Goal: Information Seeking & Learning: Learn about a topic

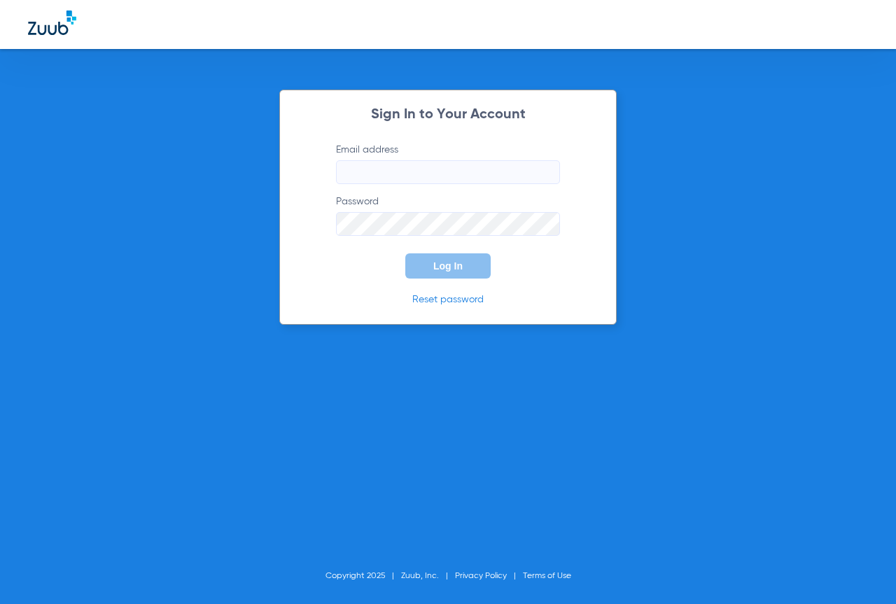
type input "[EMAIL_ADDRESS][DOMAIN_NAME]"
click at [444, 267] on span "Log In" at bounding box center [447, 265] width 29 height 11
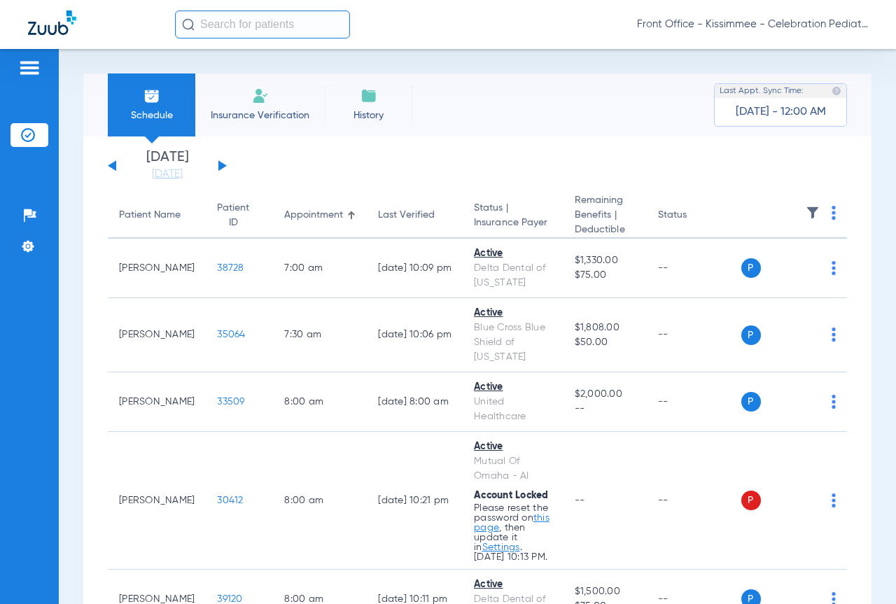
click at [222, 169] on div "[DATE] [DATE] [DATE] [DATE] [DATE] [DATE] [DATE] [DATE] [DATE] [DATE] [DATE] [D…" at bounding box center [167, 165] width 119 height 31
click at [222, 164] on button at bounding box center [222, 165] width 8 height 10
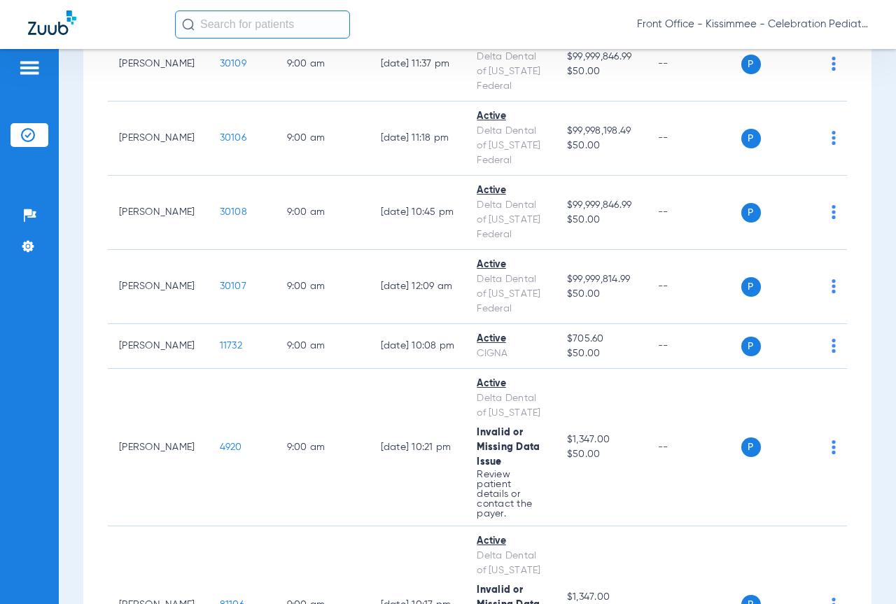
scroll to position [910, 0]
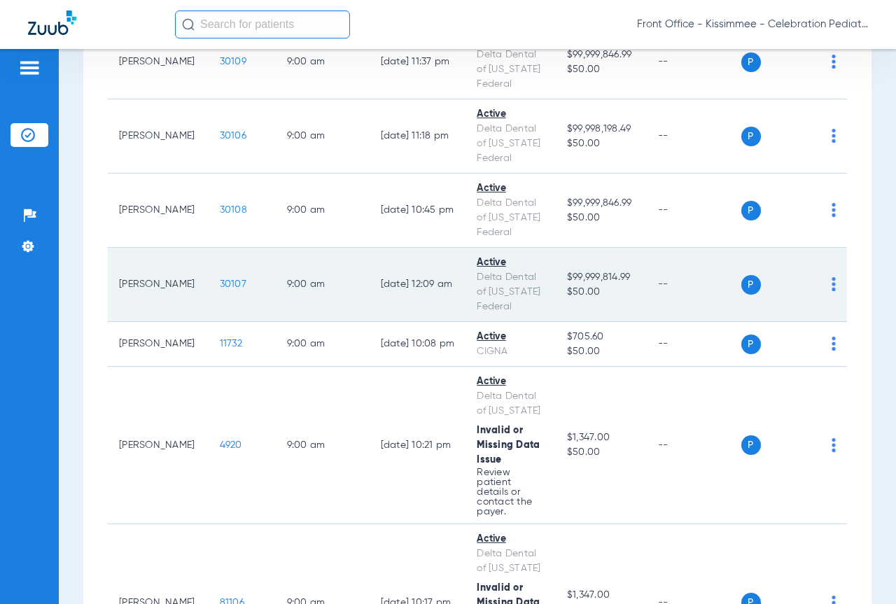
click at [220, 289] on span "30107" at bounding box center [233, 284] width 27 height 10
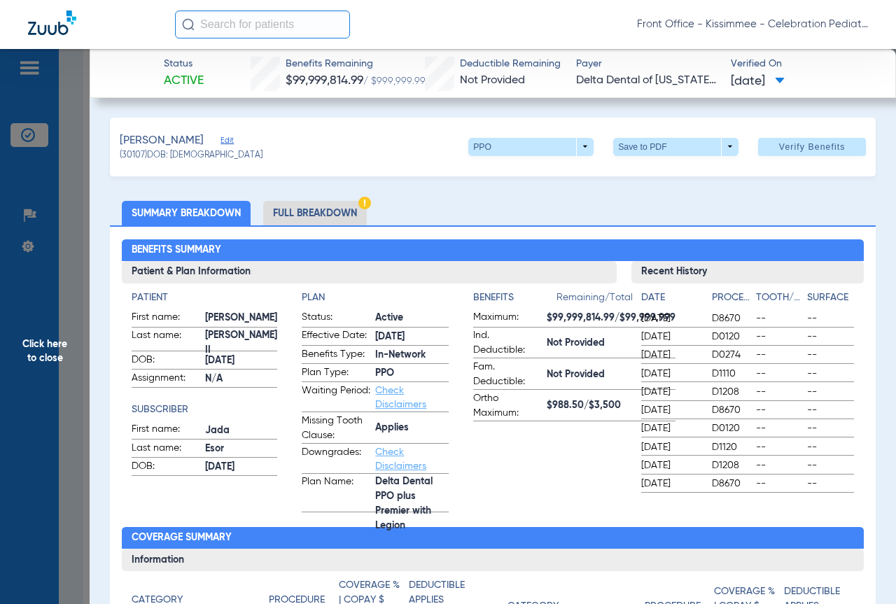
click at [338, 209] on li "Full Breakdown" at bounding box center [315, 213] width 104 height 24
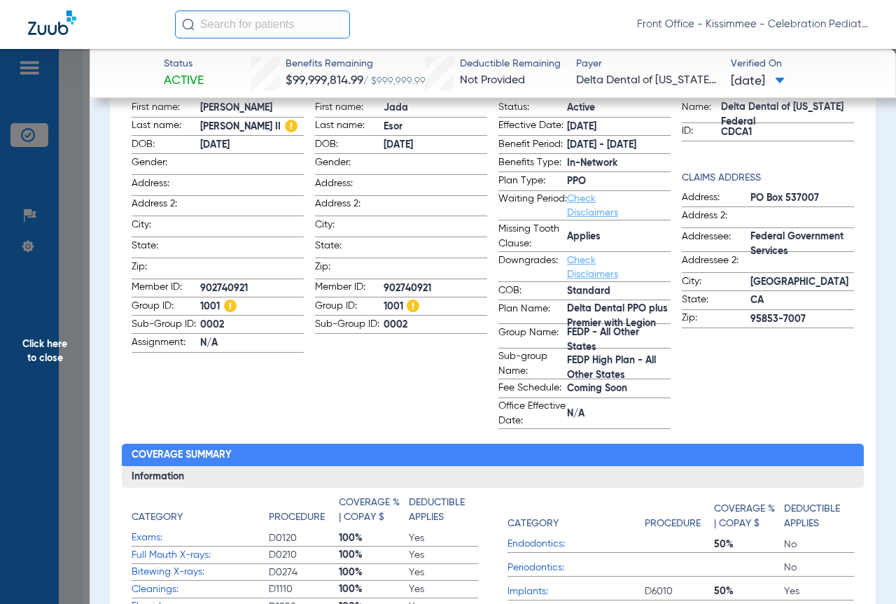
scroll to position [0, 0]
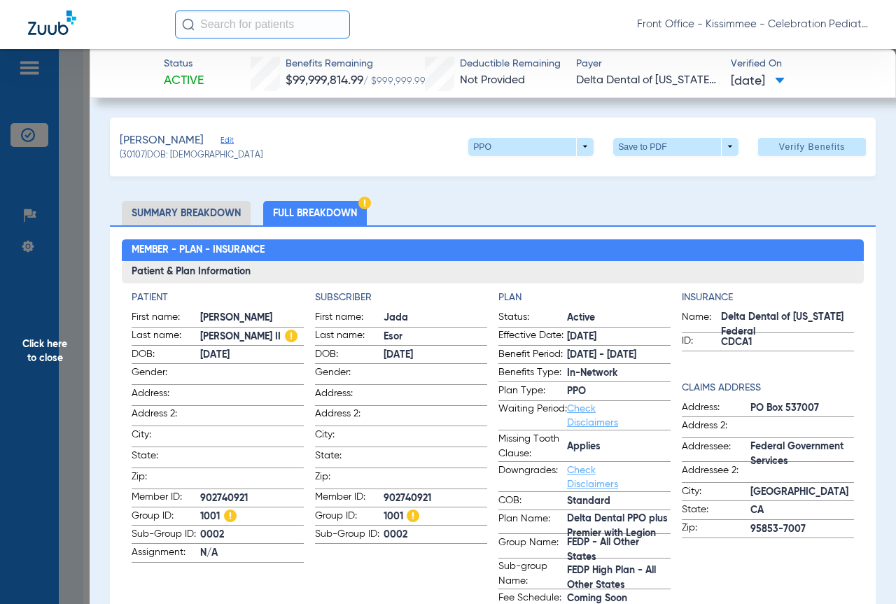
click at [69, 254] on span "Click here to close" at bounding box center [45, 351] width 90 height 604
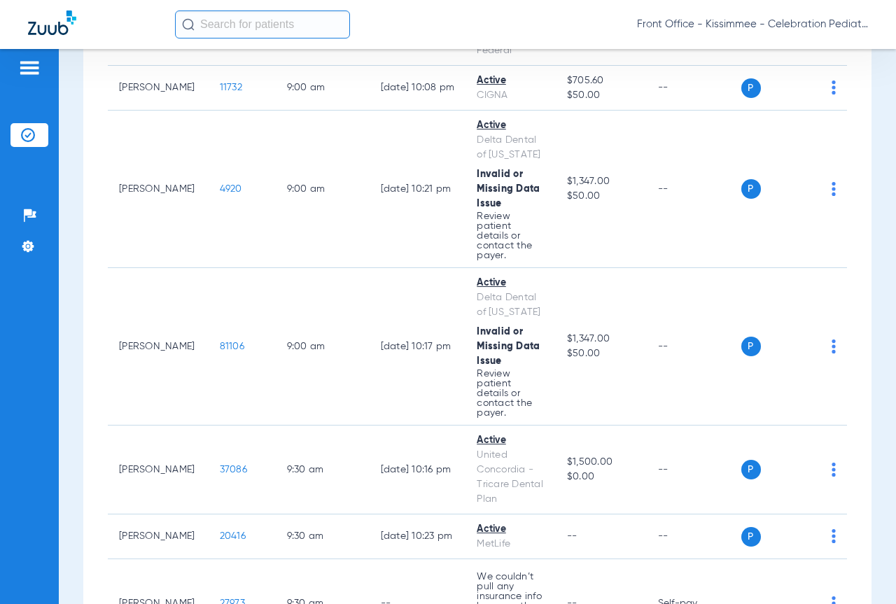
scroll to position [1329, 0]
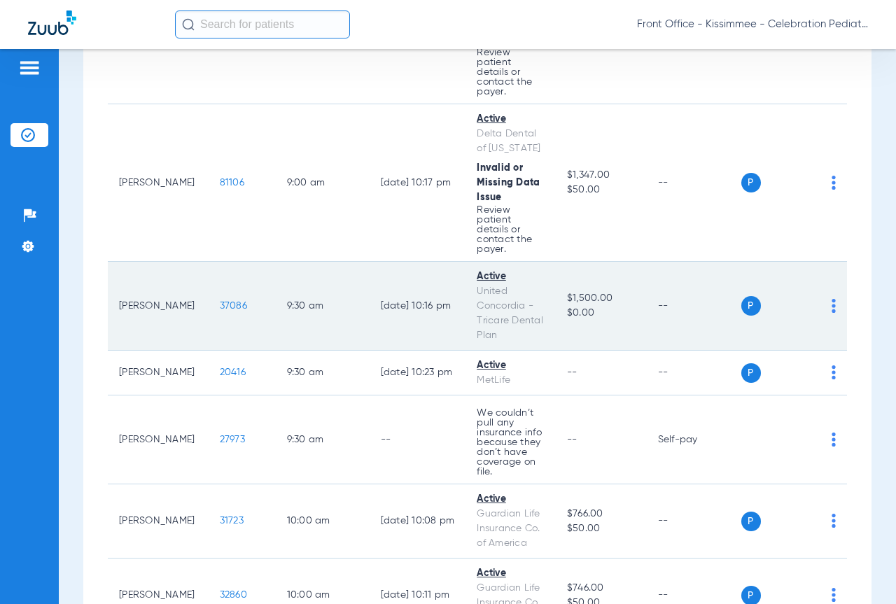
click at [220, 311] on span "37086" at bounding box center [233, 306] width 27 height 10
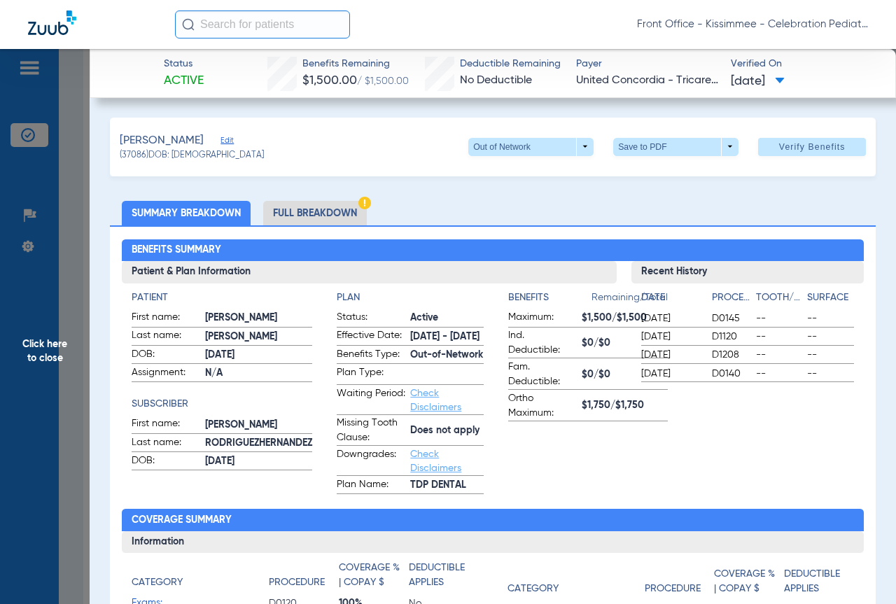
click at [335, 215] on li "Full Breakdown" at bounding box center [315, 213] width 104 height 24
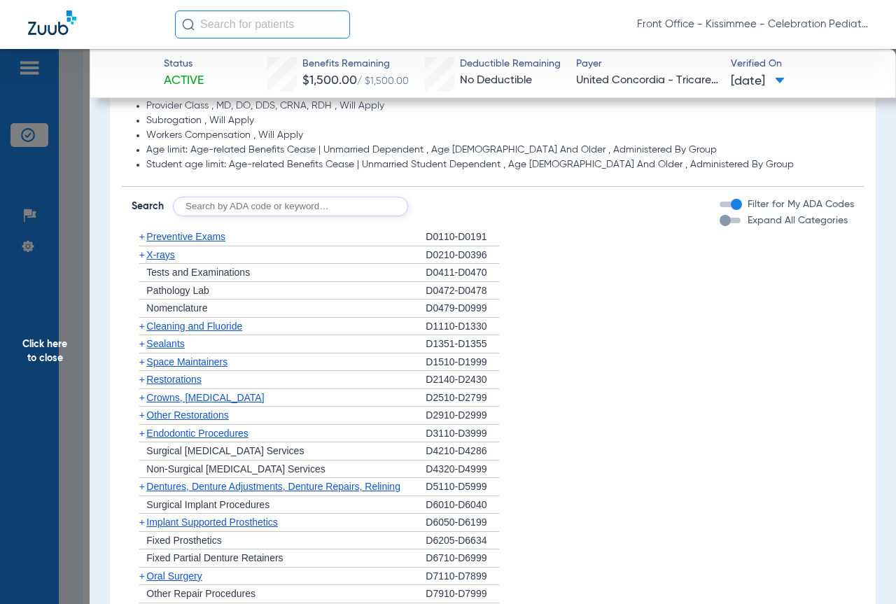
scroll to position [1259, 0]
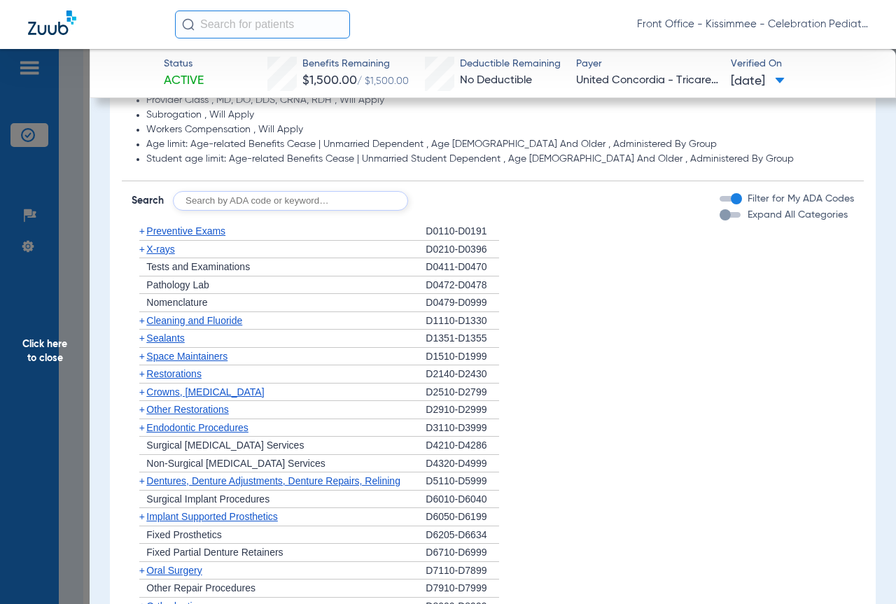
click at [719, 218] on div "button" at bounding box center [724, 214] width 11 height 11
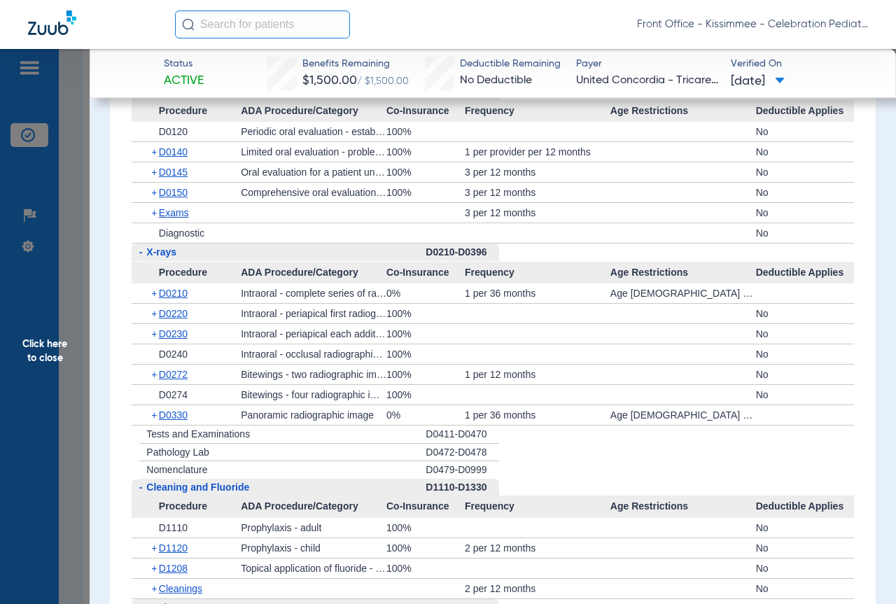
scroll to position [1539, 0]
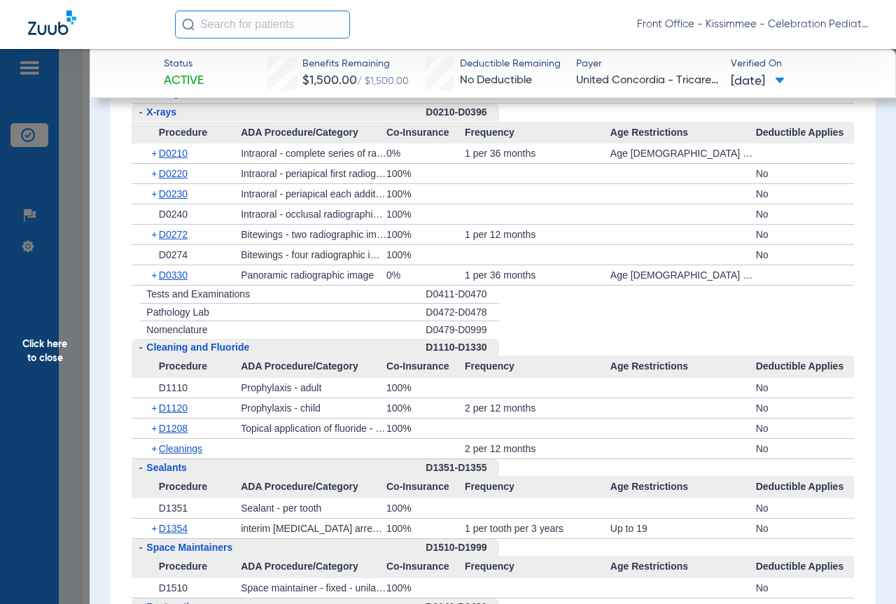
click at [177, 446] on span "Cleanings" at bounding box center [180, 448] width 43 height 11
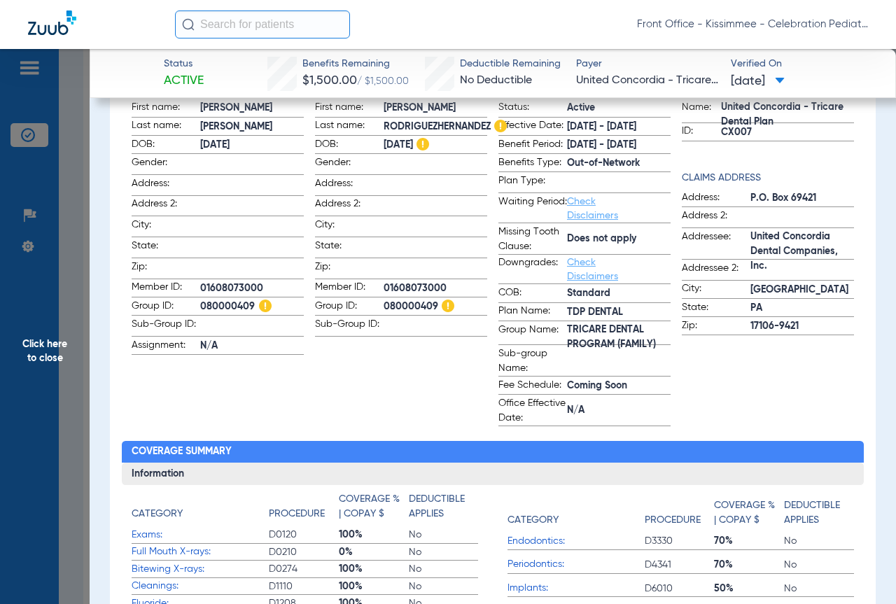
scroll to position [0, 0]
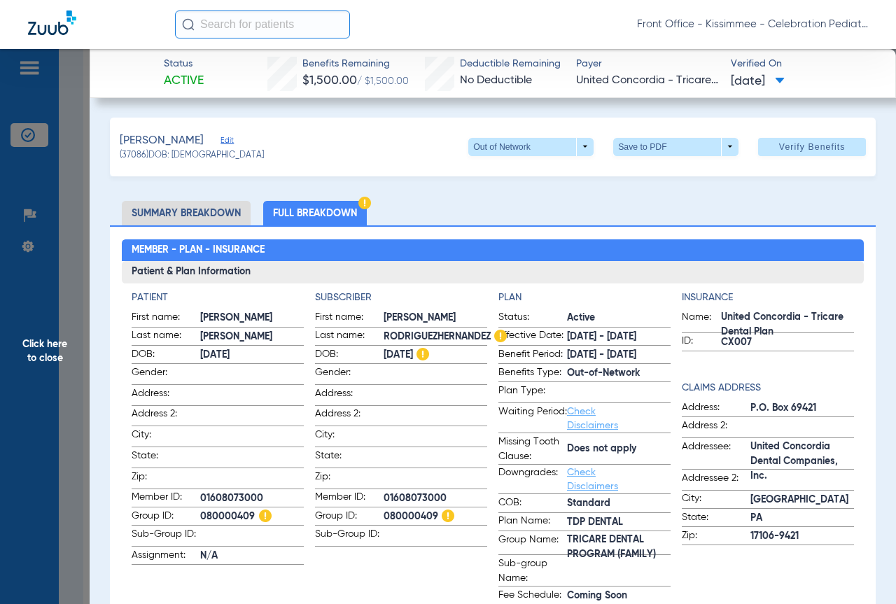
click at [72, 391] on span "Click here to close" at bounding box center [45, 351] width 90 height 604
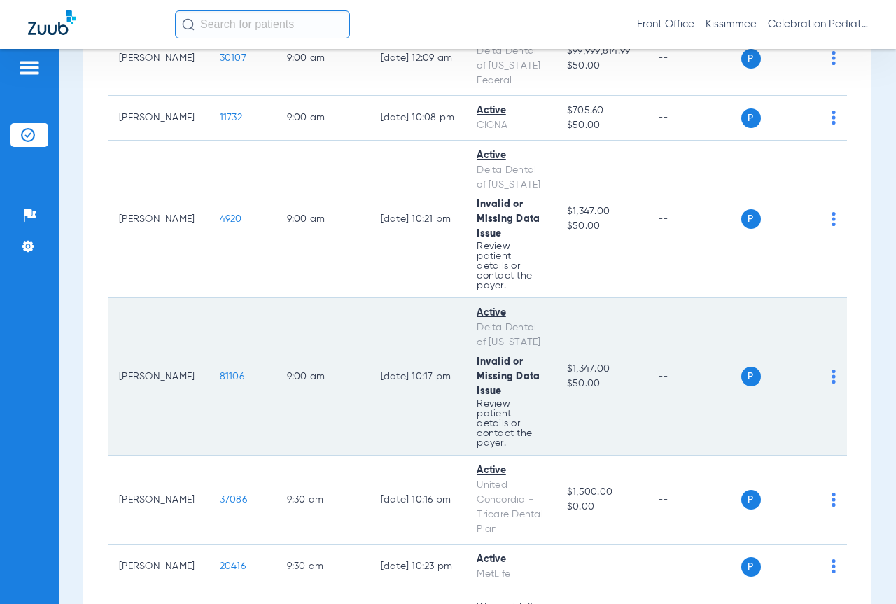
scroll to position [980, 0]
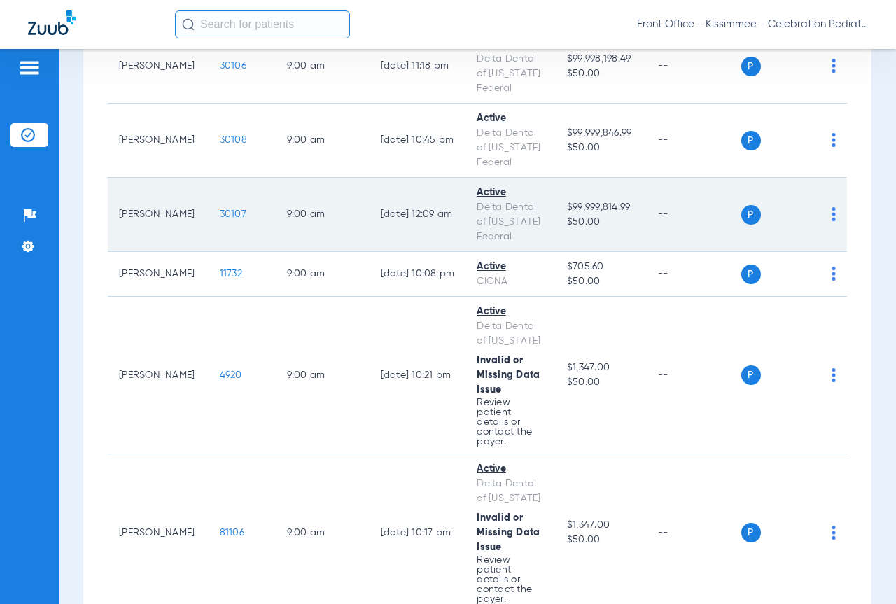
click at [220, 219] on span "30107" at bounding box center [233, 214] width 27 height 10
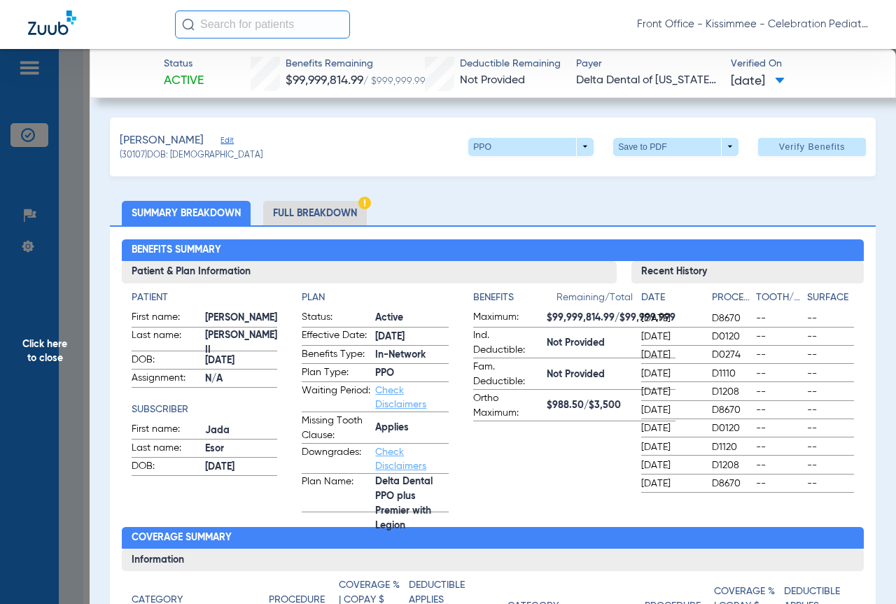
click at [313, 210] on li "Full Breakdown" at bounding box center [315, 213] width 104 height 24
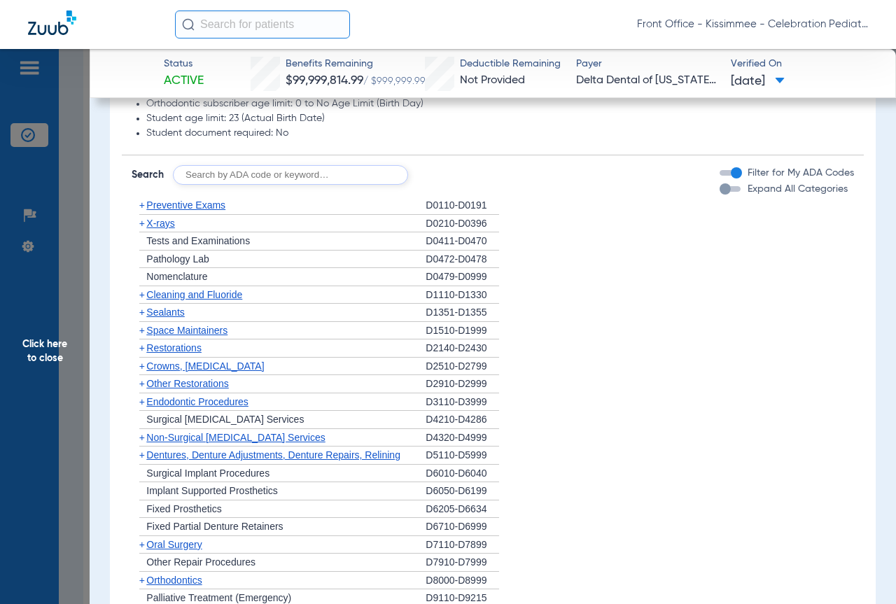
scroll to position [1175, 0]
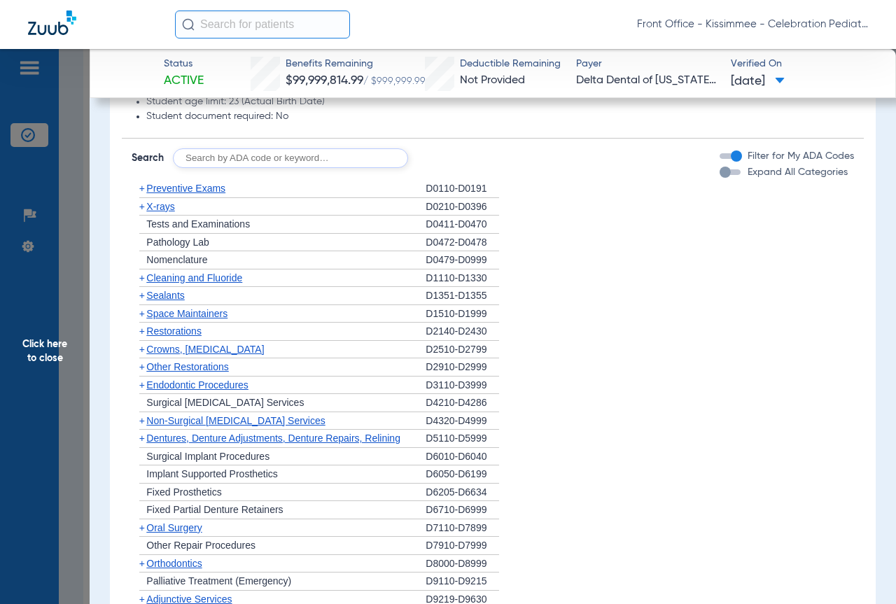
click at [169, 300] on span "Sealants" at bounding box center [165, 295] width 38 height 11
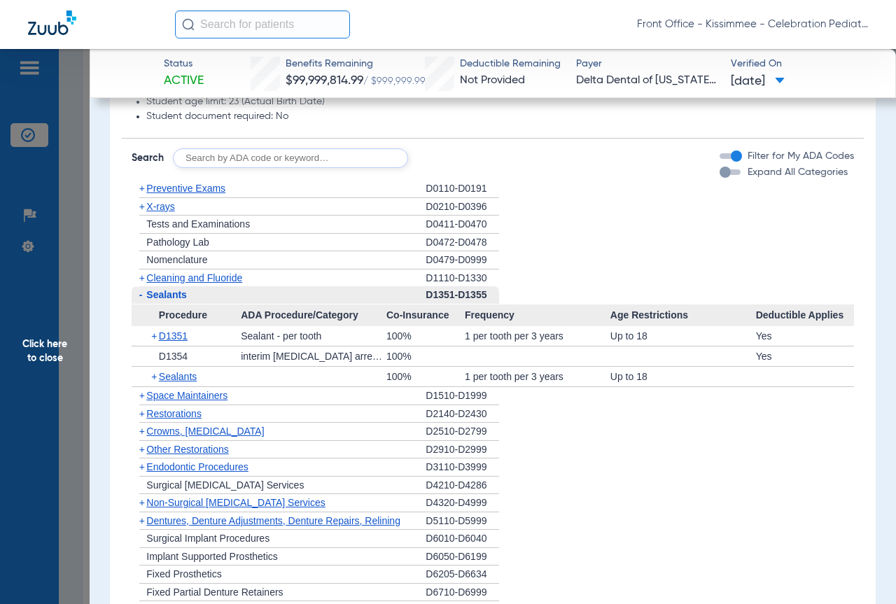
click at [212, 283] on span "Cleaning and Fluoride" at bounding box center [194, 277] width 96 height 11
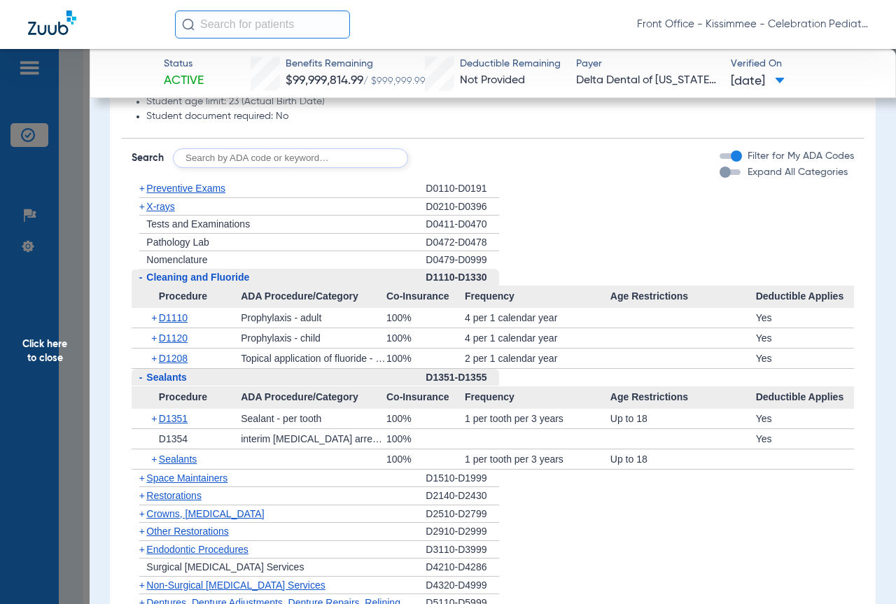
click at [158, 212] on span "X-rays" at bounding box center [160, 206] width 28 height 11
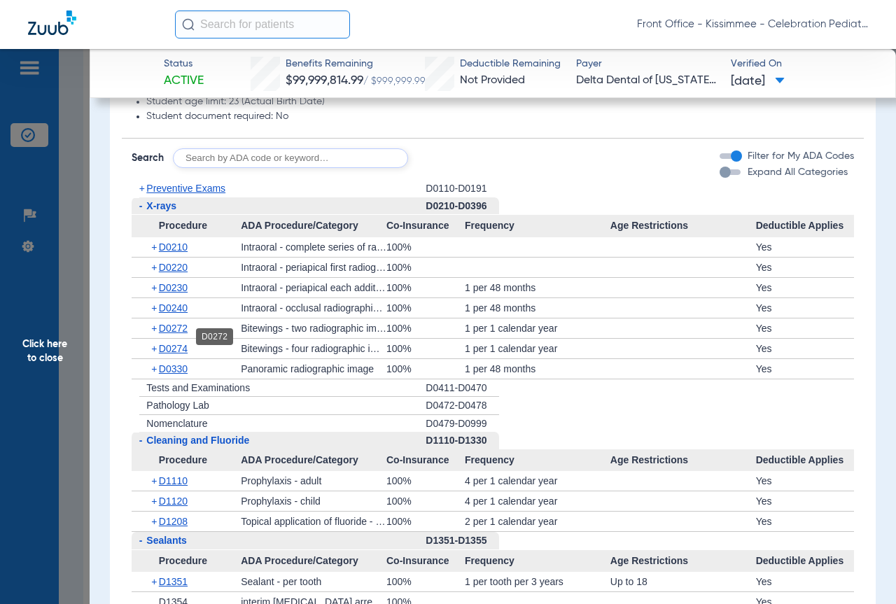
click at [176, 334] on span "D0272" at bounding box center [173, 328] width 29 height 11
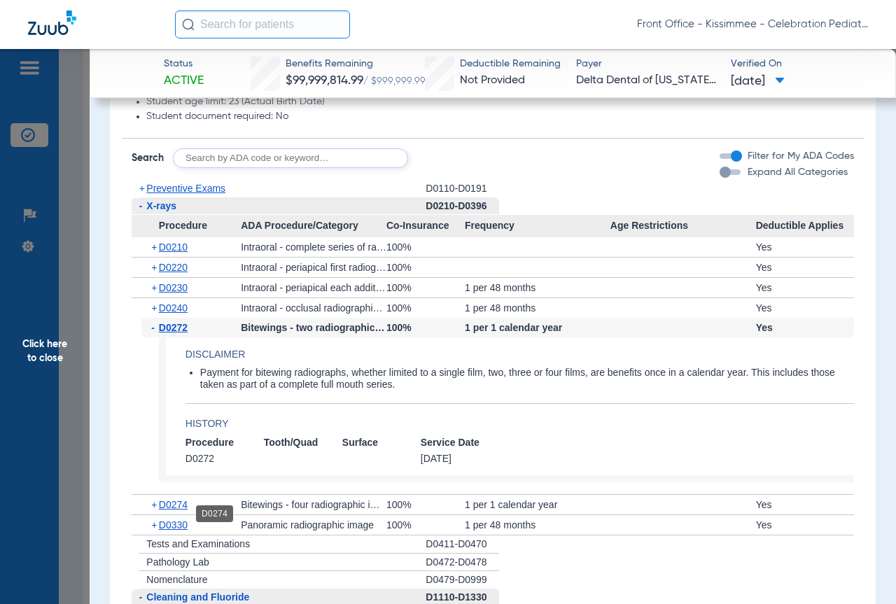
click at [169, 510] on span "D0274" at bounding box center [173, 504] width 29 height 11
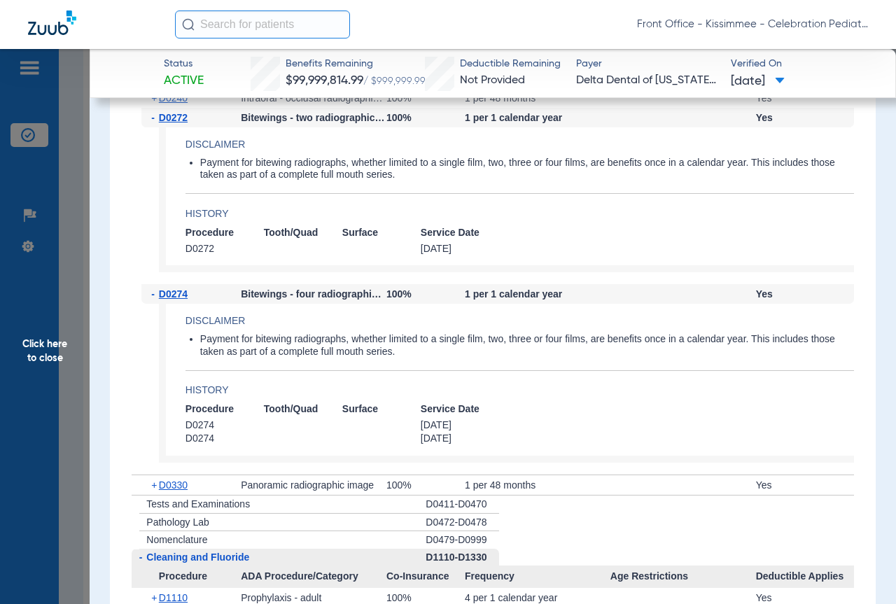
scroll to position [1805, 0]
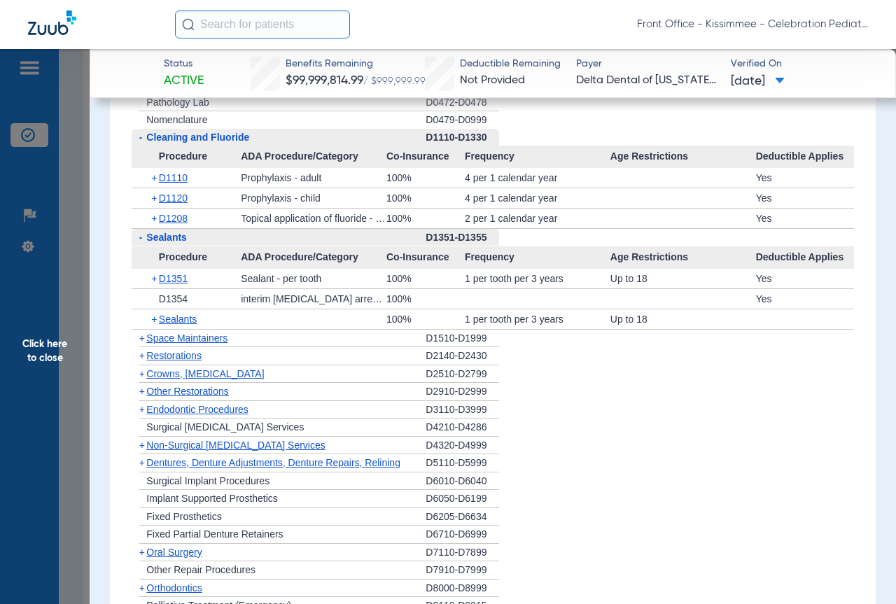
click at [78, 246] on span "Click here to close" at bounding box center [45, 351] width 90 height 604
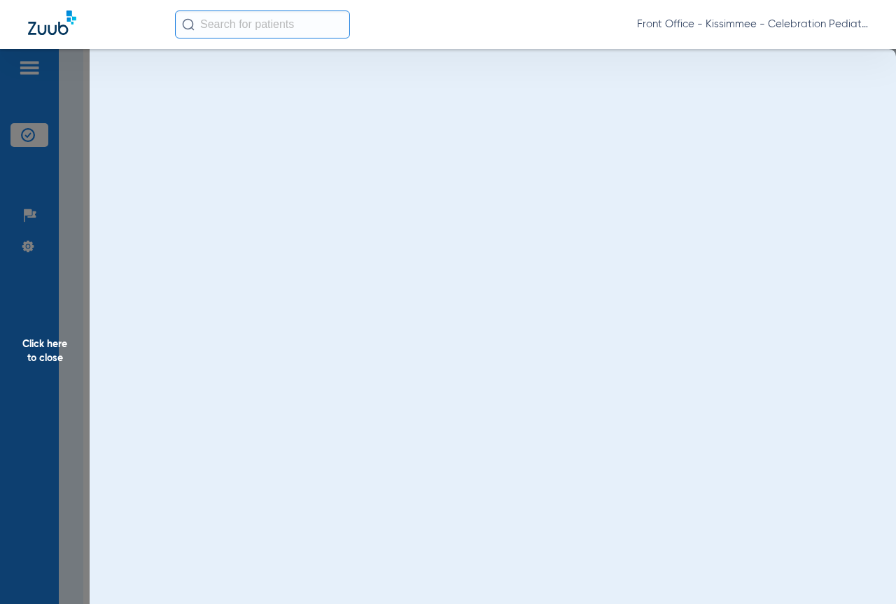
scroll to position [0, 0]
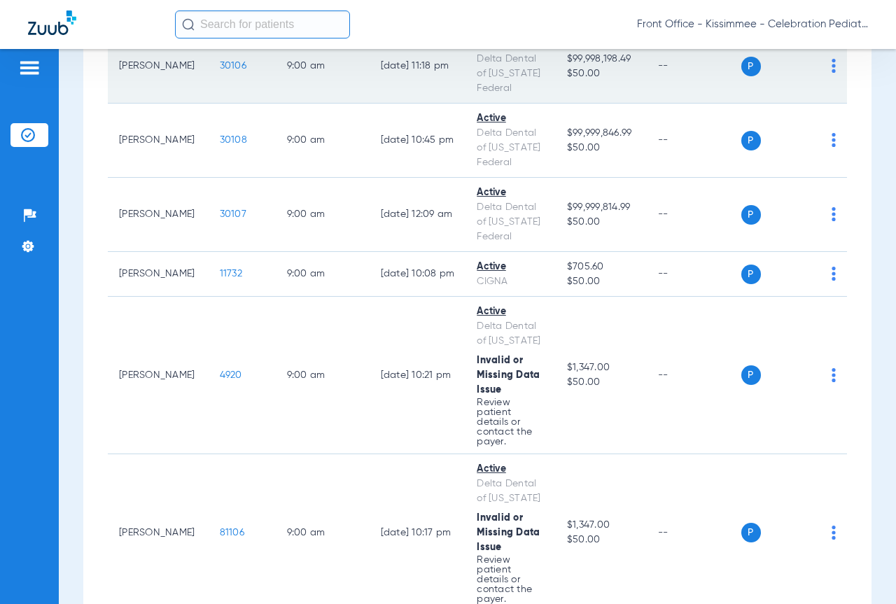
click at [222, 71] on span "30106" at bounding box center [233, 66] width 27 height 10
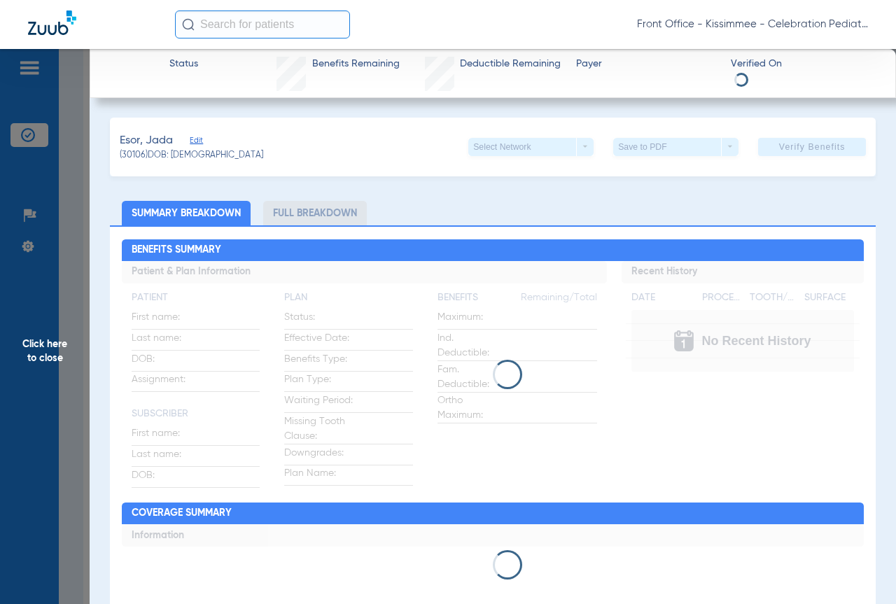
click at [304, 220] on li "Full Breakdown" at bounding box center [315, 213] width 104 height 24
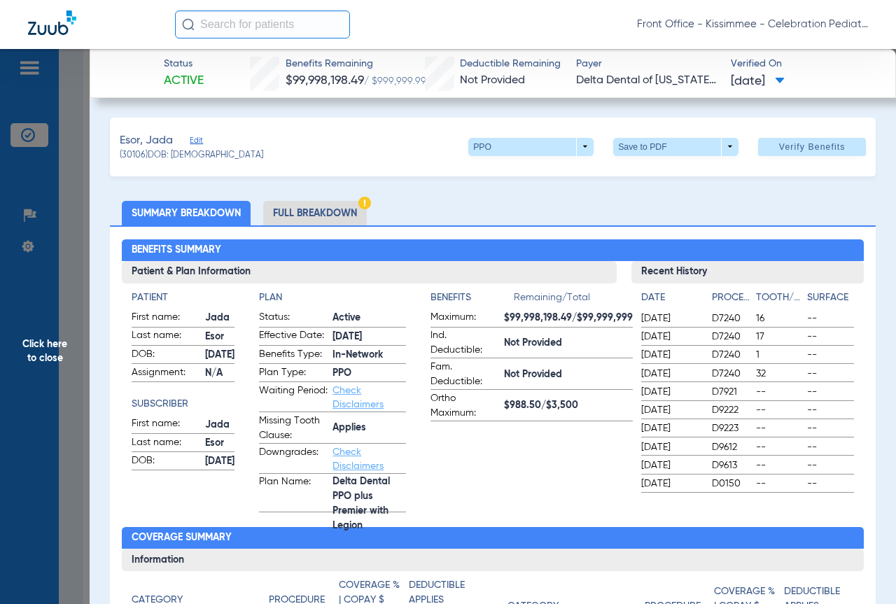
click at [323, 209] on li "Full Breakdown" at bounding box center [315, 213] width 104 height 24
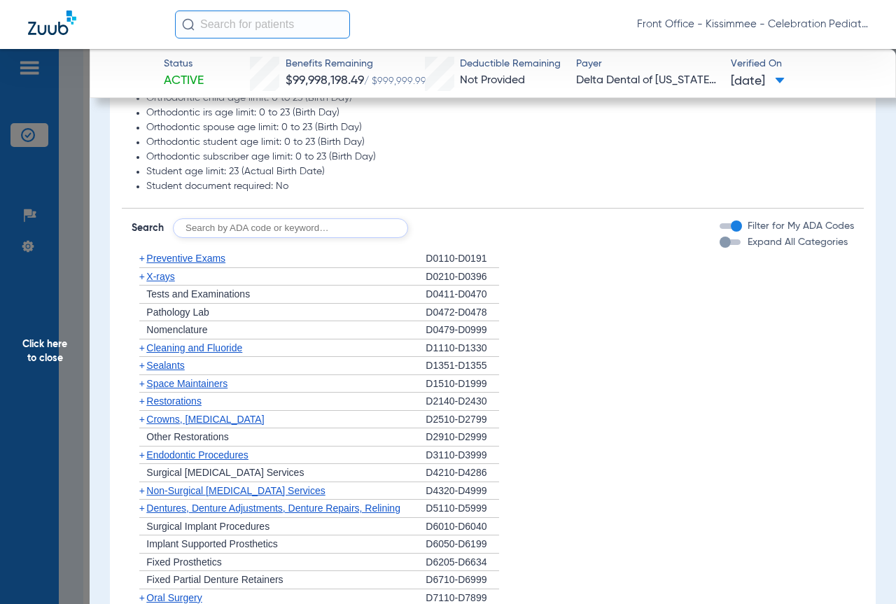
scroll to position [1119, 0]
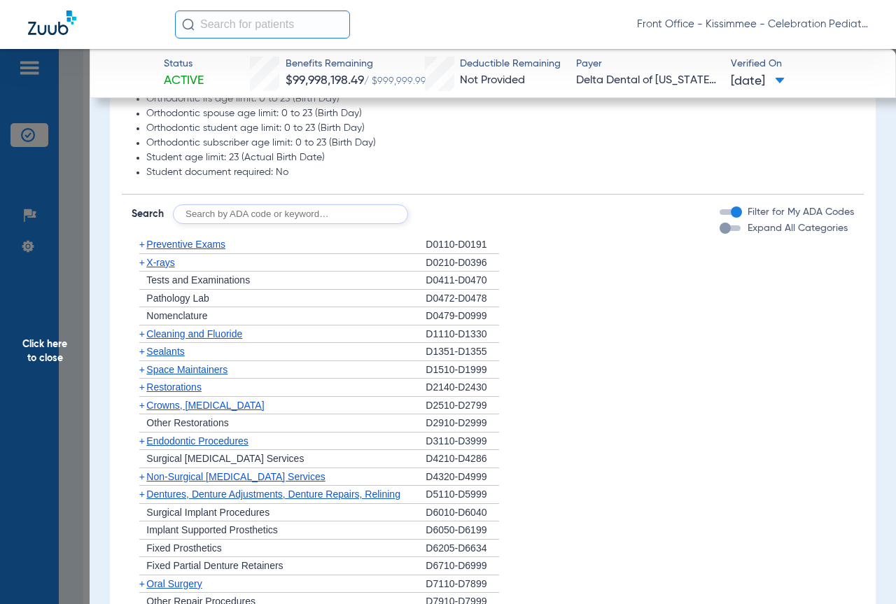
click at [183, 338] on span "Cleaning and Fluoride" at bounding box center [194, 333] width 96 height 11
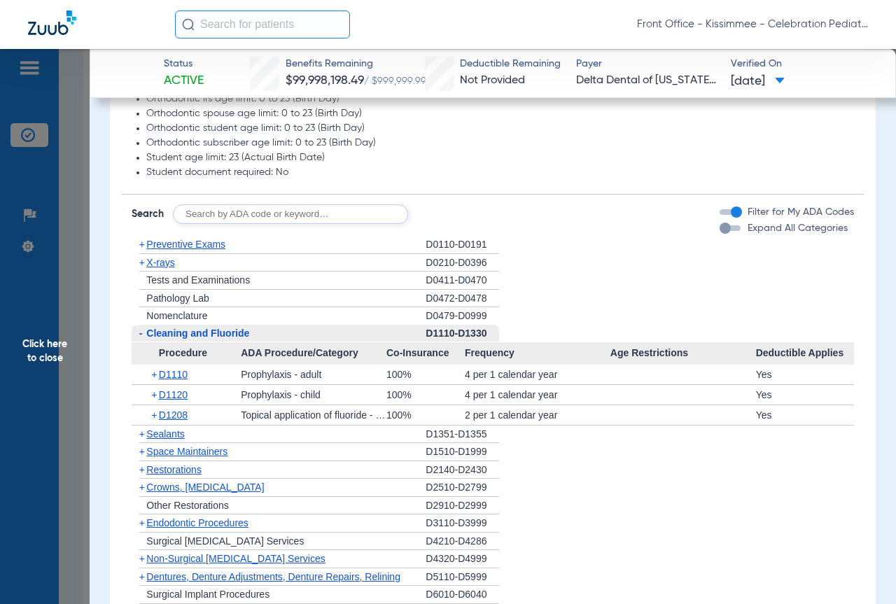
scroll to position [1189, 0]
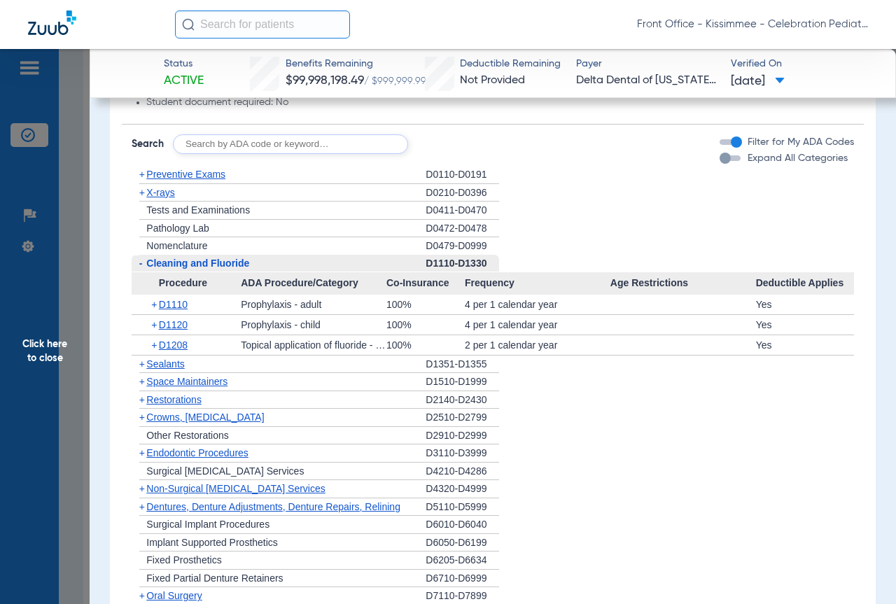
click at [174, 369] on span "Sealants" at bounding box center [165, 363] width 38 height 11
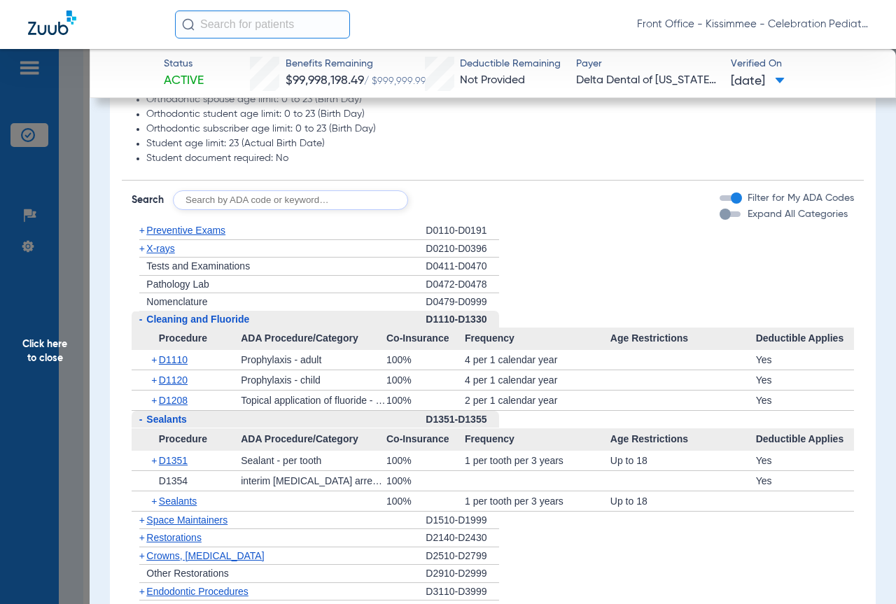
scroll to position [1259, 0]
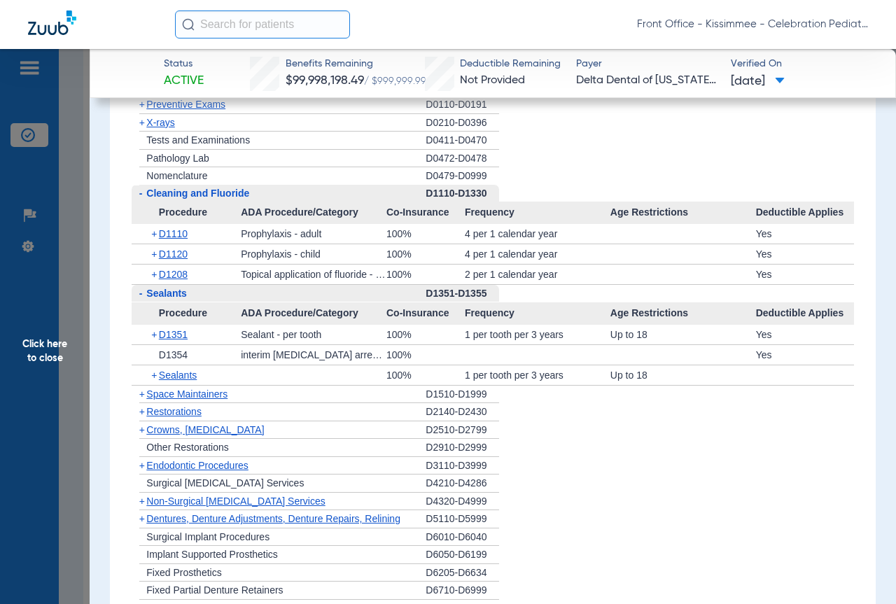
click at [161, 128] on span "X-rays" at bounding box center [160, 122] width 28 height 11
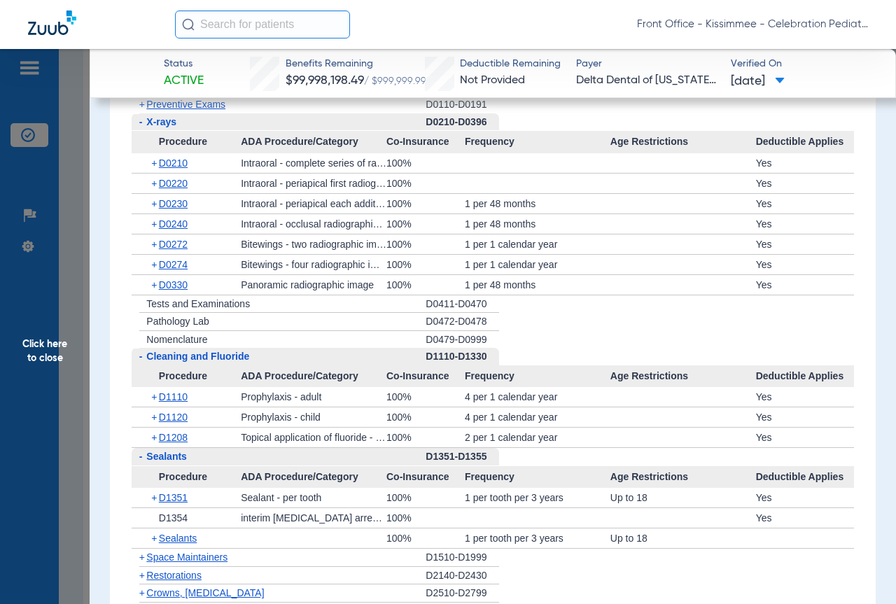
scroll to position [1399, 0]
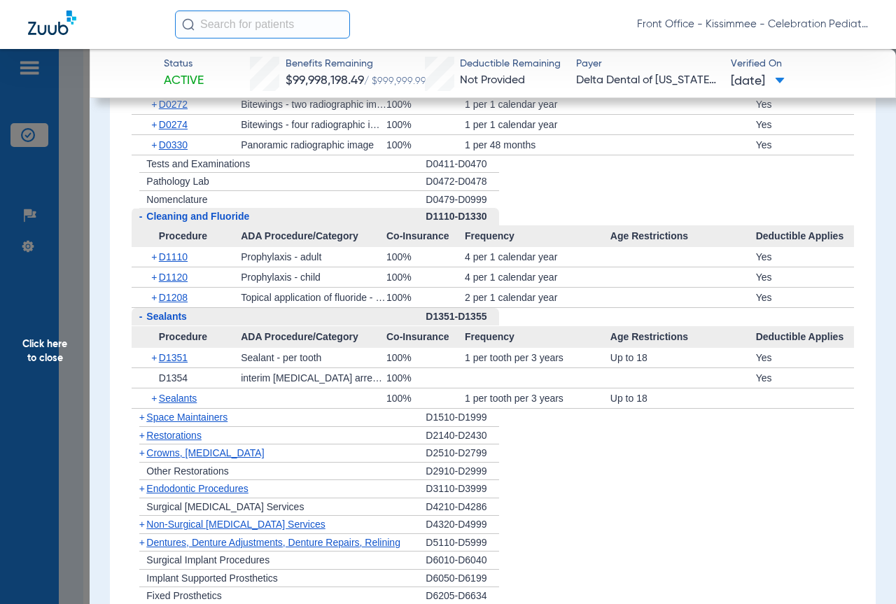
click at [57, 297] on span "Click here to close" at bounding box center [45, 351] width 90 height 604
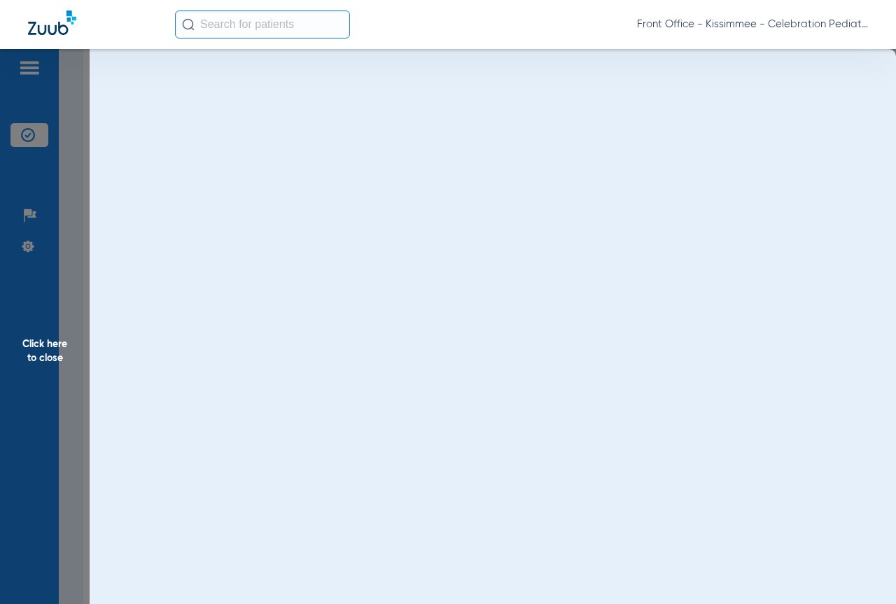
scroll to position [0, 0]
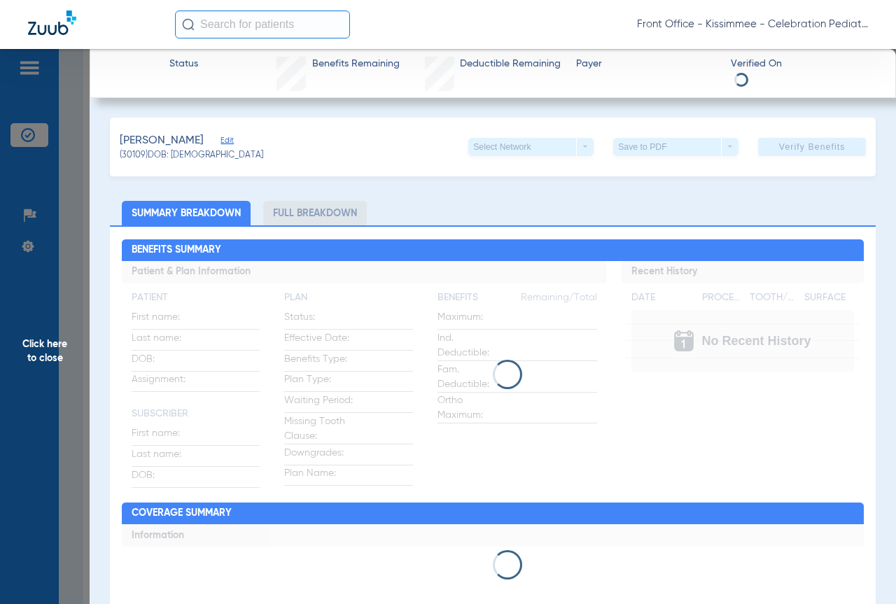
click at [289, 225] on div "Benefits Summary Patient & Plan Information Patient First name: Last name: DOB:…" at bounding box center [492, 421] width 765 height 392
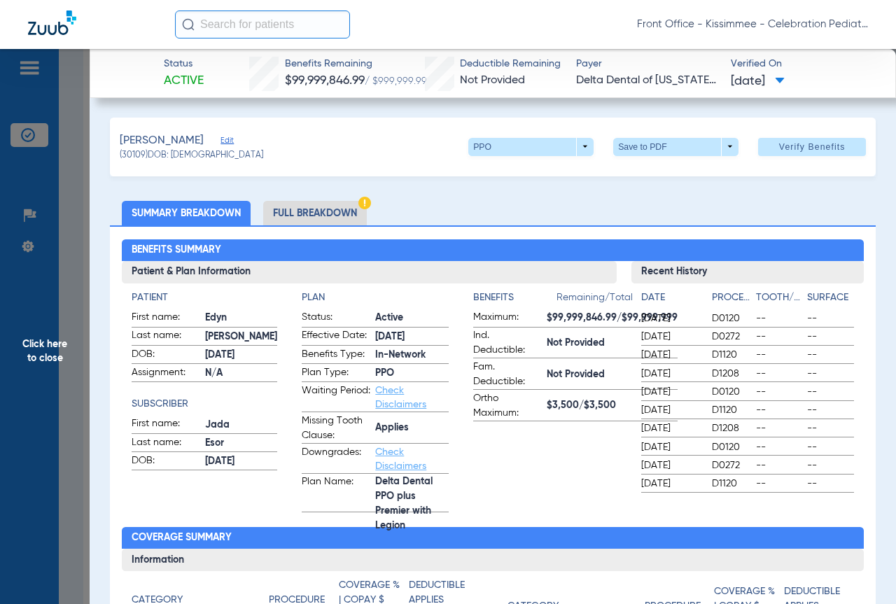
click at [292, 218] on li "Full Breakdown" at bounding box center [315, 213] width 104 height 24
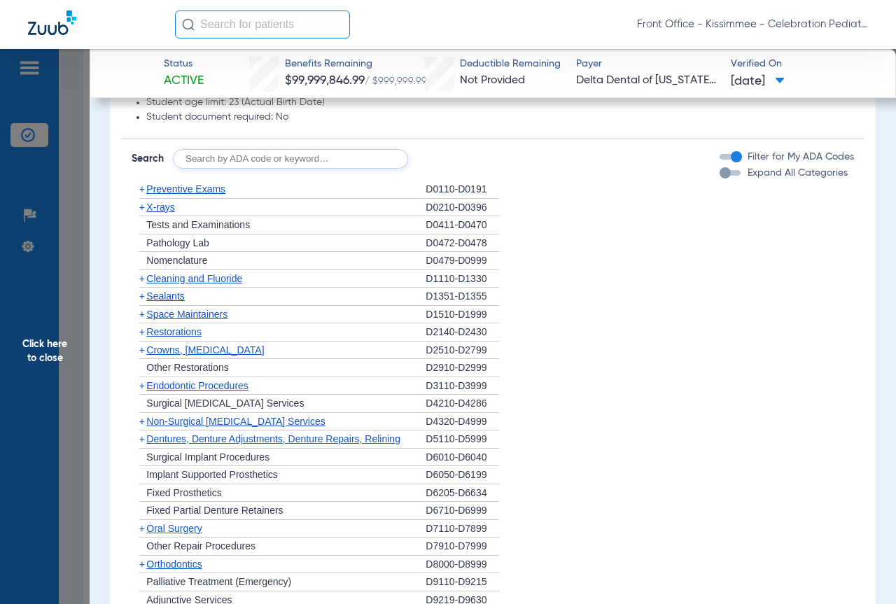
scroll to position [1189, 0]
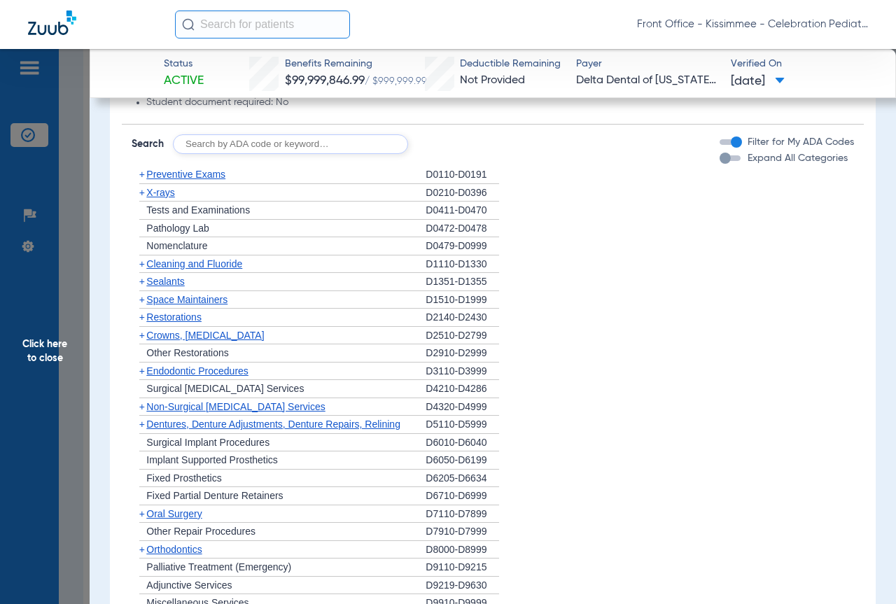
click at [166, 198] on span "X-rays" at bounding box center [160, 192] width 28 height 11
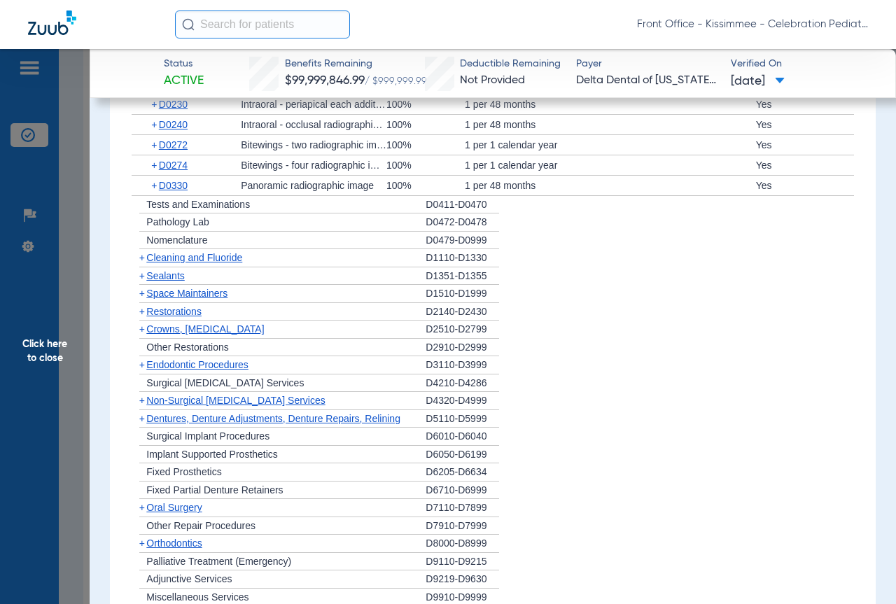
scroll to position [1399, 0]
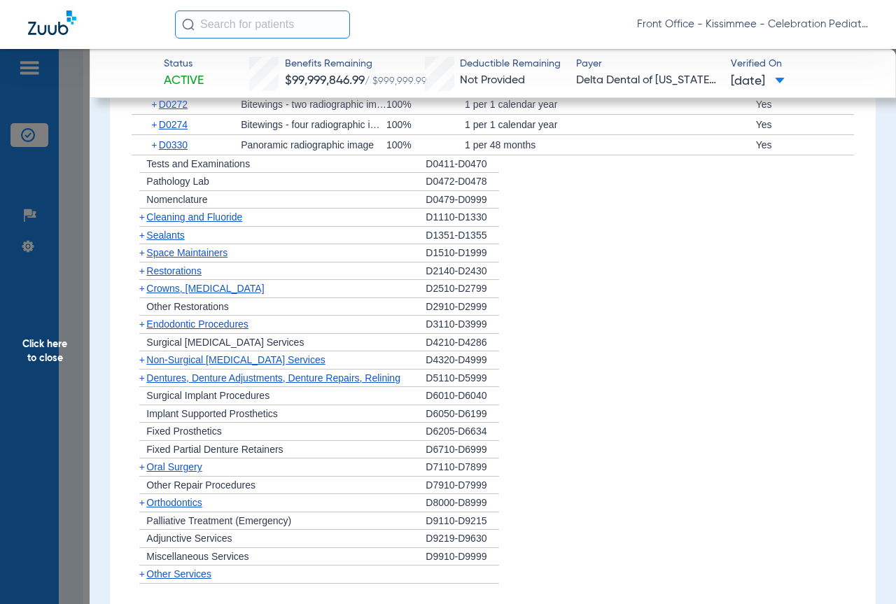
click at [169, 222] on span "Cleaning and Fluoride" at bounding box center [194, 216] width 96 height 11
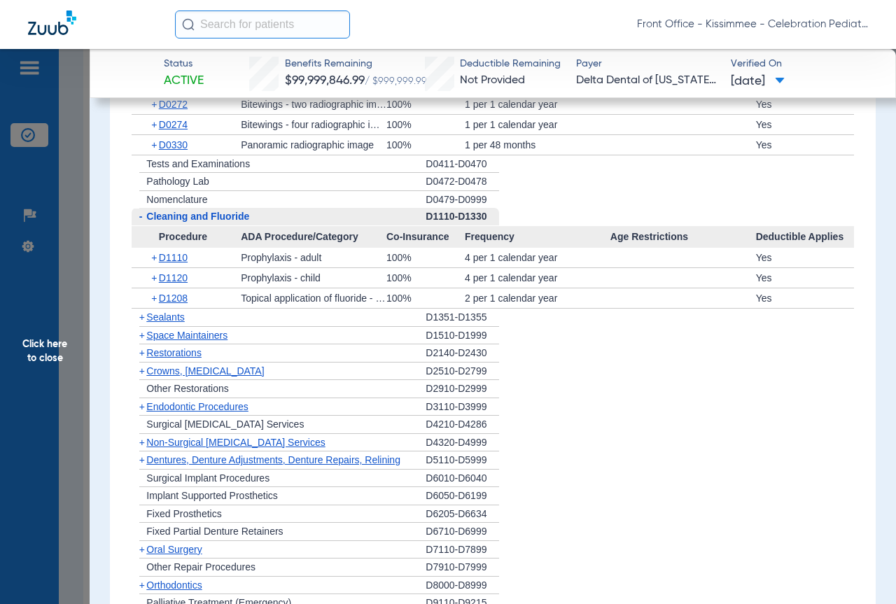
click at [172, 323] on span "Sealants" at bounding box center [165, 316] width 38 height 11
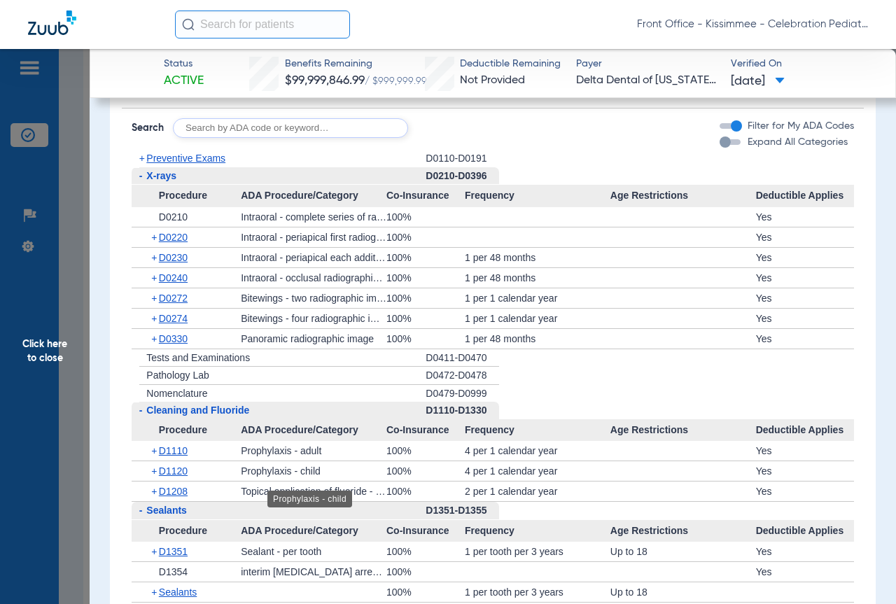
scroll to position [1210, 0]
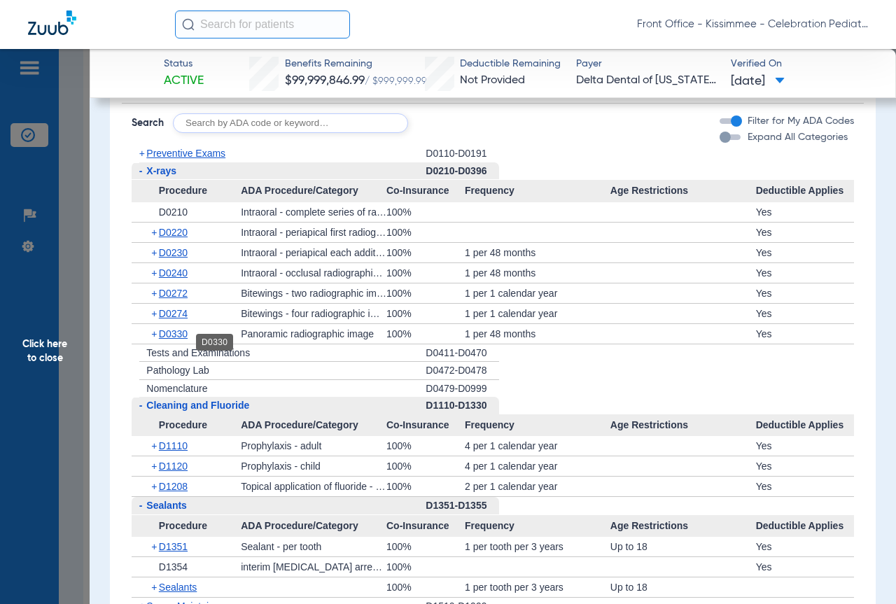
click at [171, 339] on span "D0330" at bounding box center [173, 333] width 29 height 11
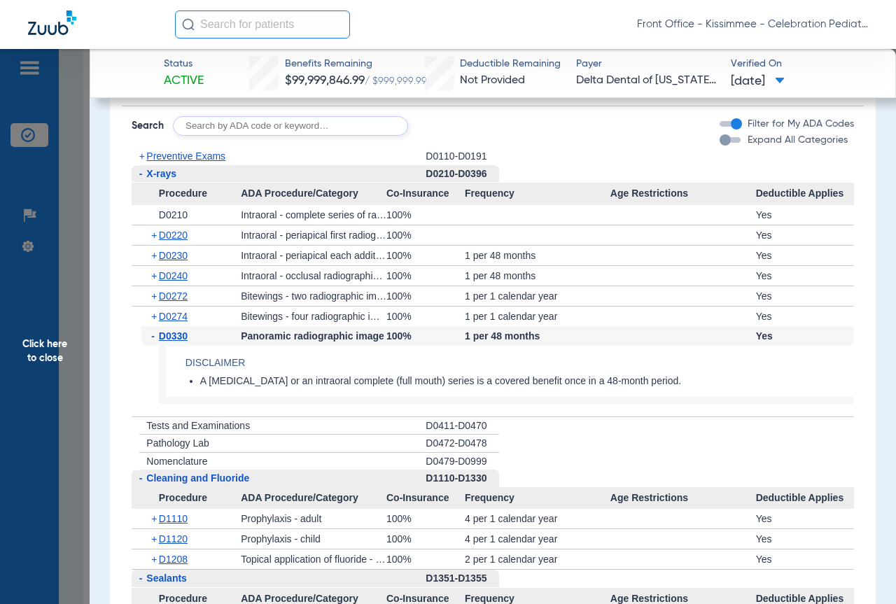
scroll to position [1140, 0]
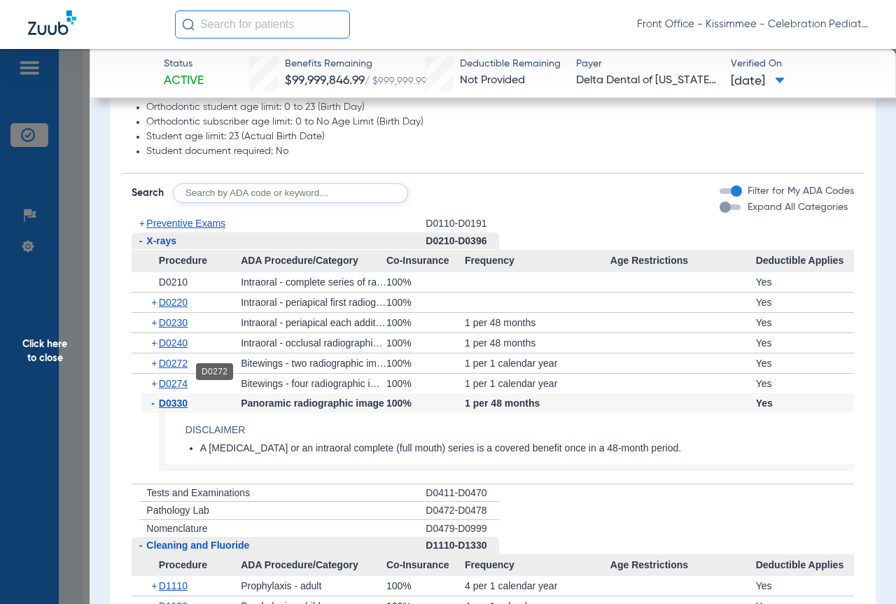
click at [169, 369] on span "D0272" at bounding box center [173, 363] width 29 height 11
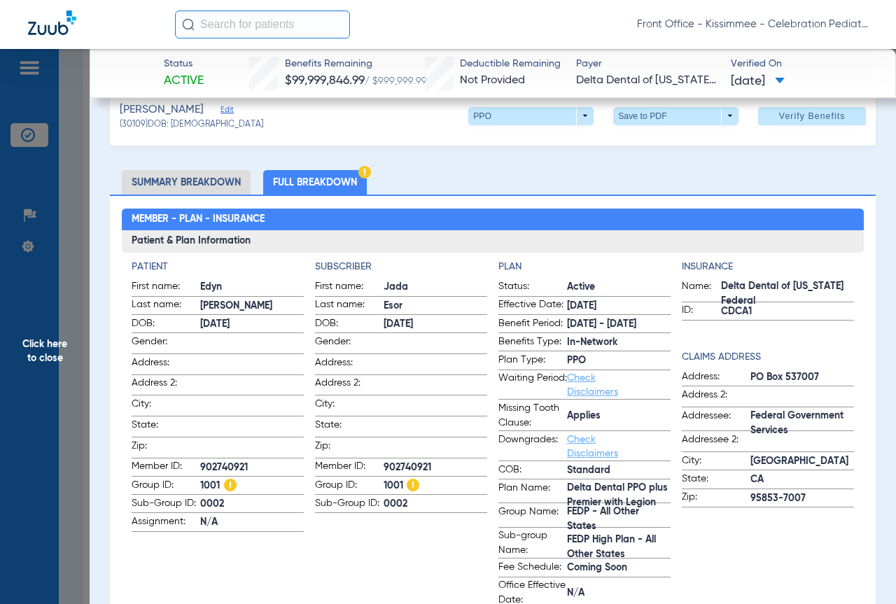
scroll to position [0, 0]
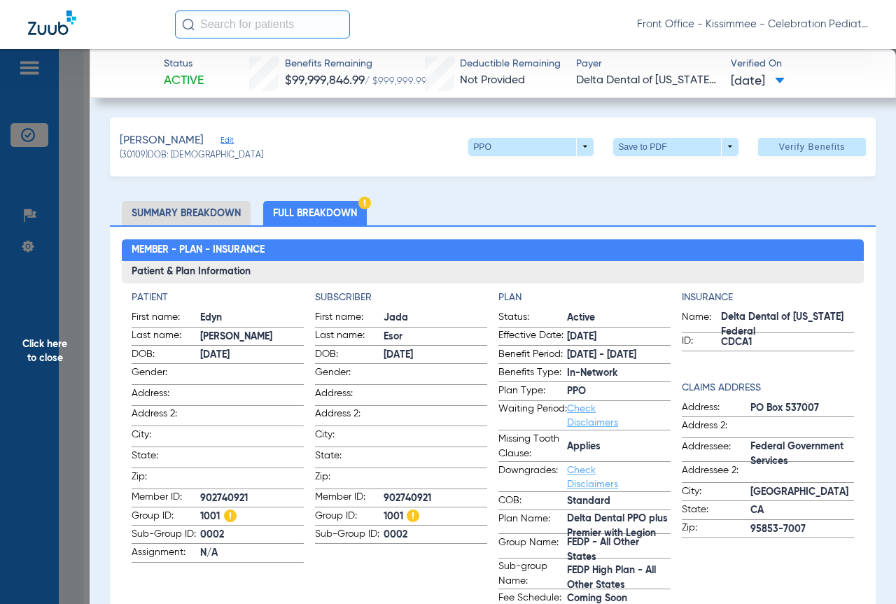
click at [82, 304] on span "Click here to close" at bounding box center [45, 351] width 90 height 604
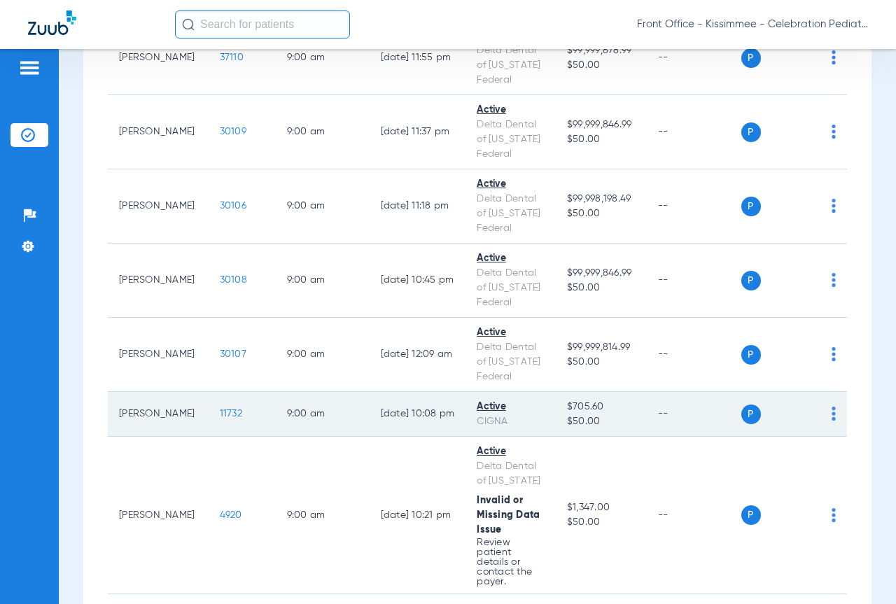
scroll to position [770, 0]
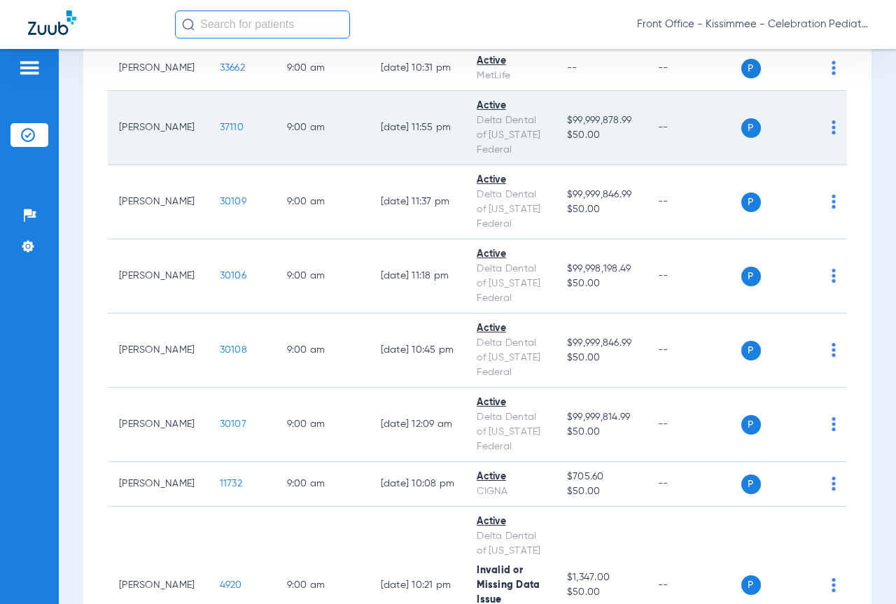
click at [220, 132] on span "37110" at bounding box center [232, 127] width 24 height 10
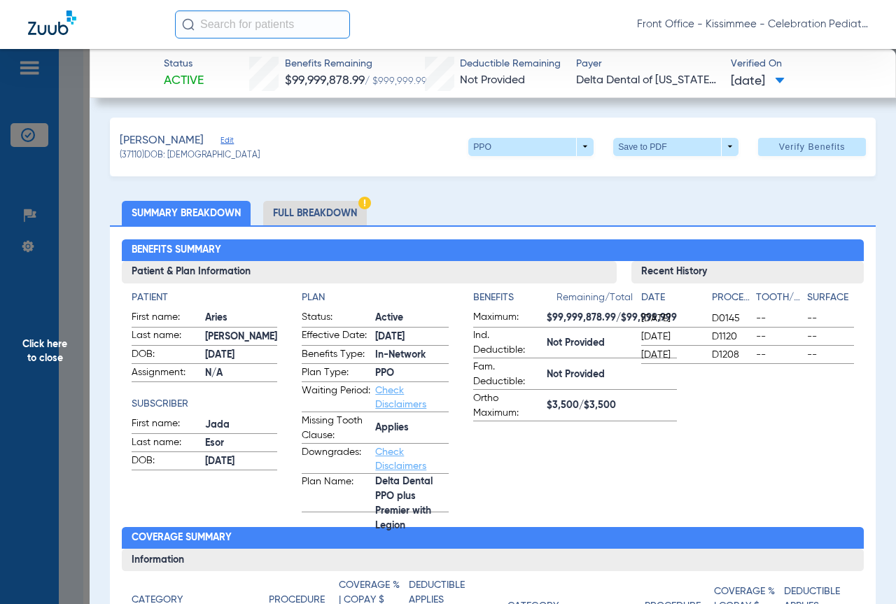
click at [299, 213] on li "Full Breakdown" at bounding box center [315, 213] width 104 height 24
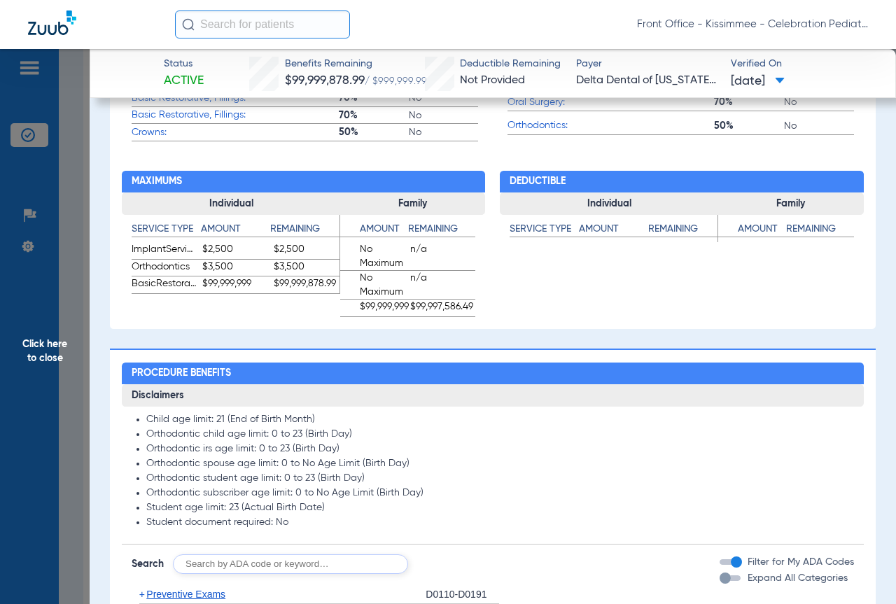
scroll to position [1189, 0]
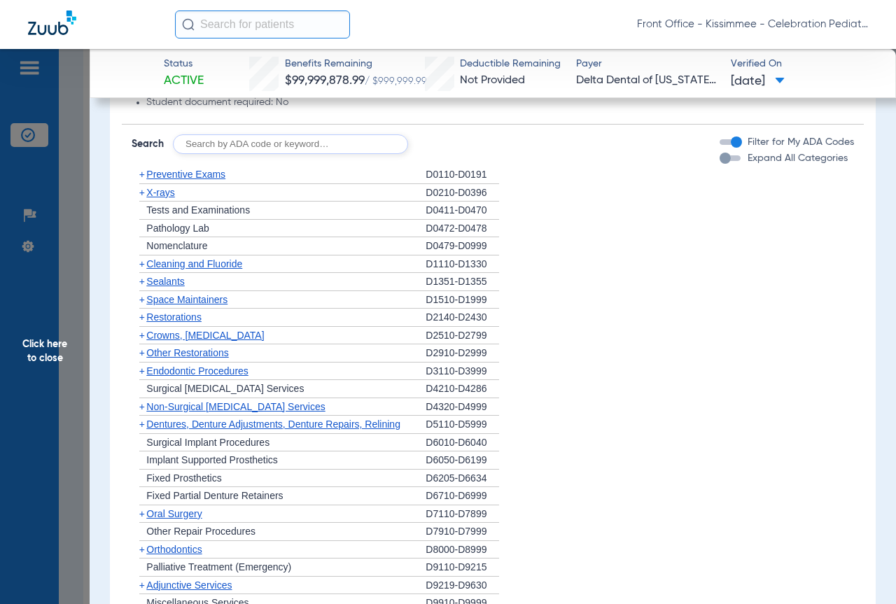
click at [153, 198] on span "X-rays" at bounding box center [160, 192] width 28 height 11
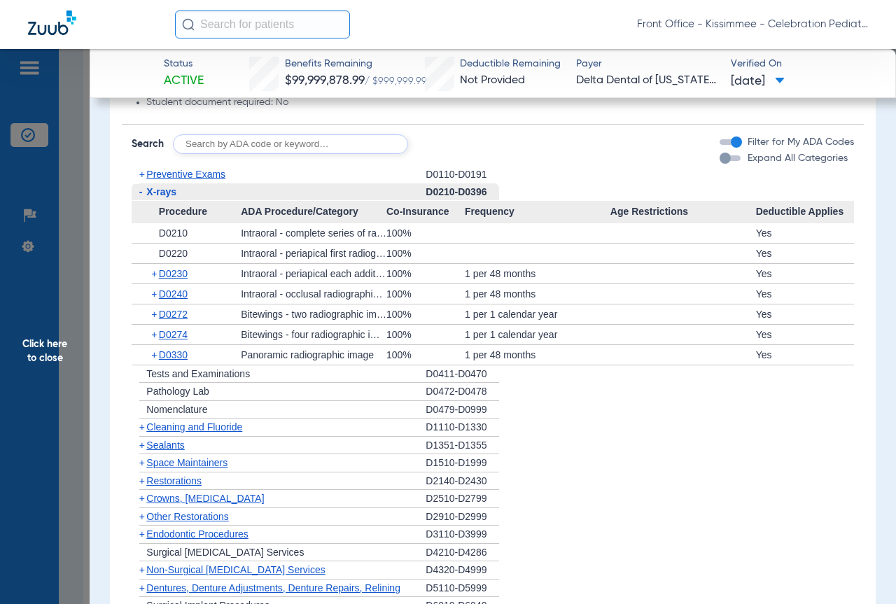
scroll to position [1329, 0]
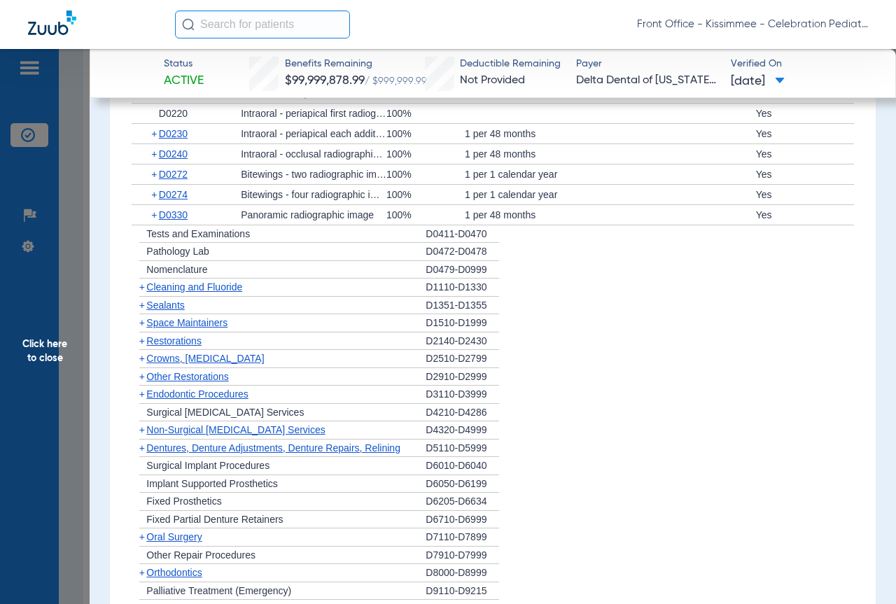
click at [171, 307] on div "+ Sealants" at bounding box center [279, 306] width 294 height 18
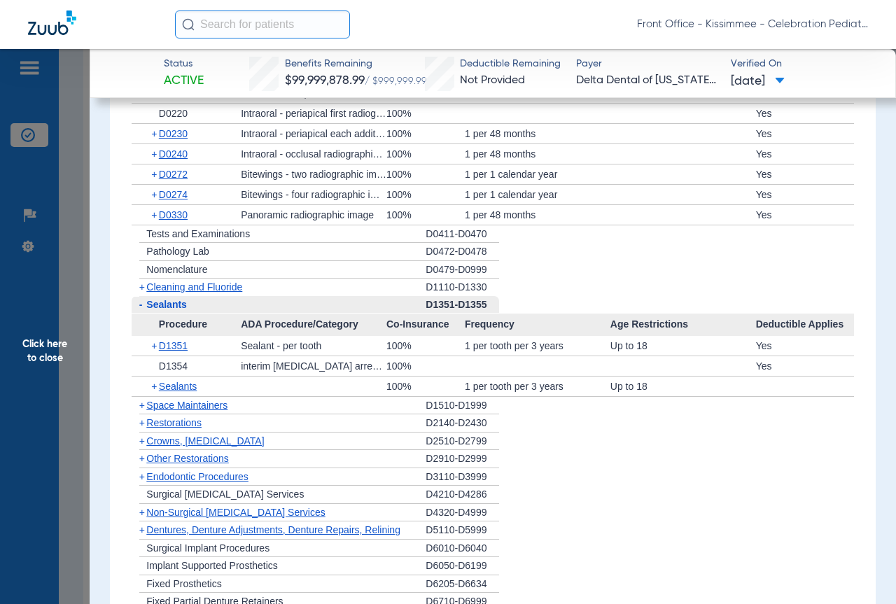
click at [171, 309] on span "Sealants" at bounding box center [166, 304] width 41 height 11
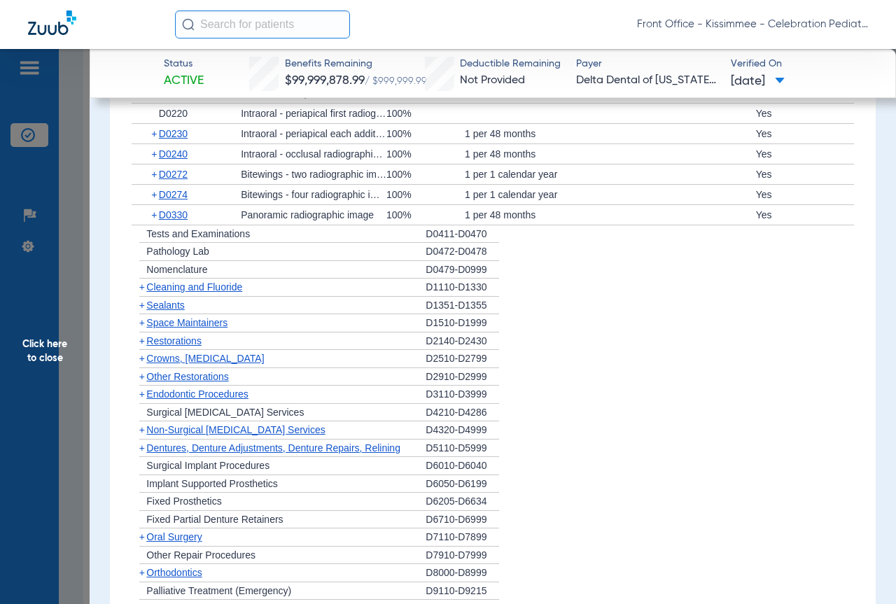
click at [171, 309] on span "Sealants" at bounding box center [165, 304] width 38 height 11
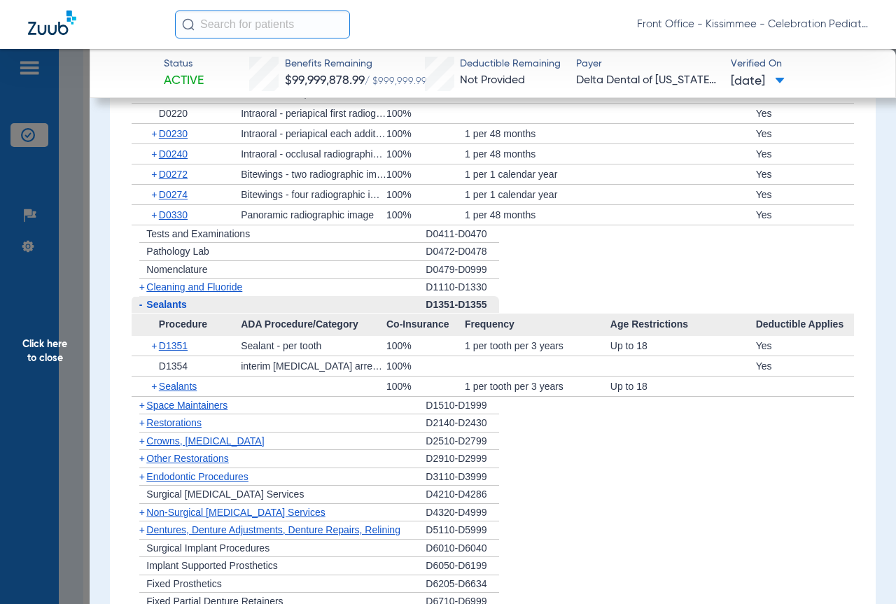
click at [203, 289] on div "+ Cleaning and Fluoride" at bounding box center [279, 286] width 294 height 17
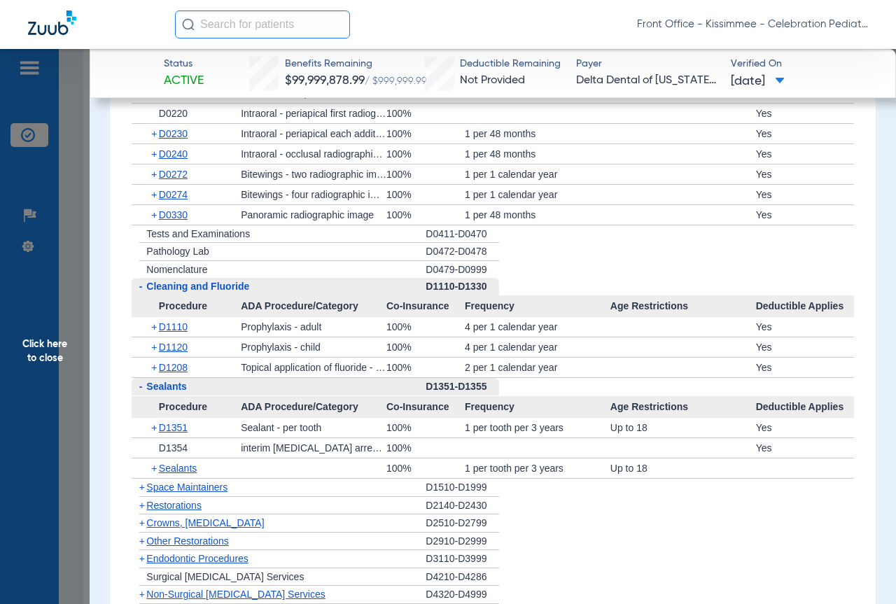
click at [203, 292] on span "Cleaning and Fluoride" at bounding box center [197, 286] width 103 height 11
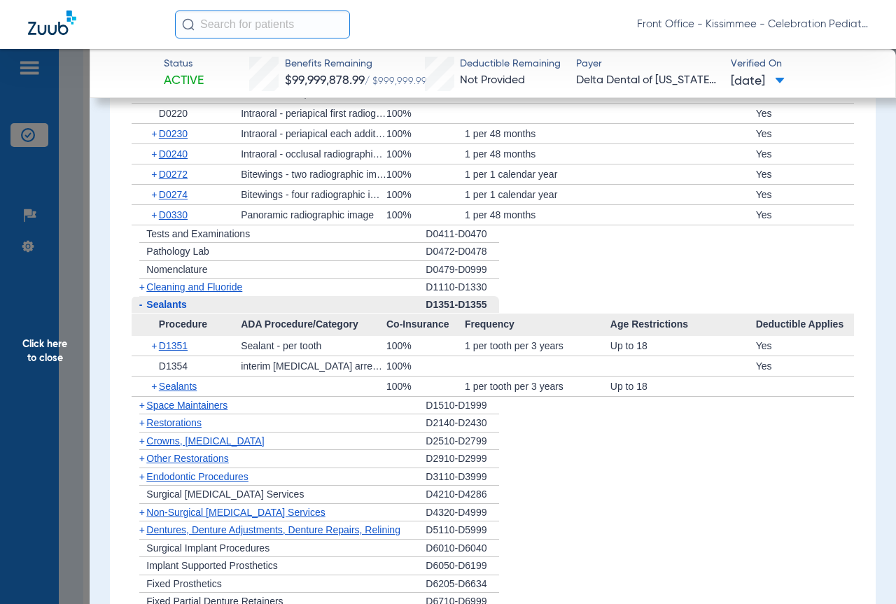
click at [203, 292] on span "Cleaning and Fluoride" at bounding box center [194, 286] width 96 height 11
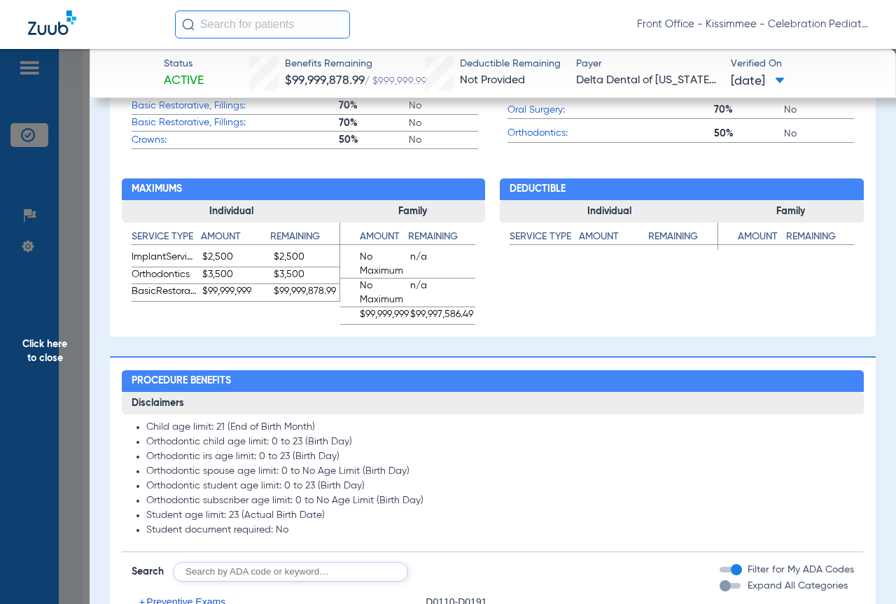
scroll to position [1182, 0]
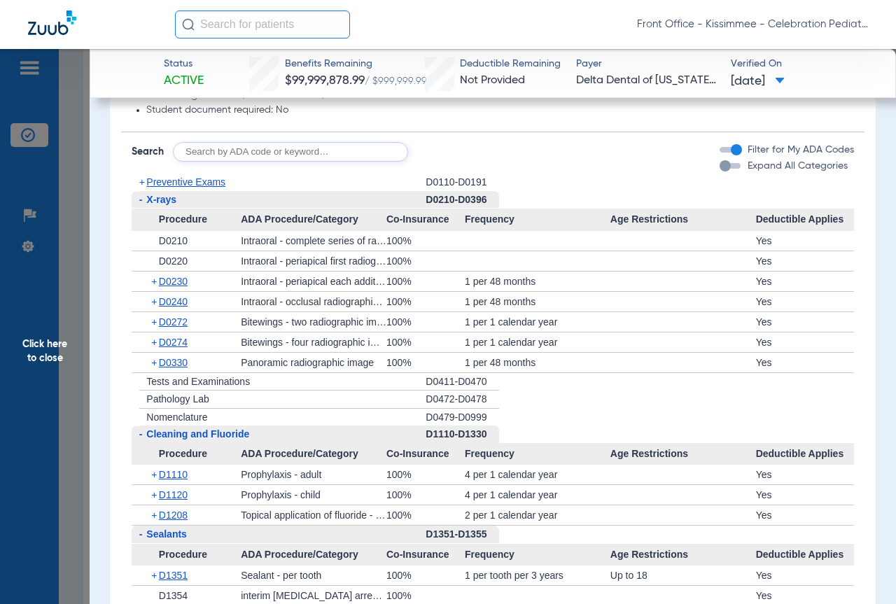
click at [186, 188] on span "Preventive Exams" at bounding box center [185, 181] width 79 height 11
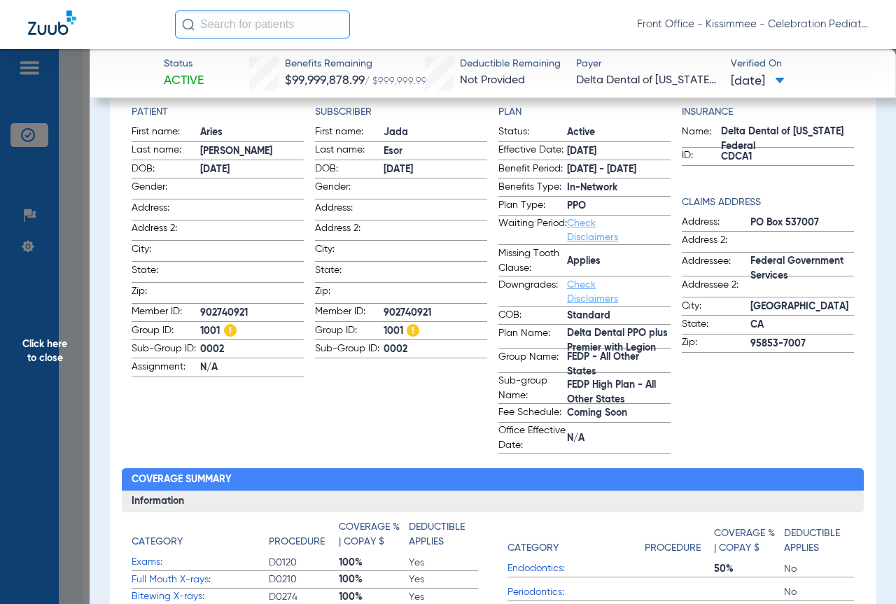
scroll to position [62, 0]
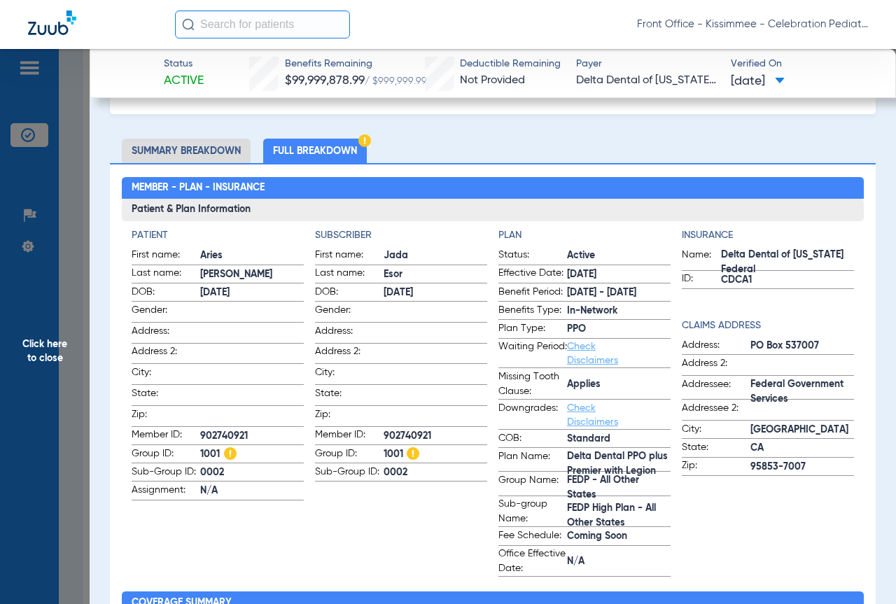
click at [73, 324] on span "Click here to close" at bounding box center [45, 351] width 90 height 604
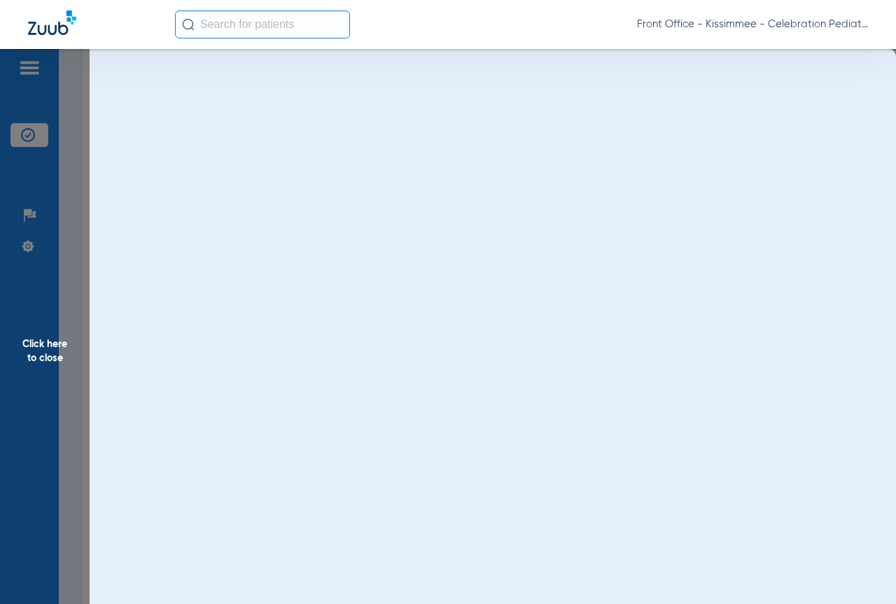
scroll to position [0, 0]
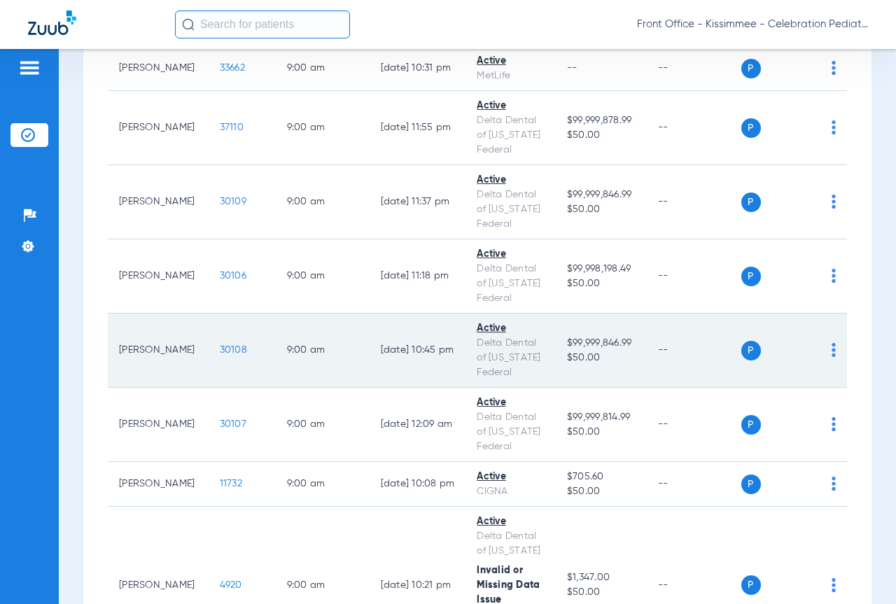
click at [220, 355] on span "30108" at bounding box center [233, 350] width 27 height 10
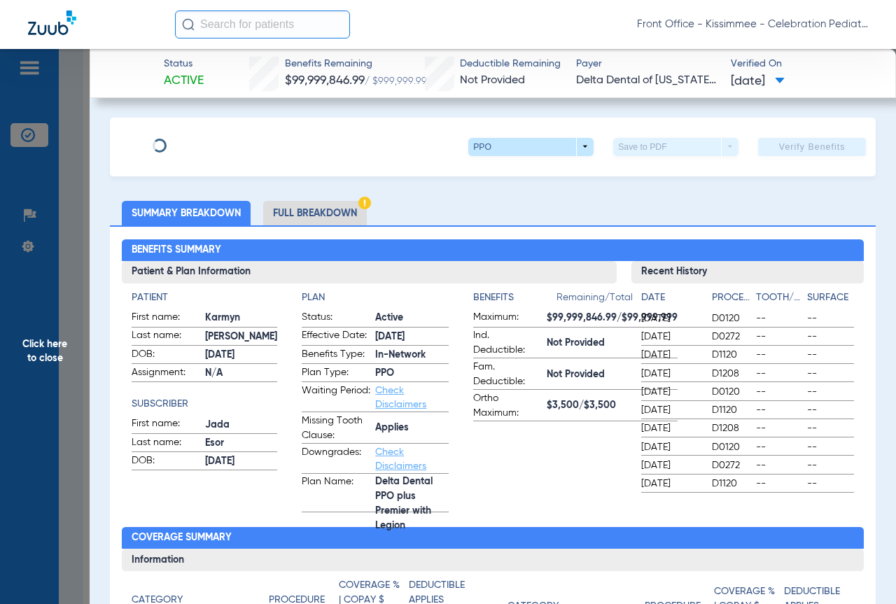
click at [315, 219] on li "Full Breakdown" at bounding box center [315, 213] width 104 height 24
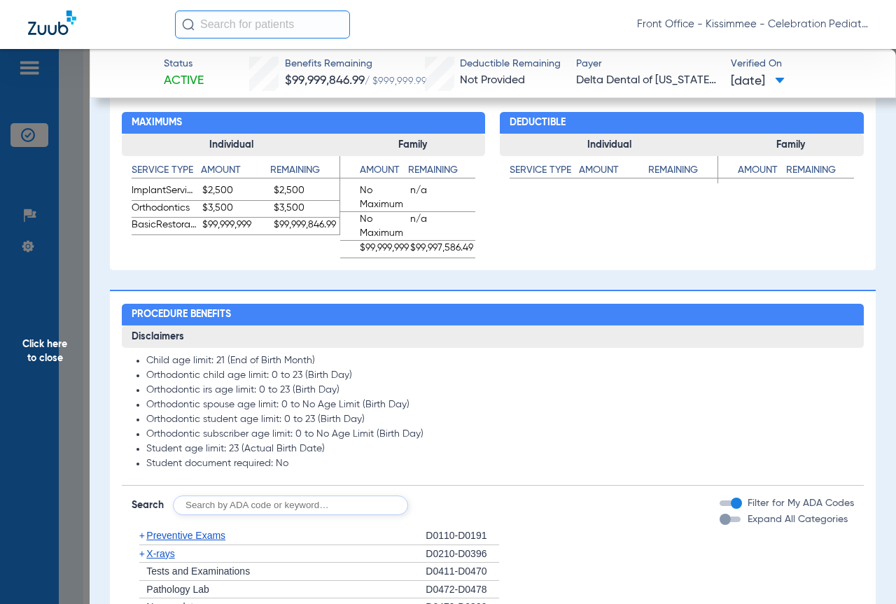
scroll to position [1178, 0]
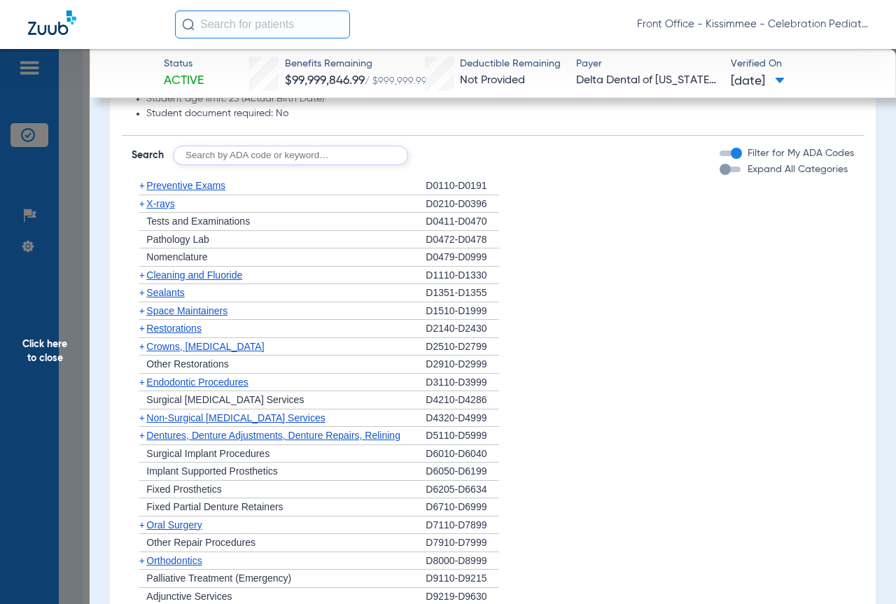
click at [159, 209] on span "X-rays" at bounding box center [160, 203] width 28 height 11
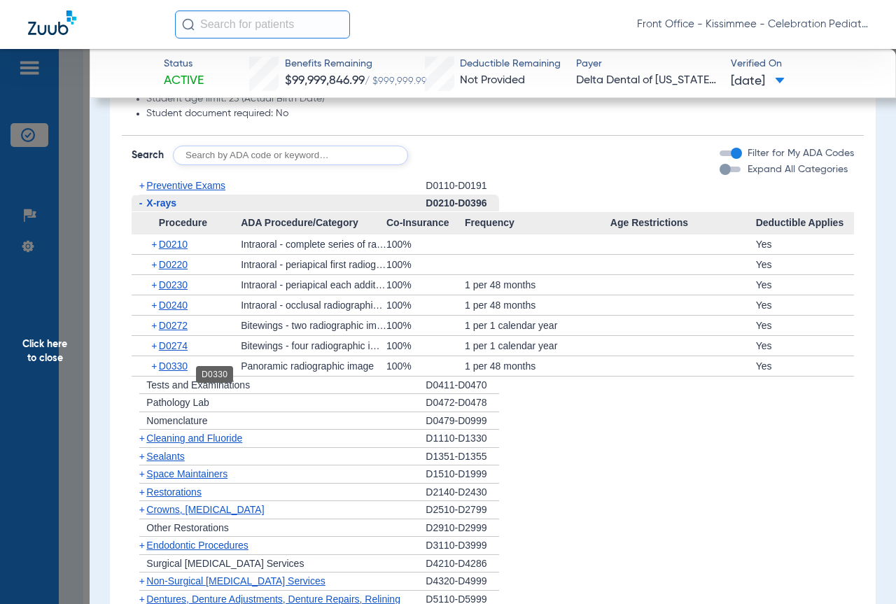
click at [177, 372] on span "D0330" at bounding box center [173, 365] width 29 height 11
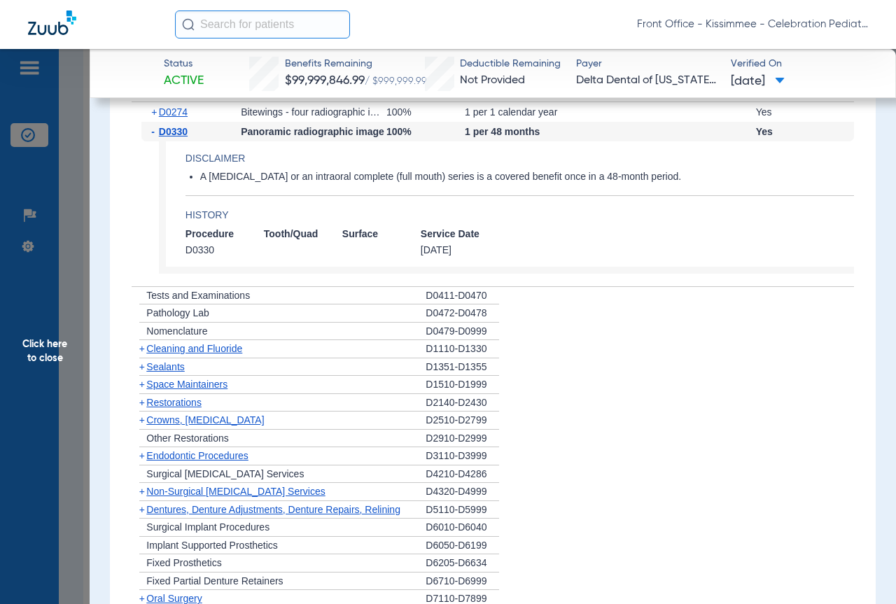
scroll to position [1458, 0]
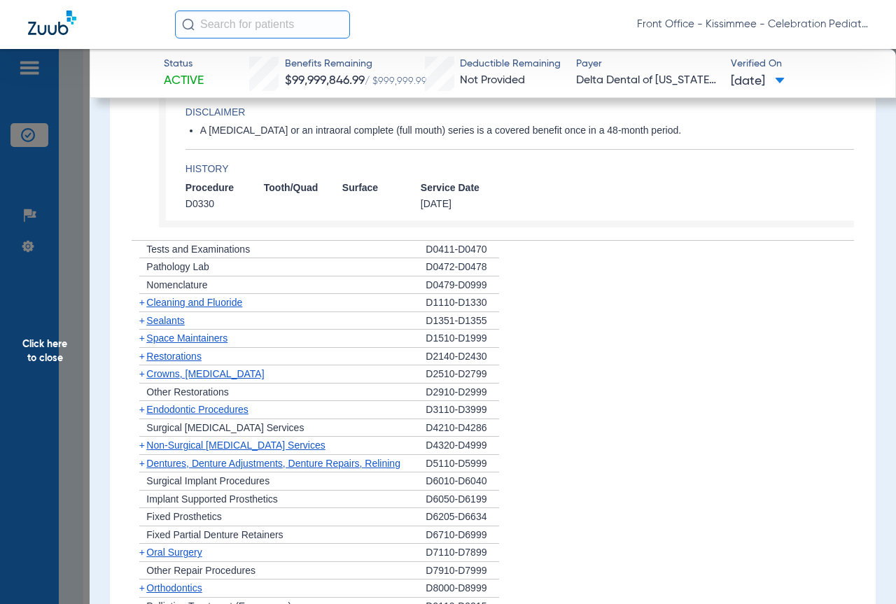
click at [169, 326] on span "Sealants" at bounding box center [165, 320] width 38 height 11
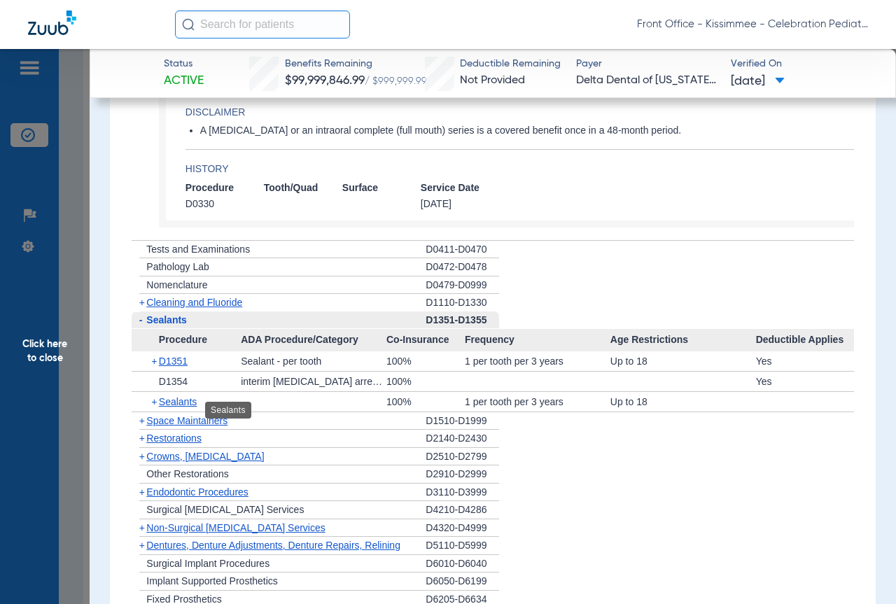
click at [187, 407] on span "Sealants" at bounding box center [178, 401] width 38 height 11
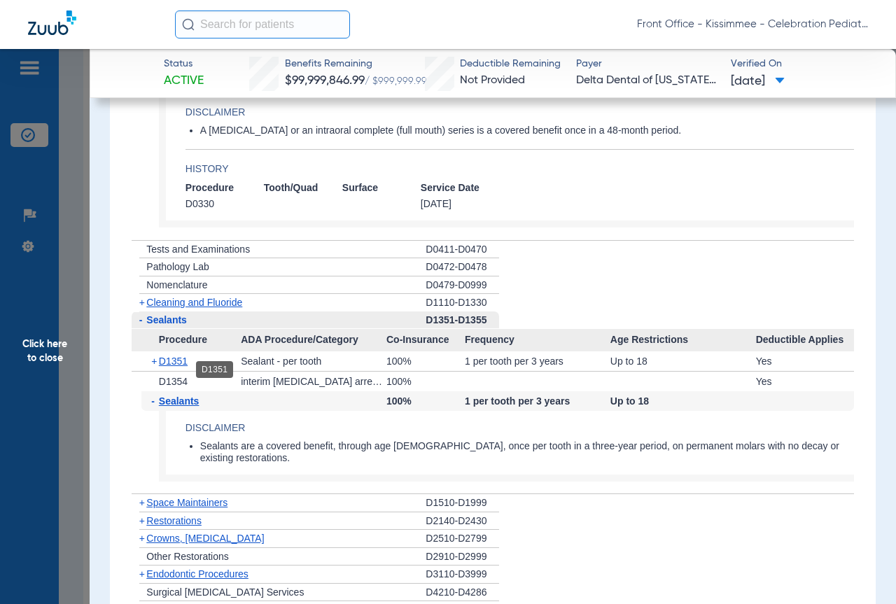
click at [181, 367] on span "D1351" at bounding box center [173, 360] width 29 height 11
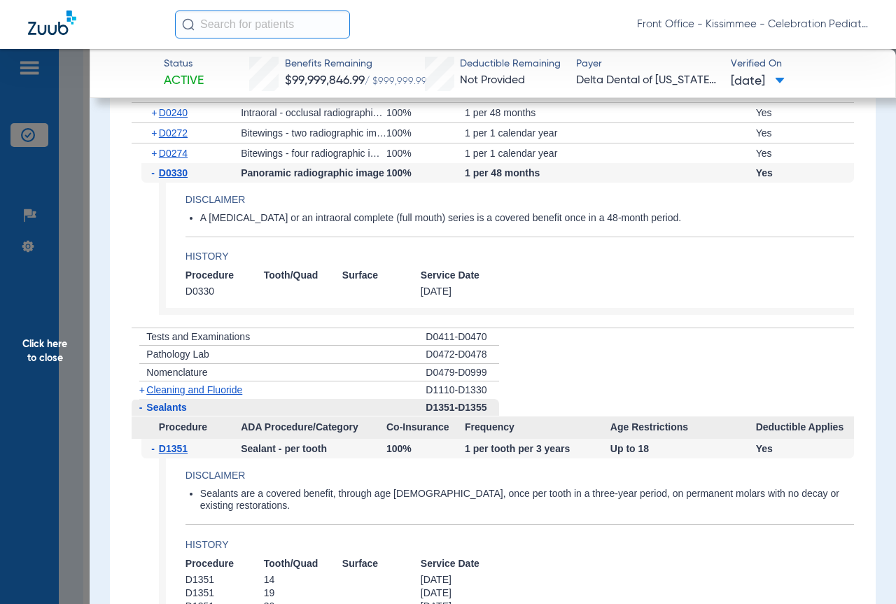
scroll to position [1178, 0]
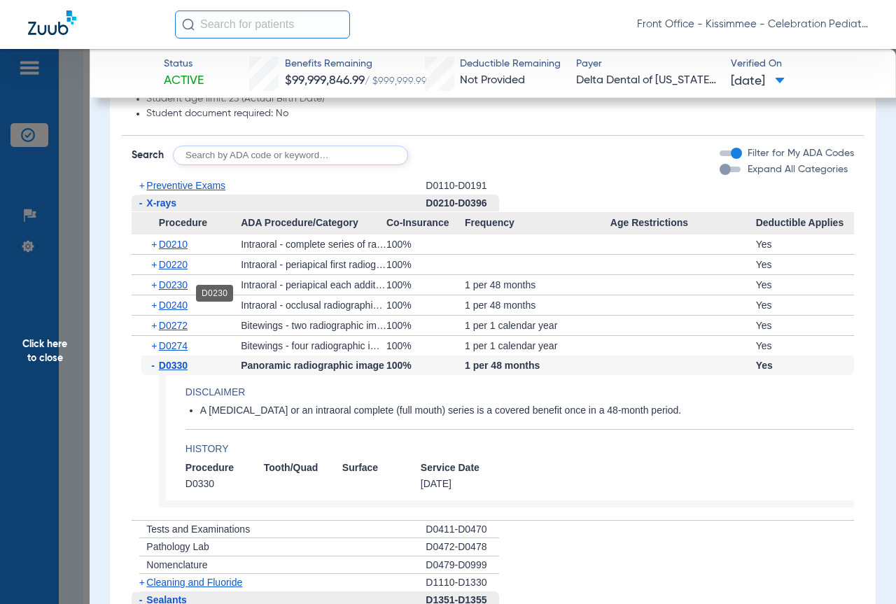
click at [178, 290] on span "D0230" at bounding box center [173, 284] width 29 height 11
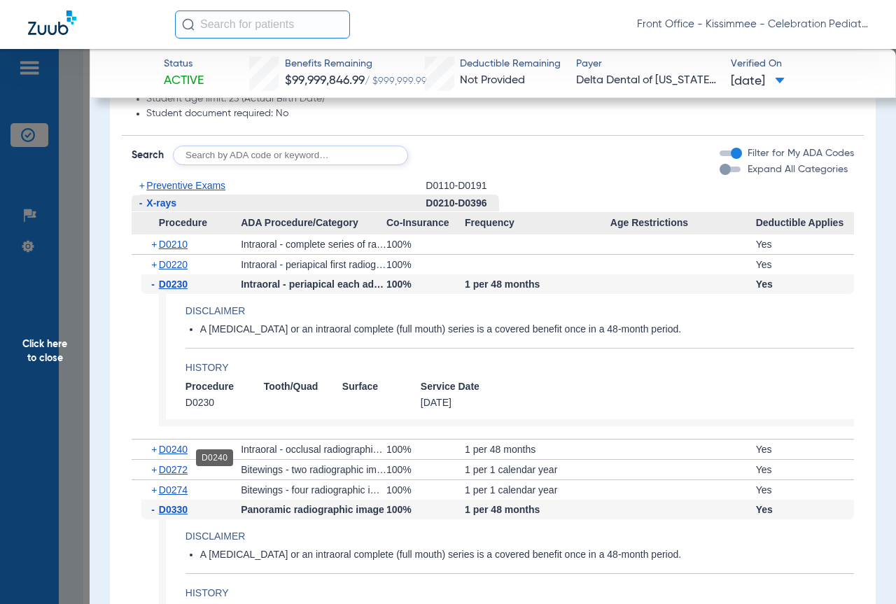
click at [176, 455] on span "D0240" at bounding box center [173, 449] width 29 height 11
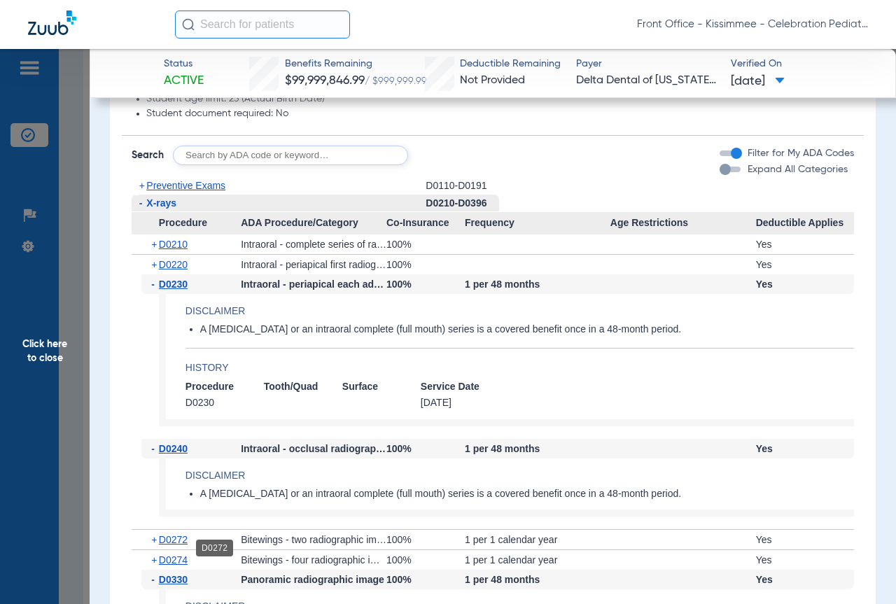
click at [176, 542] on span "D0272" at bounding box center [173, 539] width 29 height 11
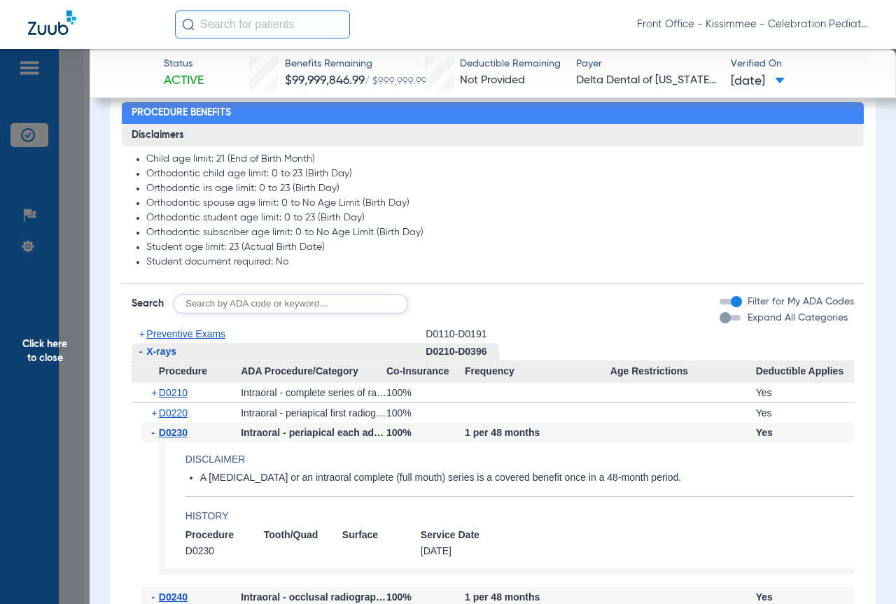
scroll to position [1241, 0]
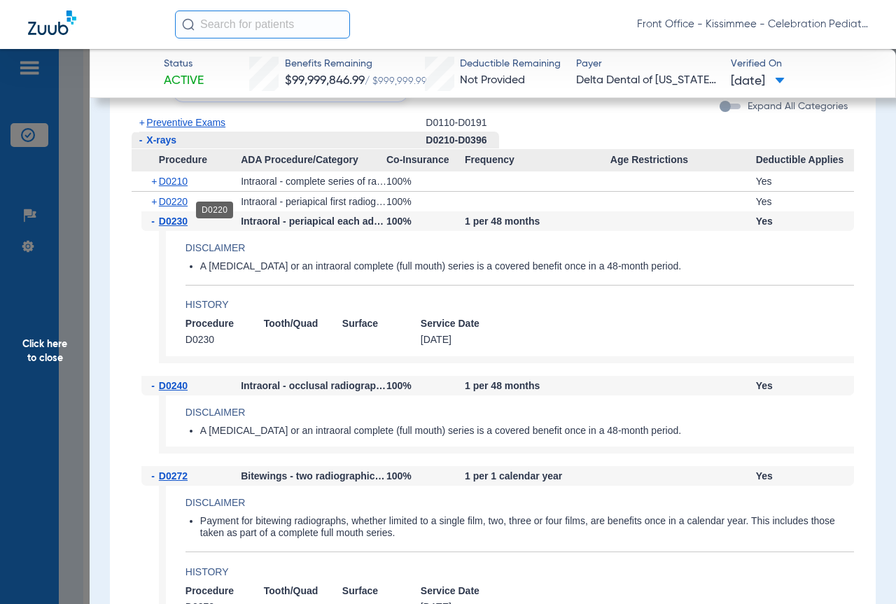
click at [176, 207] on span "D0220" at bounding box center [173, 201] width 29 height 11
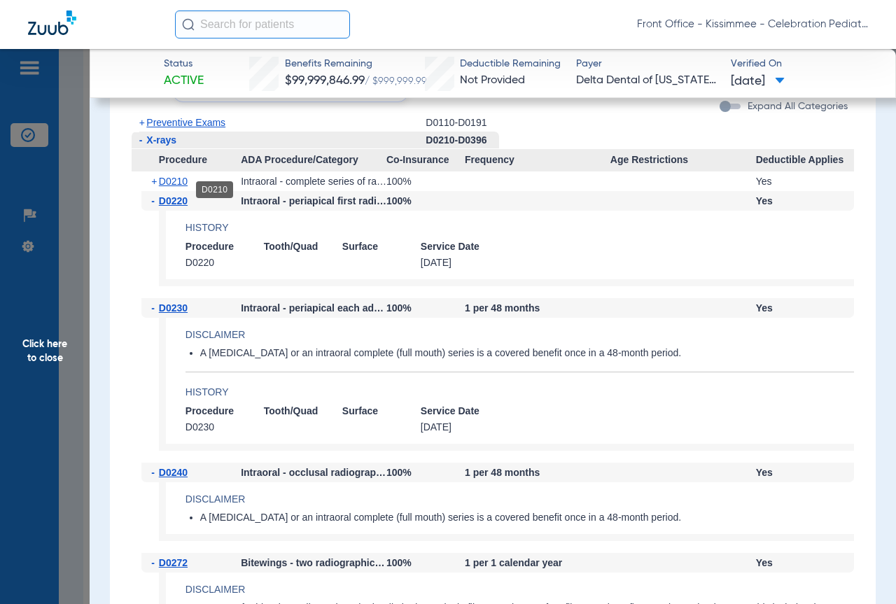
click at [178, 187] on span "D0210" at bounding box center [173, 181] width 29 height 11
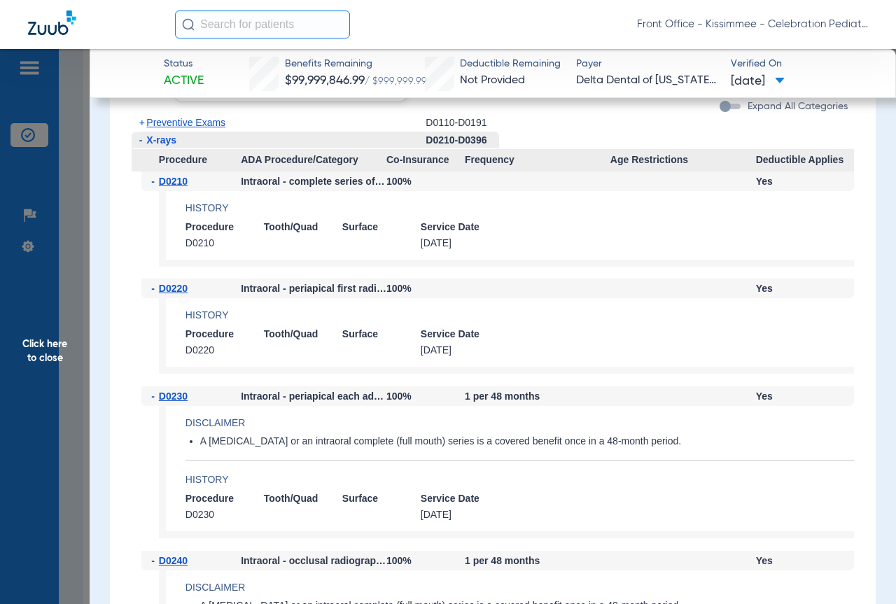
click at [525, 313] on app-benefits-detail "History Procedure Tooth/Quad Surface Service Date D0220 [DATE]" at bounding box center [506, 336] width 695 height 76
drag, startPoint x: 45, startPoint y: 243, endPoint x: 63, endPoint y: 260, distance: 24.2
click at [46, 247] on span "Click here to close" at bounding box center [45, 351] width 90 height 604
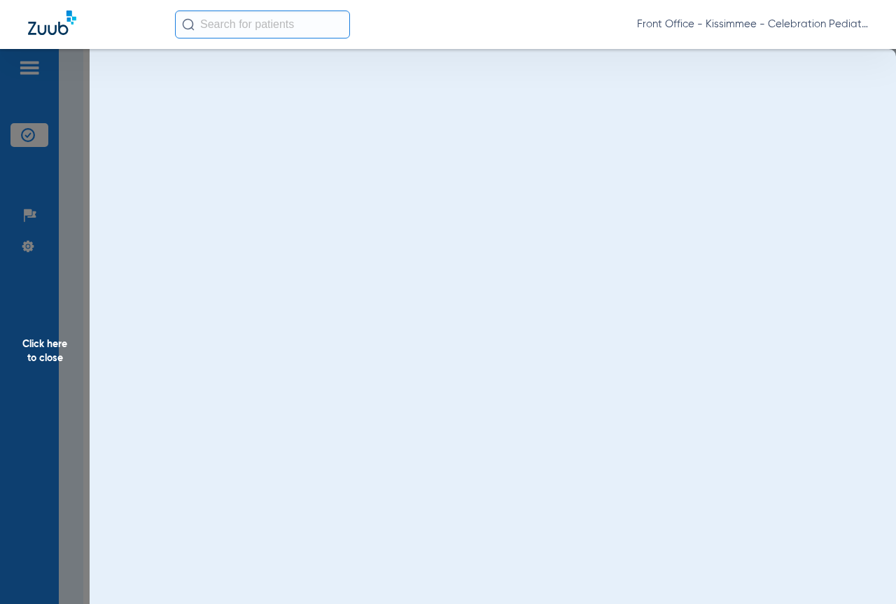
click at [70, 264] on span "Click here to close" at bounding box center [45, 351] width 90 height 604
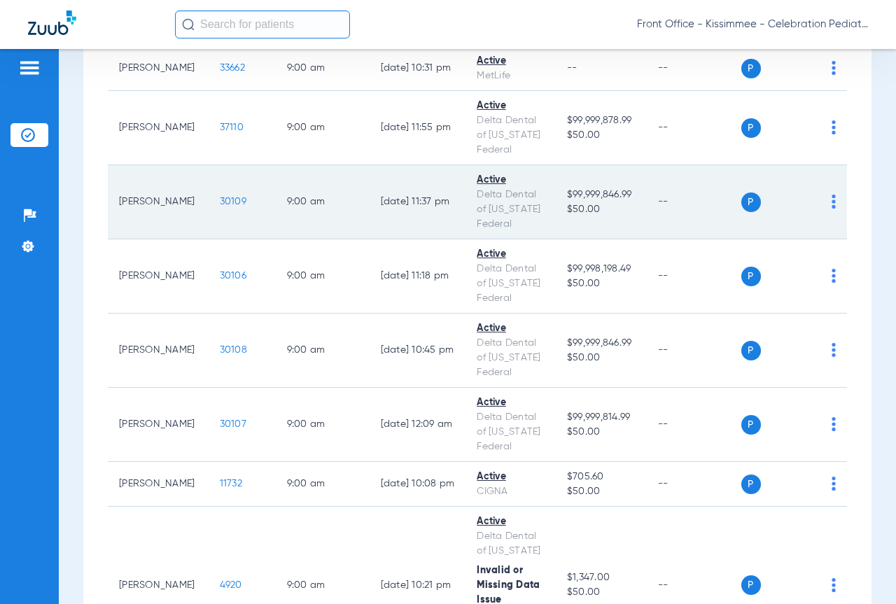
click at [220, 206] on span "30109" at bounding box center [233, 202] width 27 height 10
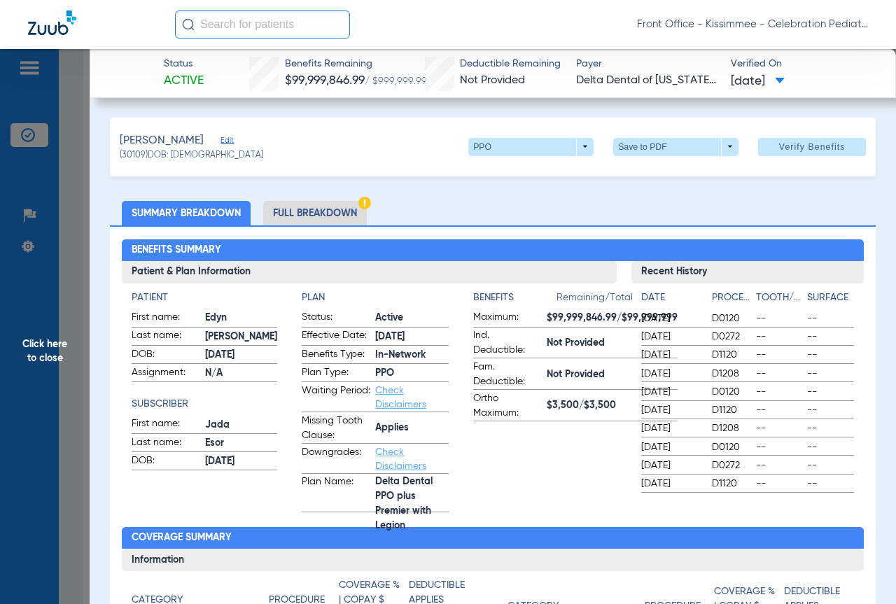
click at [338, 218] on li "Full Breakdown" at bounding box center [315, 213] width 104 height 24
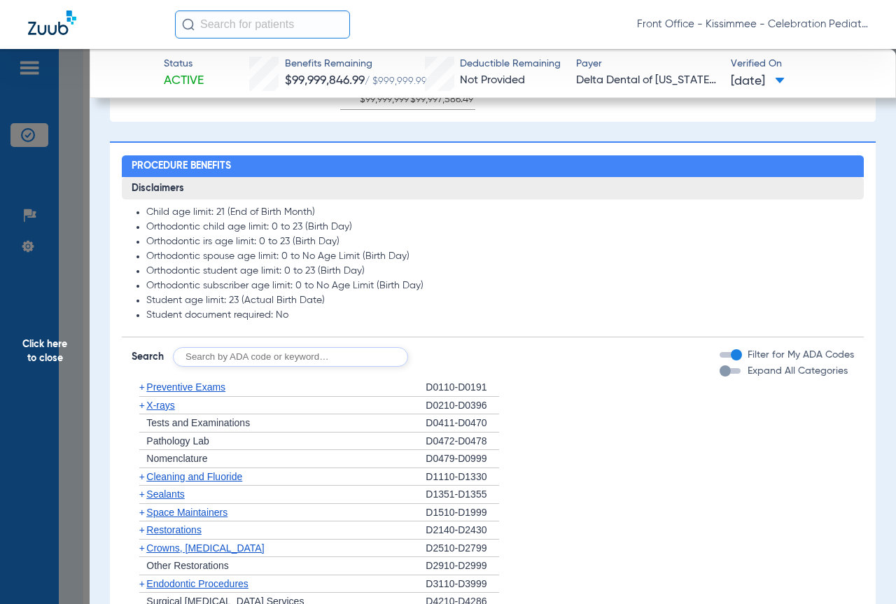
scroll to position [1119, 0]
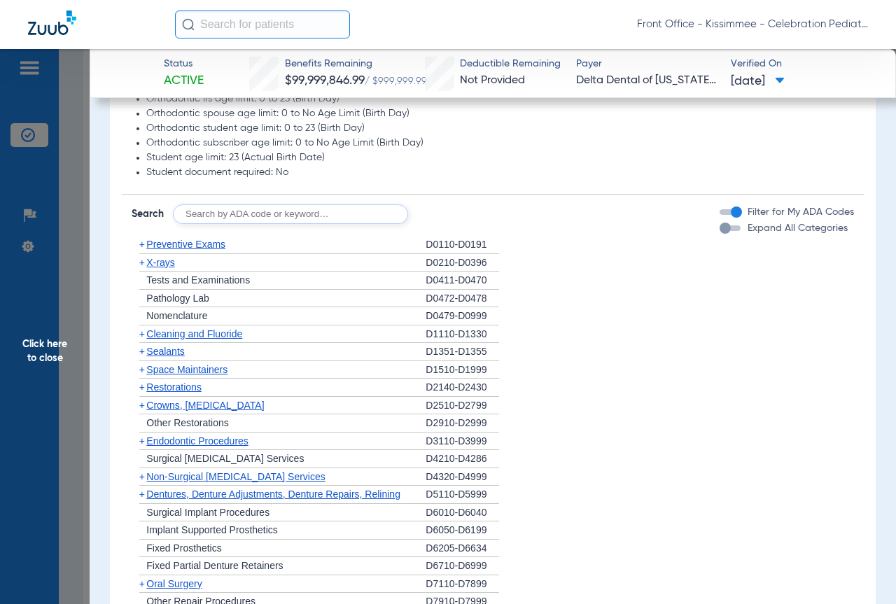
click at [174, 356] on span "Sealants" at bounding box center [165, 351] width 38 height 11
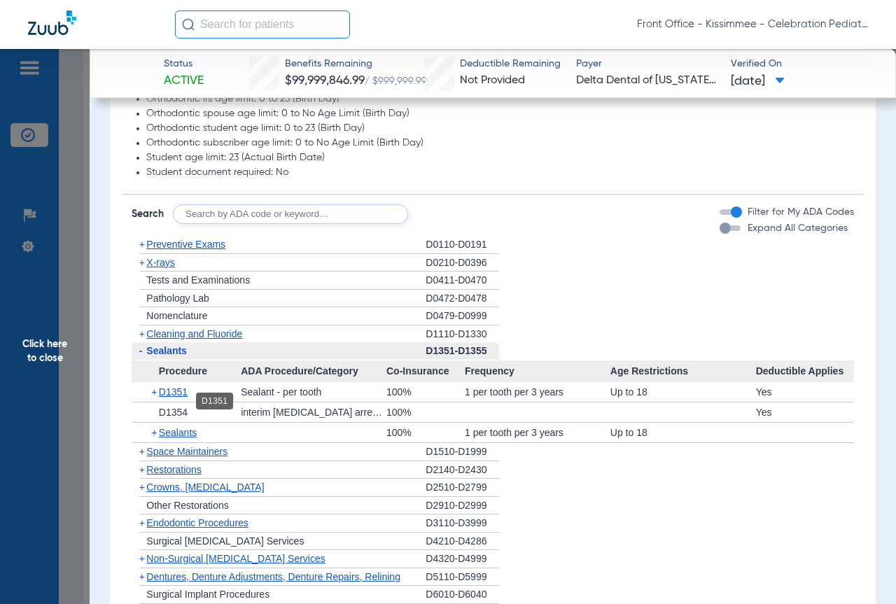
click at [180, 397] on span "D1351" at bounding box center [173, 391] width 29 height 11
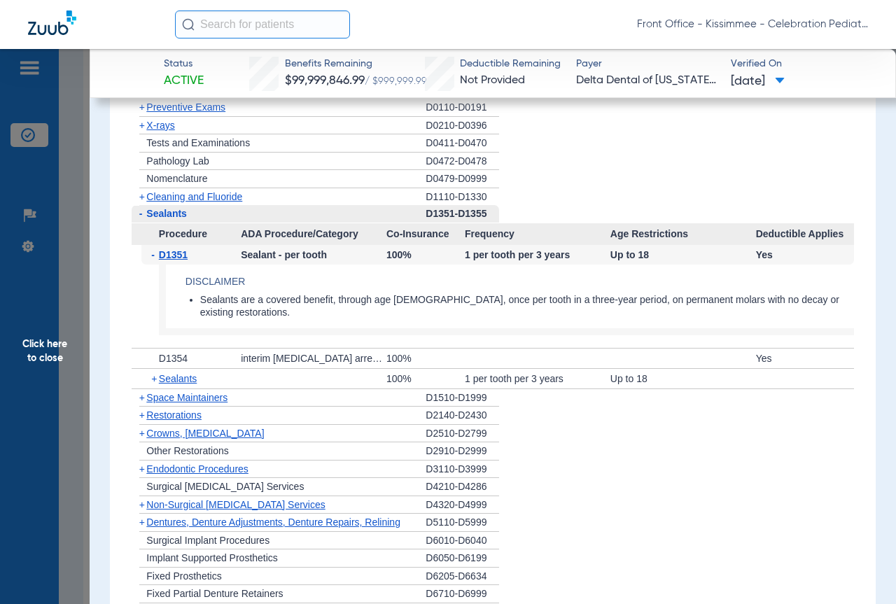
scroll to position [1259, 0]
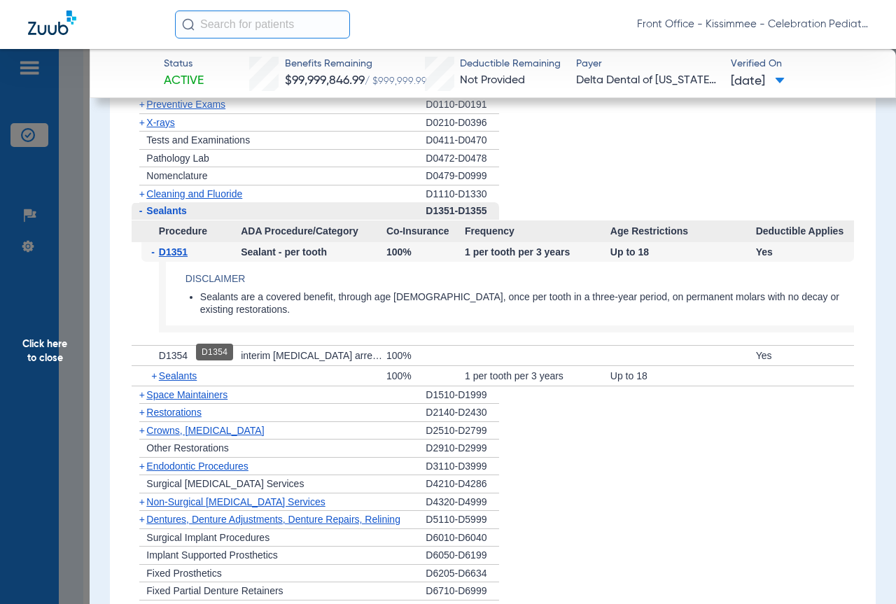
click at [181, 351] on span "D1354" at bounding box center [173, 355] width 29 height 11
click at [185, 376] on span "Sealants" at bounding box center [178, 375] width 38 height 11
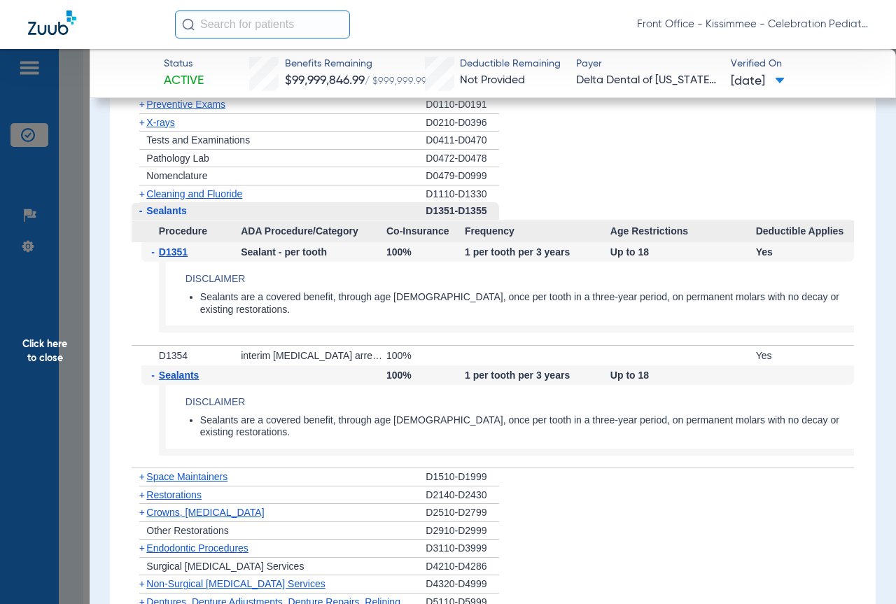
click at [78, 257] on span "Click here to close" at bounding box center [45, 351] width 90 height 604
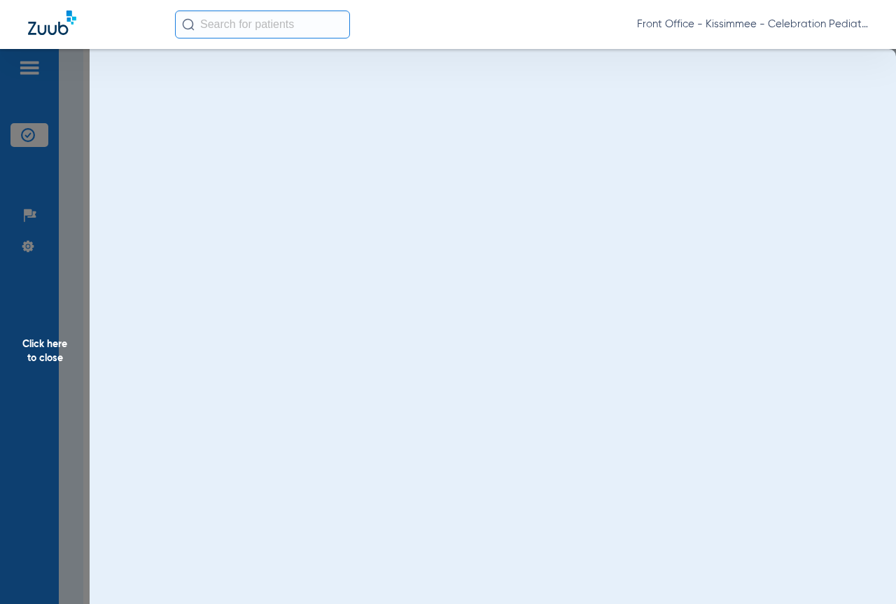
scroll to position [0, 0]
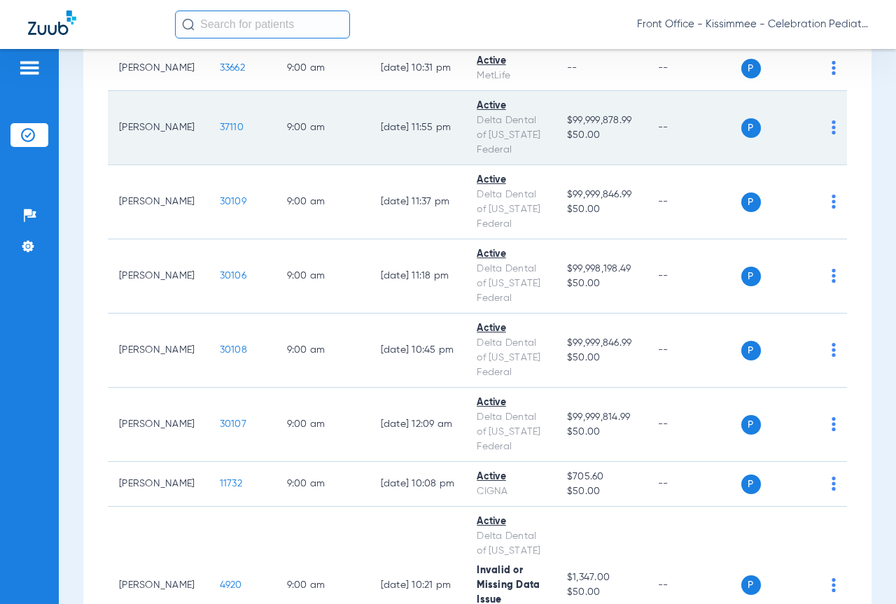
click at [220, 132] on span "37110" at bounding box center [232, 127] width 24 height 10
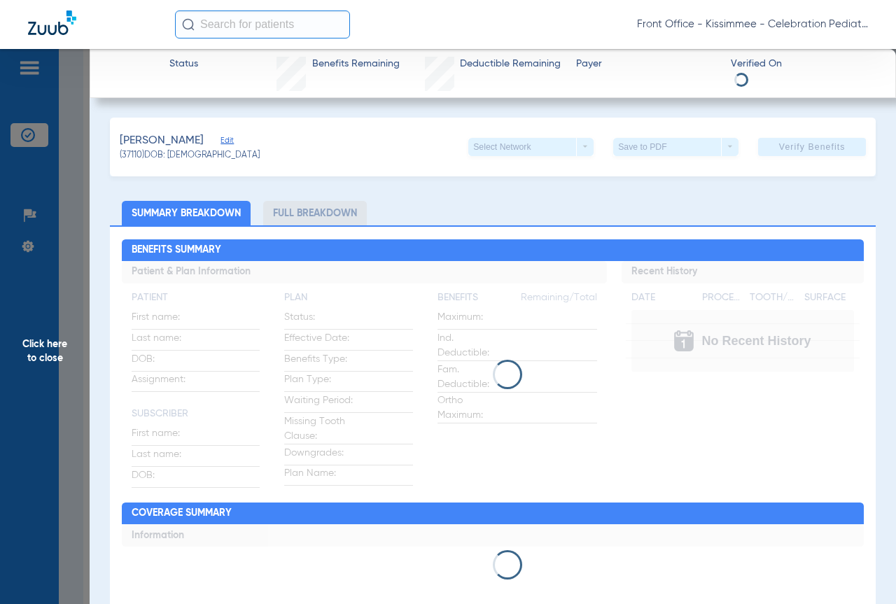
click at [295, 211] on li "Full Breakdown" at bounding box center [315, 213] width 104 height 24
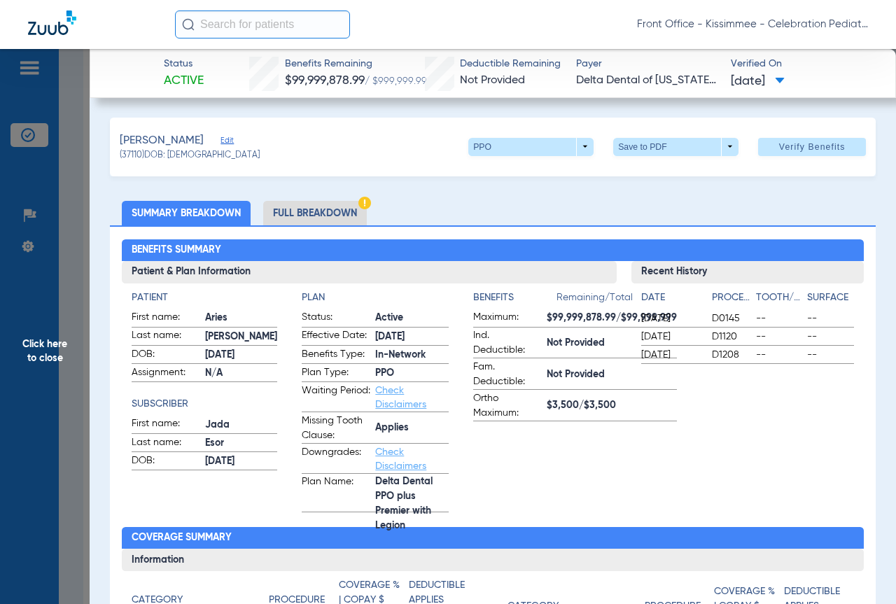
click at [302, 211] on li "Full Breakdown" at bounding box center [315, 213] width 104 height 24
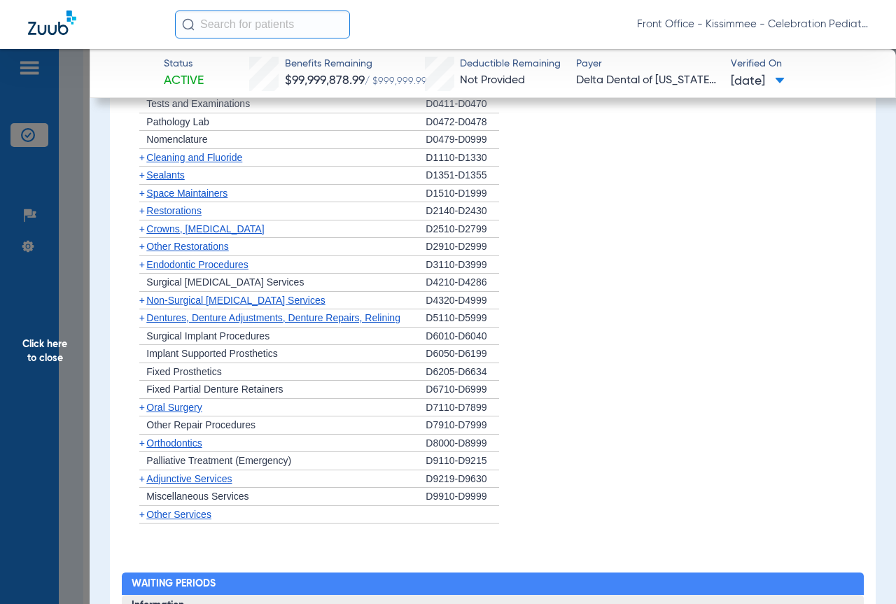
scroll to position [1119, 0]
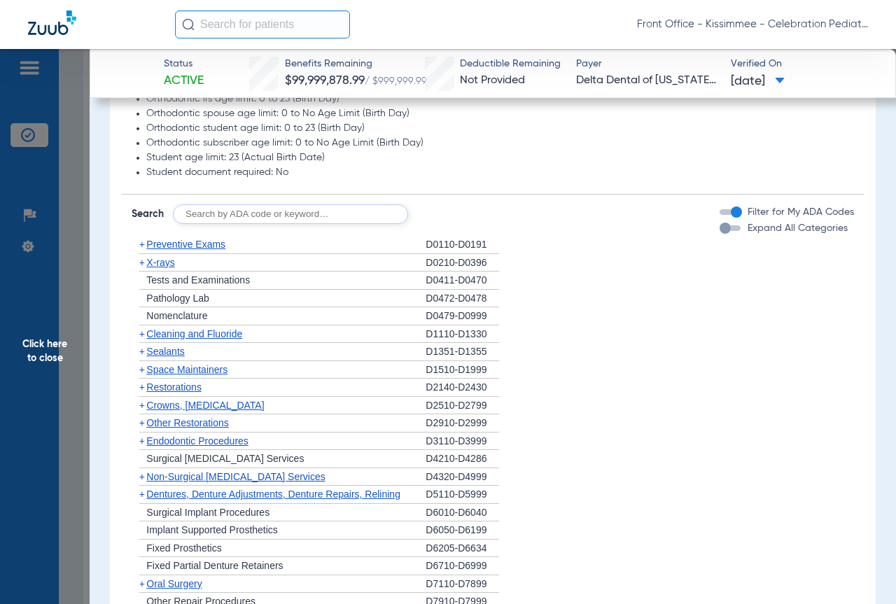
click at [162, 357] on span "Sealants" at bounding box center [165, 351] width 38 height 11
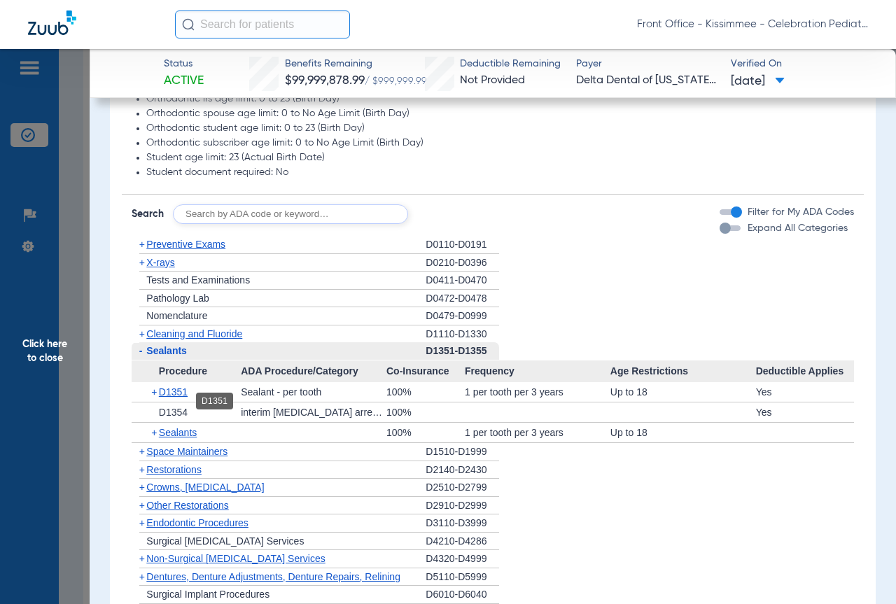
click at [180, 397] on span "D1351" at bounding box center [173, 391] width 29 height 11
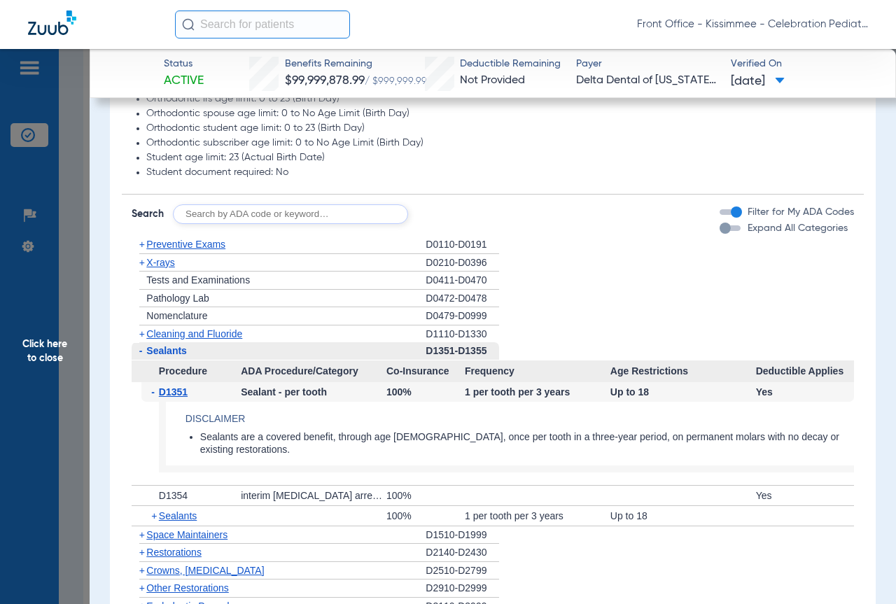
scroll to position [1259, 0]
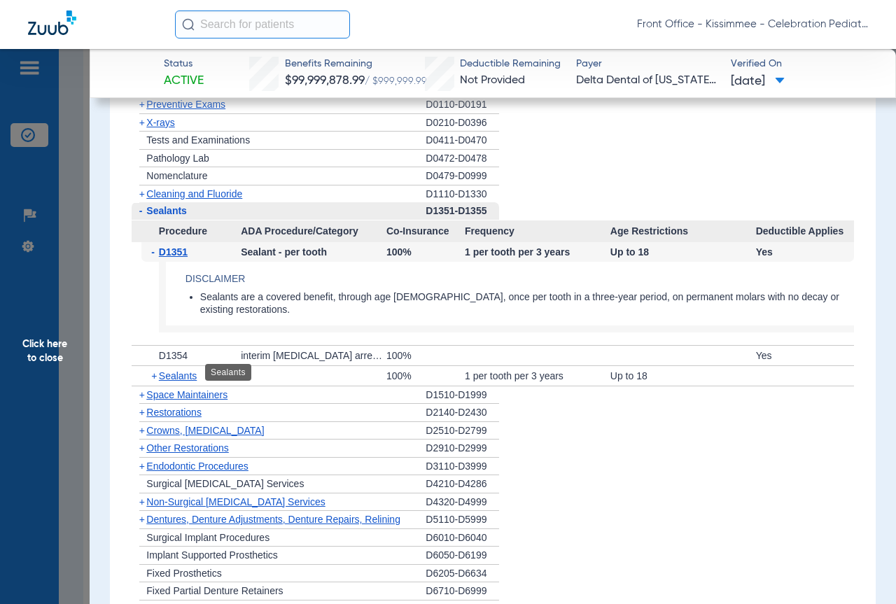
click at [172, 376] on span "Sealants" at bounding box center [178, 375] width 38 height 11
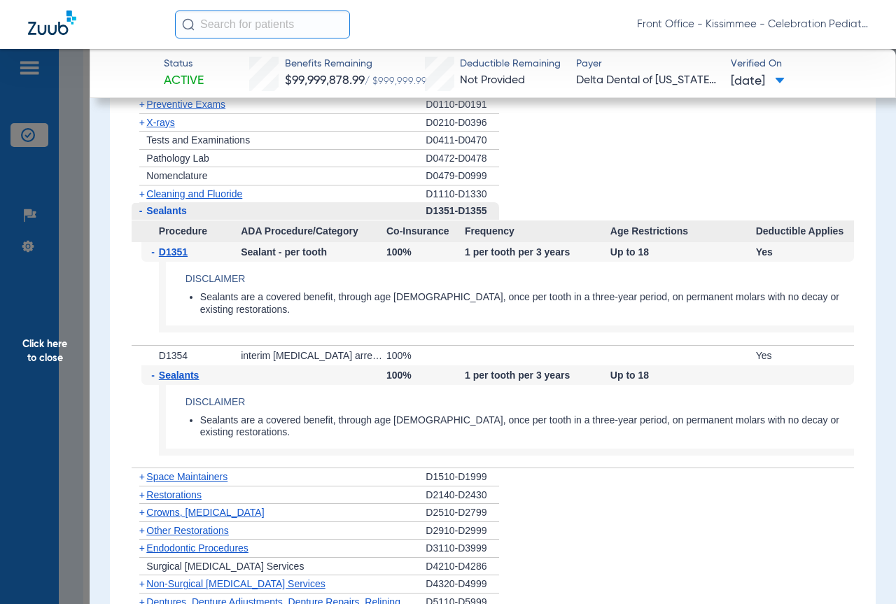
click at [61, 374] on span "Click here to close" at bounding box center [45, 351] width 90 height 604
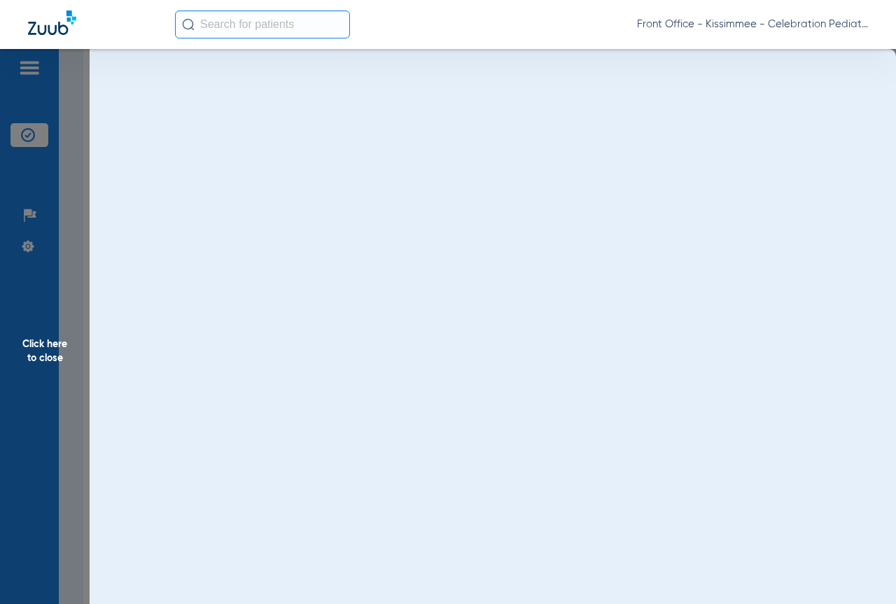
scroll to position [0, 0]
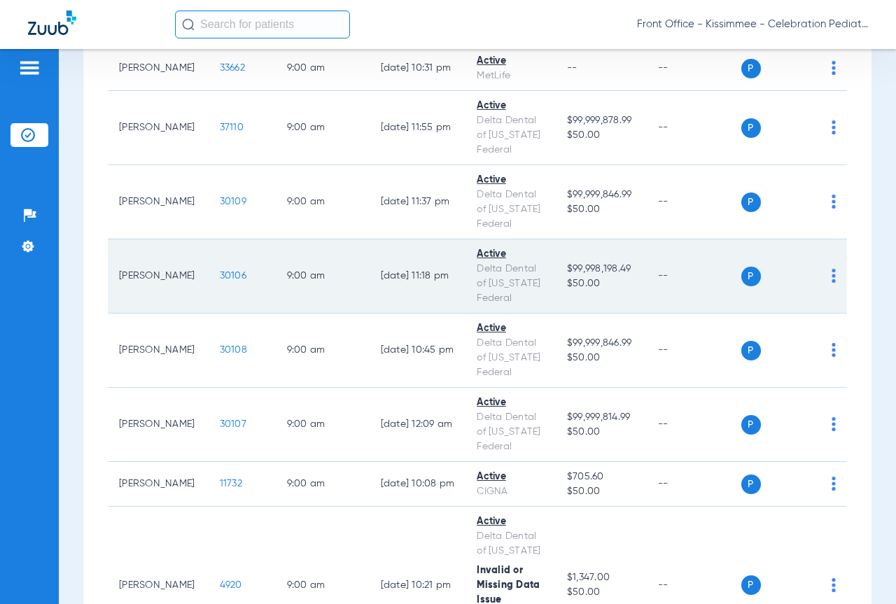
click at [227, 281] on span "30106" at bounding box center [233, 276] width 27 height 10
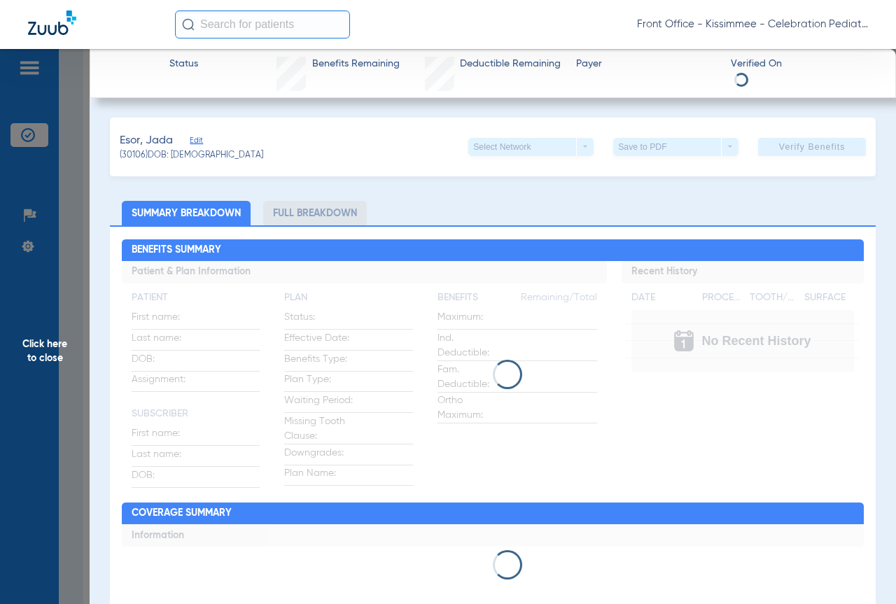
click at [303, 215] on li "Full Breakdown" at bounding box center [315, 213] width 104 height 24
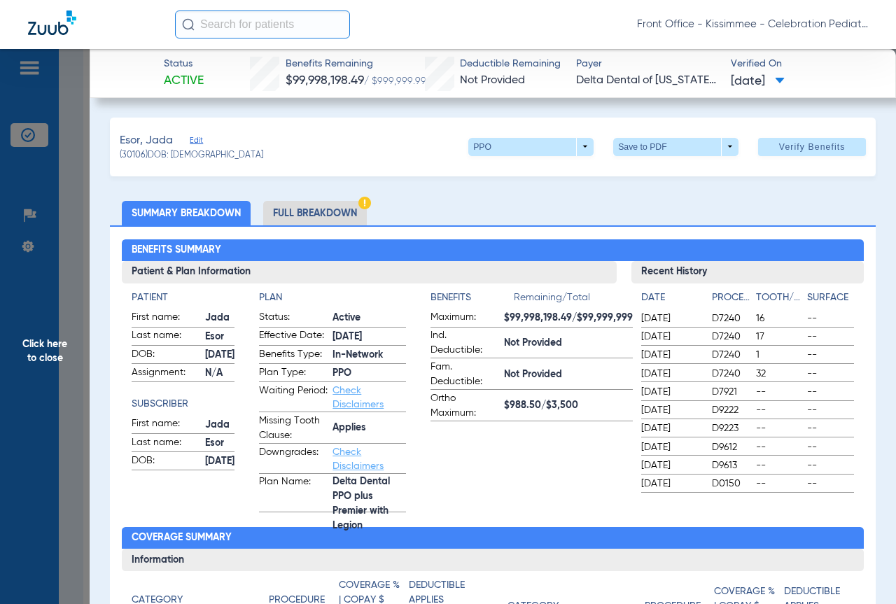
click at [300, 209] on li "Full Breakdown" at bounding box center [315, 213] width 104 height 24
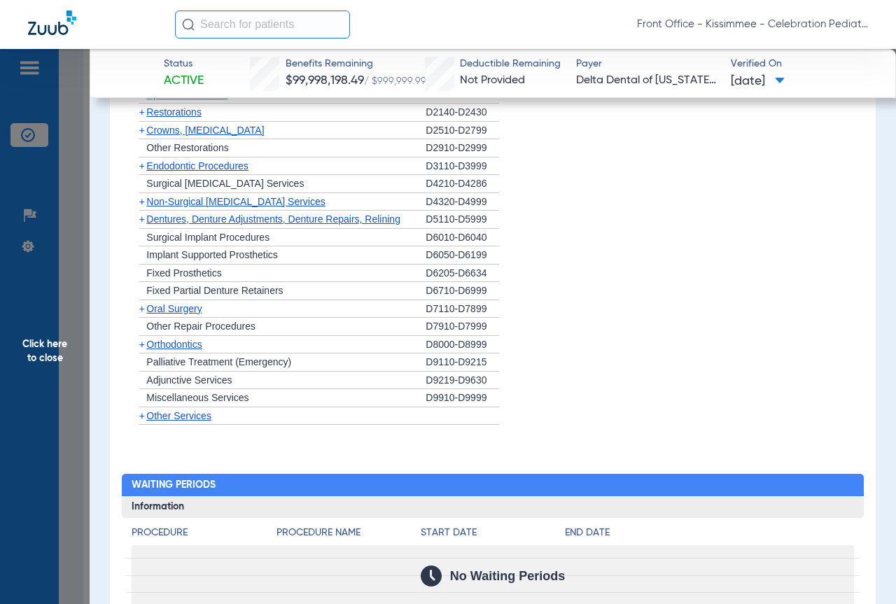
scroll to position [1324, 0]
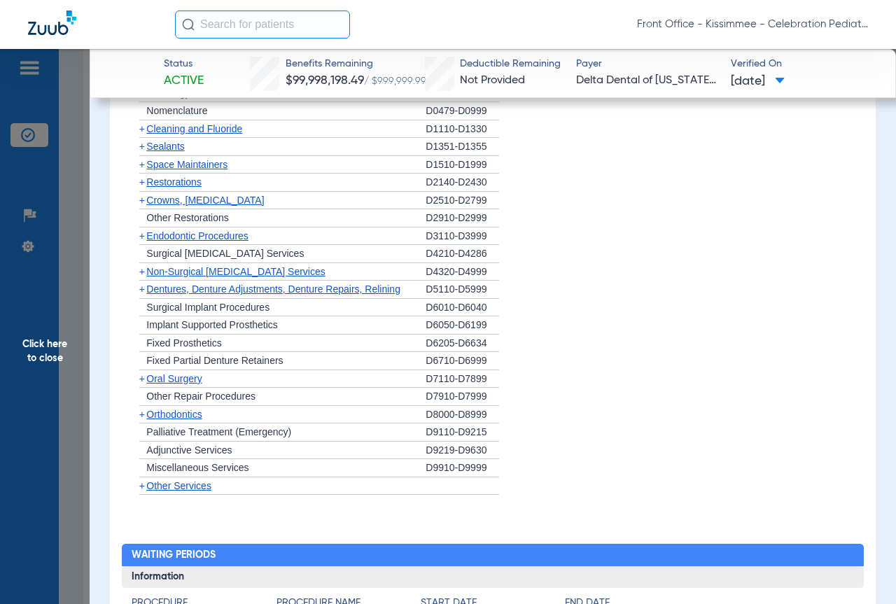
click at [155, 152] on span "Sealants" at bounding box center [165, 146] width 38 height 11
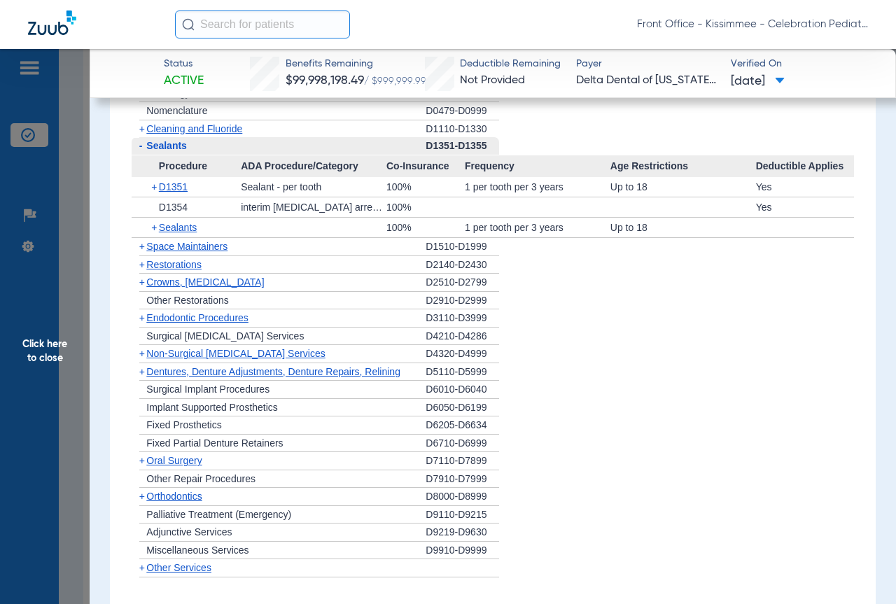
click at [181, 192] on span "D1351" at bounding box center [173, 186] width 29 height 11
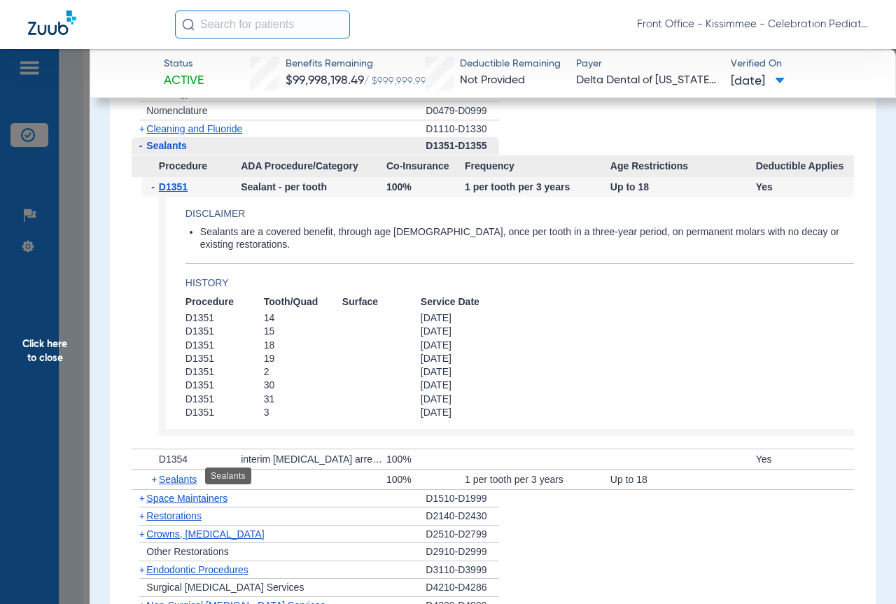
click at [186, 474] on span "Sealants" at bounding box center [178, 479] width 38 height 11
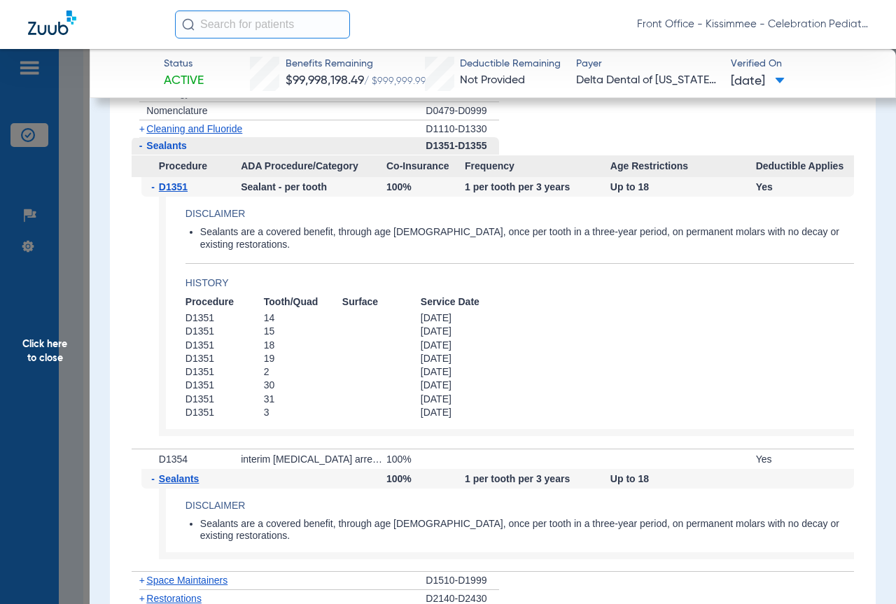
click at [85, 306] on span "Click here to close" at bounding box center [45, 351] width 90 height 604
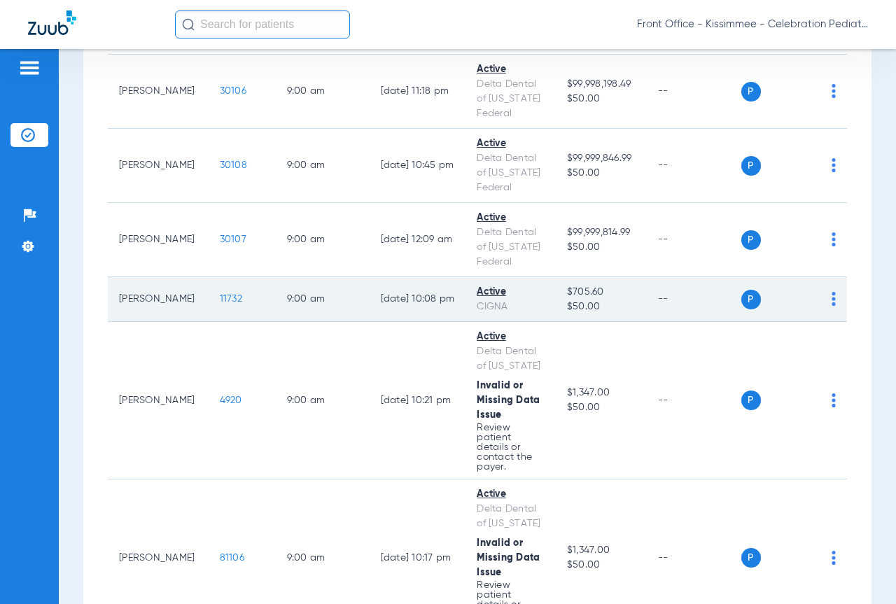
scroll to position [980, 0]
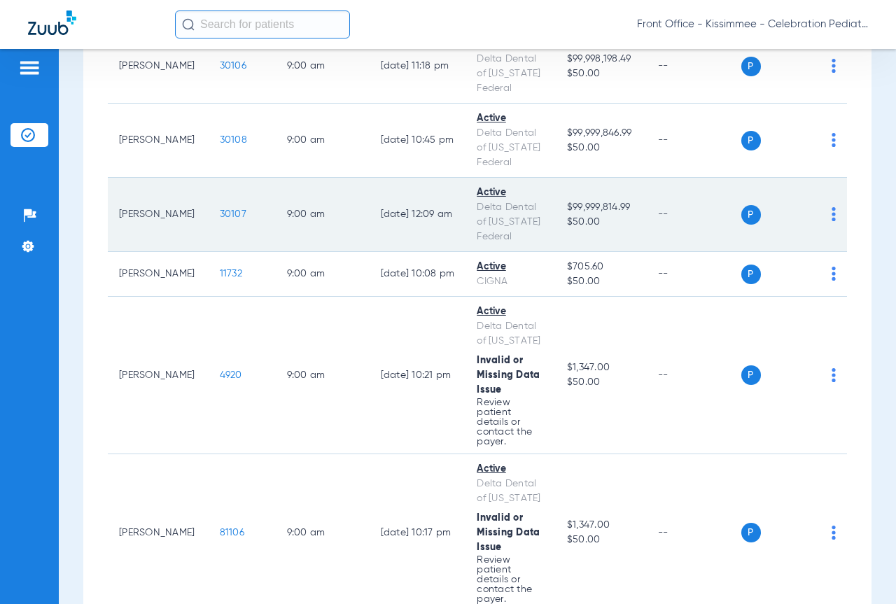
click at [227, 219] on span "30107" at bounding box center [233, 214] width 27 height 10
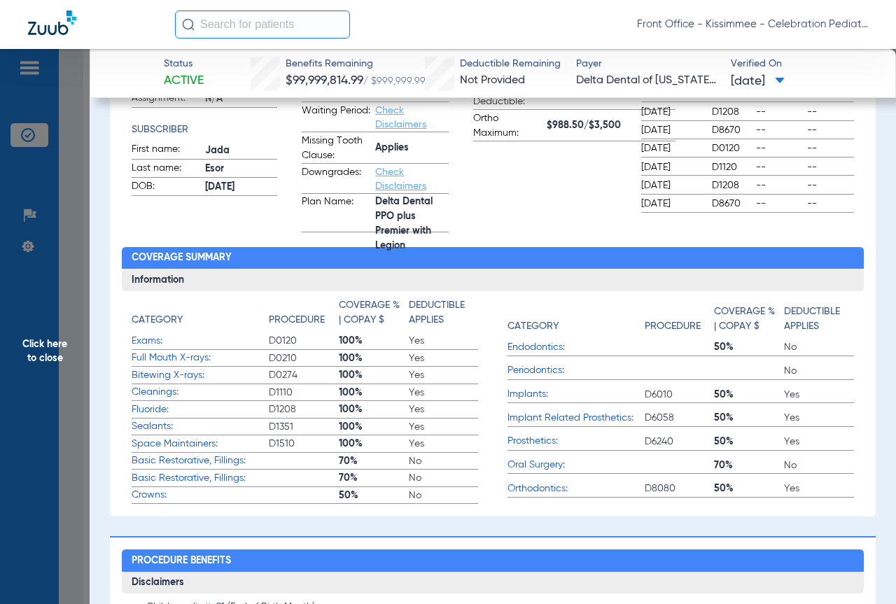
scroll to position [0, 0]
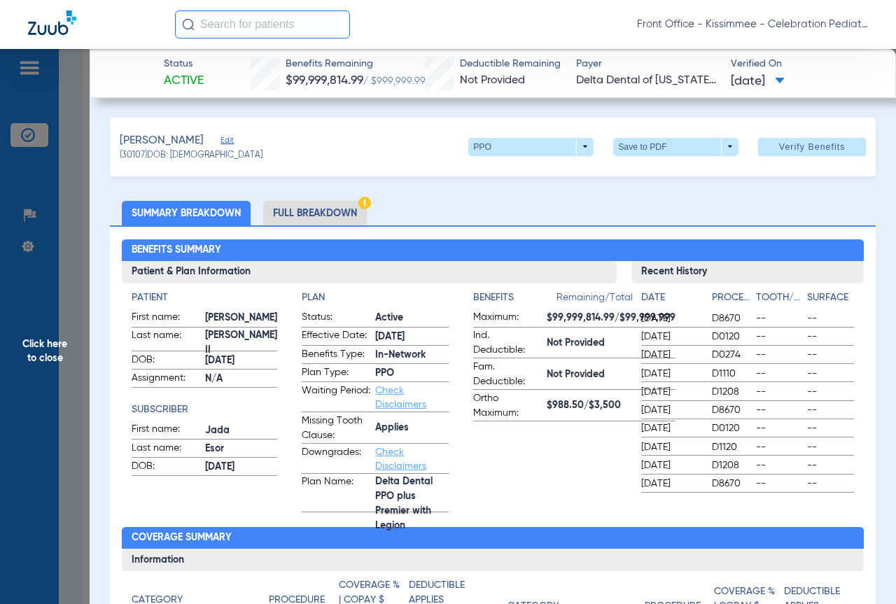
click at [310, 214] on li "Full Breakdown" at bounding box center [315, 213] width 104 height 24
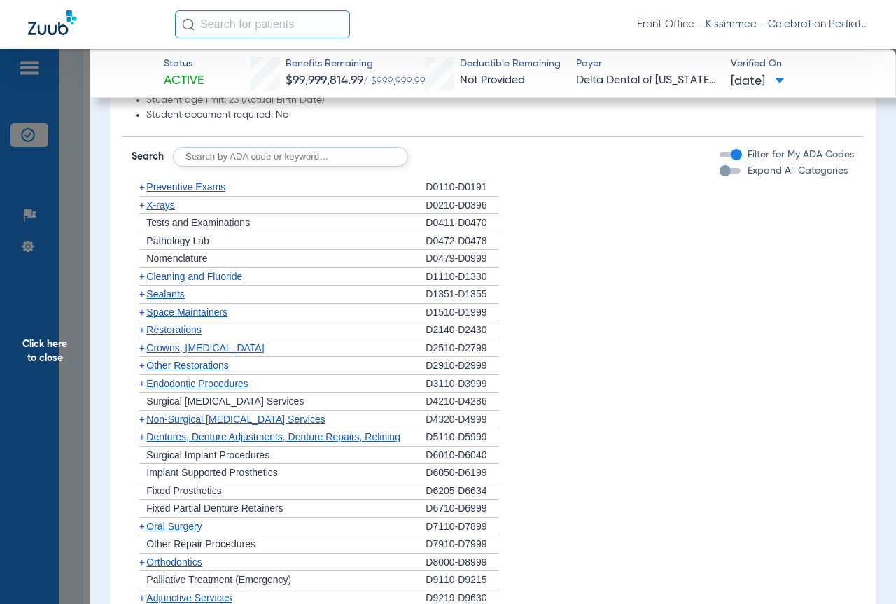
scroll to position [1189, 0]
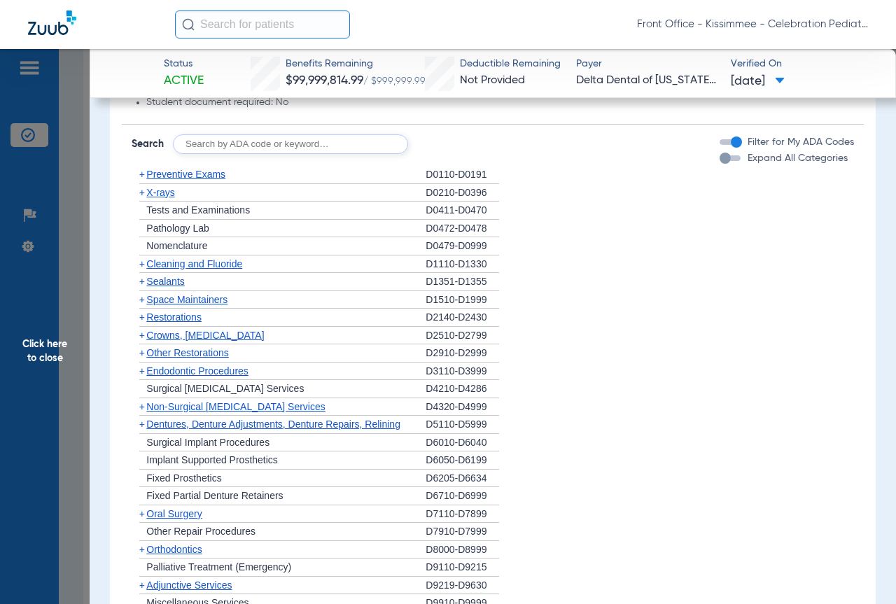
click at [178, 287] on span "Sealants" at bounding box center [165, 281] width 38 height 11
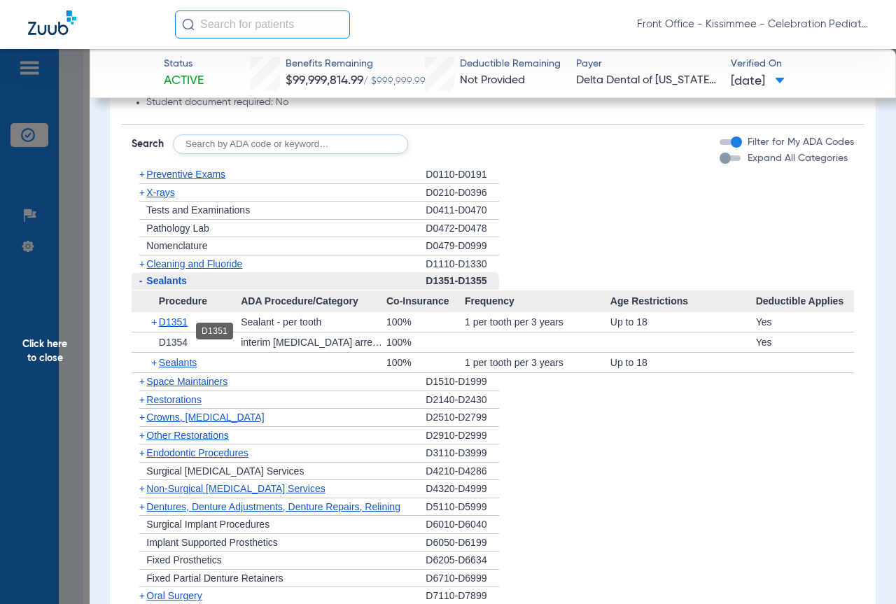
click at [165, 327] on span "D1351" at bounding box center [173, 321] width 29 height 11
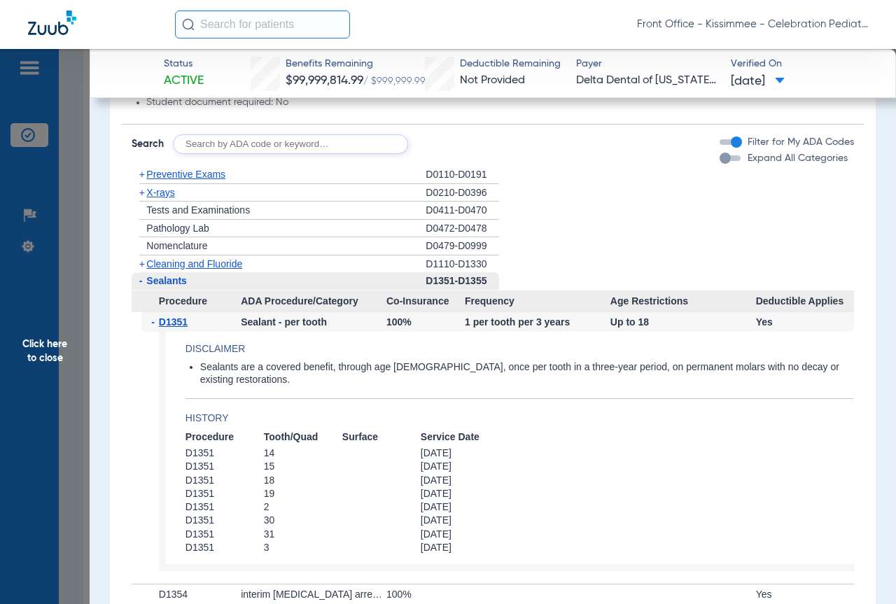
scroll to position [1329, 0]
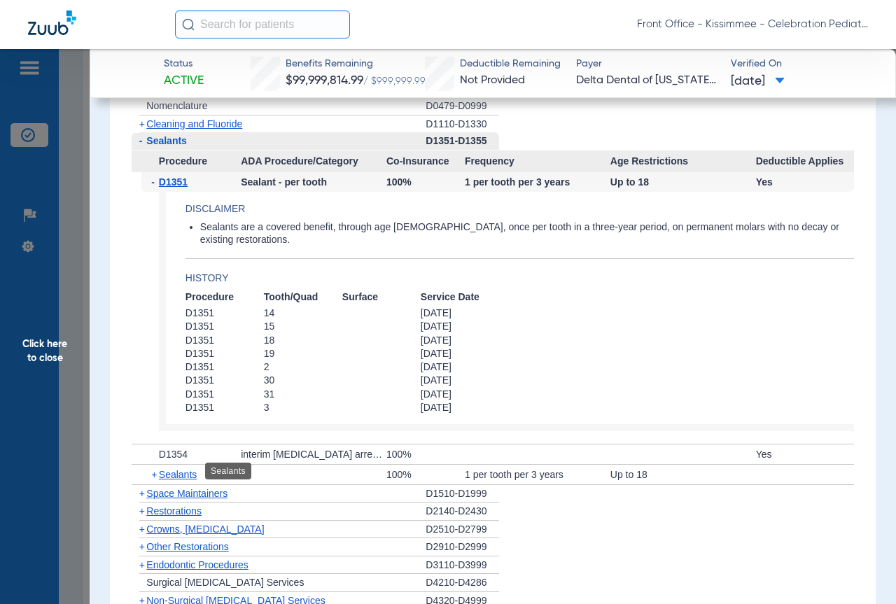
click at [185, 469] on span "Sealants" at bounding box center [178, 474] width 38 height 11
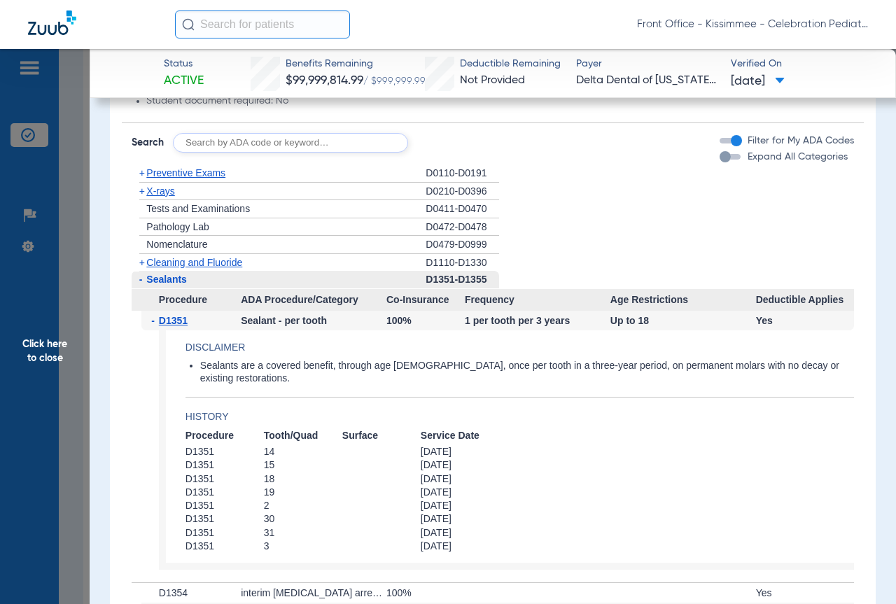
scroll to position [1189, 0]
click at [71, 304] on span "Click here to close" at bounding box center [45, 351] width 90 height 604
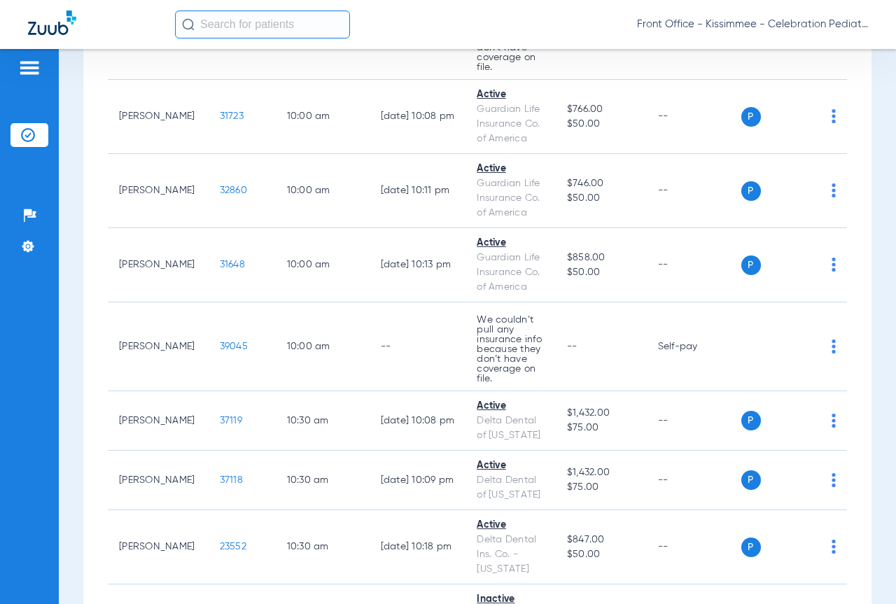
scroll to position [1749, 0]
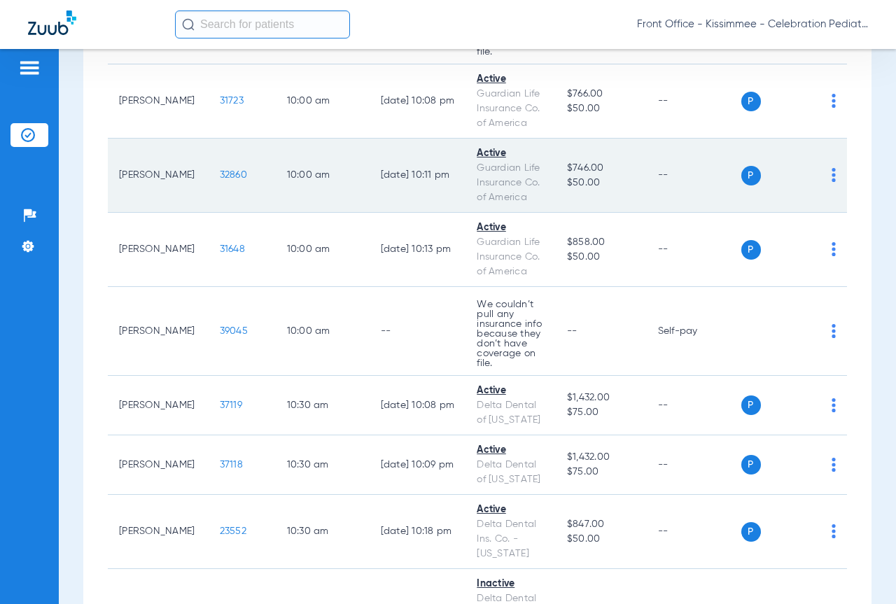
click at [220, 180] on span "32860" at bounding box center [233, 175] width 27 height 10
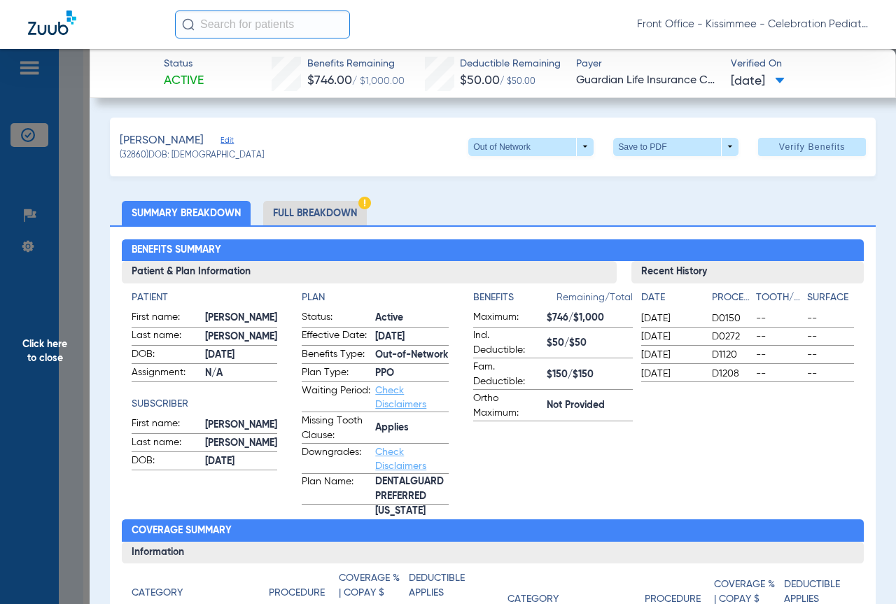
click at [360, 227] on div "Benefits Summary Patient & Plan Information Patient First name: [PERSON_NAME] L…" at bounding box center [492, 506] width 765 height 563
click at [351, 215] on li "Full Breakdown" at bounding box center [315, 213] width 104 height 24
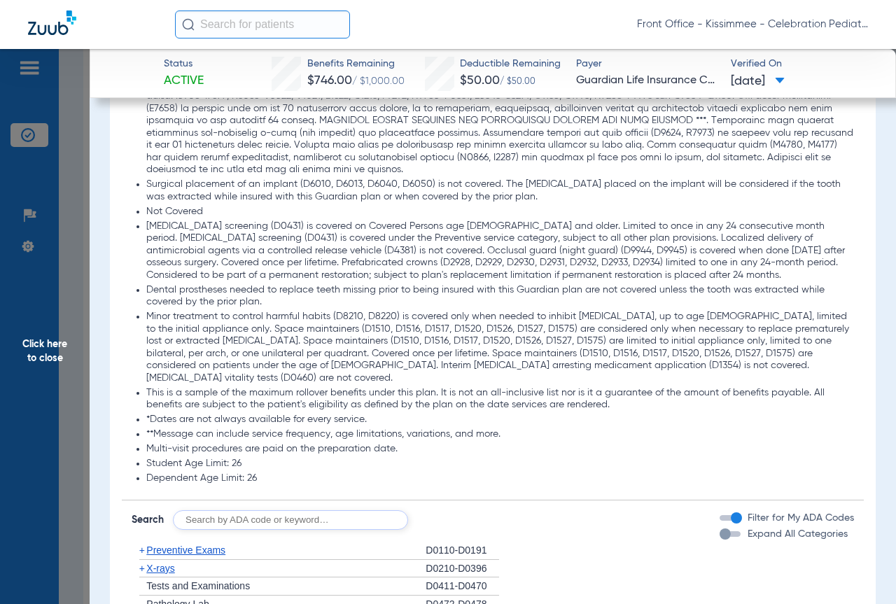
drag, startPoint x: 712, startPoint y: 516, endPoint x: 399, endPoint y: 450, distance: 320.3
click at [719, 528] on div "button" at bounding box center [724, 533] width 11 height 11
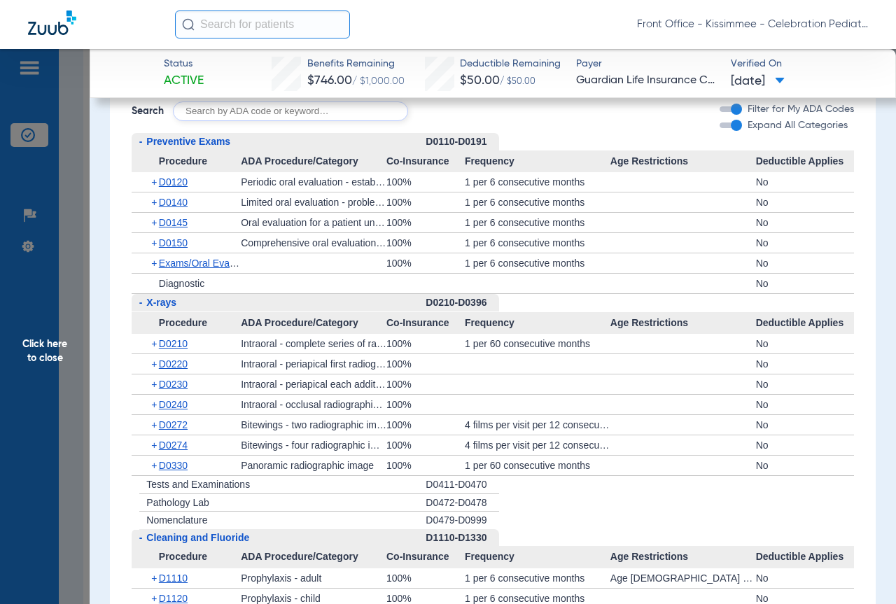
scroll to position [2368, 0]
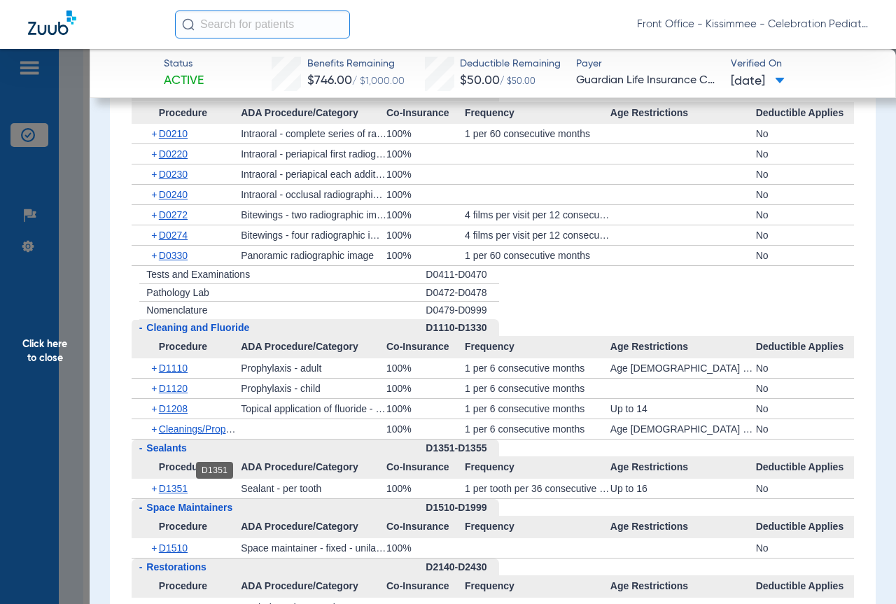
click at [178, 483] on span "D1351" at bounding box center [173, 488] width 29 height 11
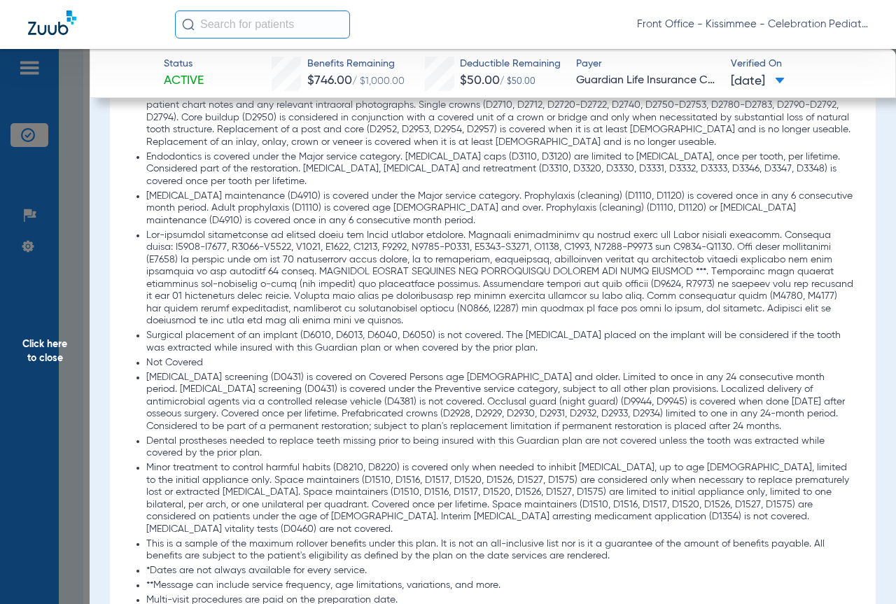
scroll to position [2018, 0]
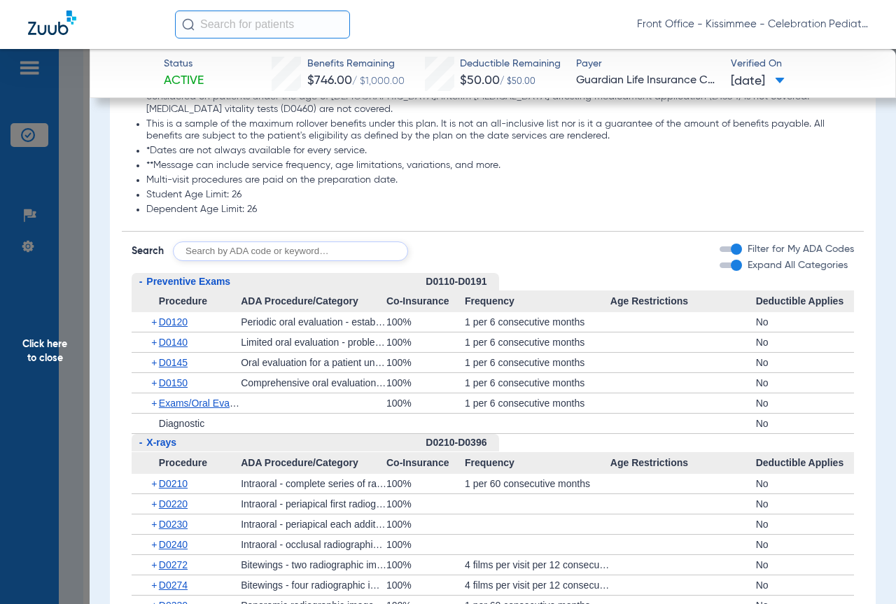
click at [322, 241] on input "text" at bounding box center [290, 251] width 235 height 20
type input "d1354"
click at [430, 241] on form "Search d1354 Search" at bounding box center [310, 251] width 356 height 20
click at [437, 241] on button "Search" at bounding box center [459, 251] width 55 height 20
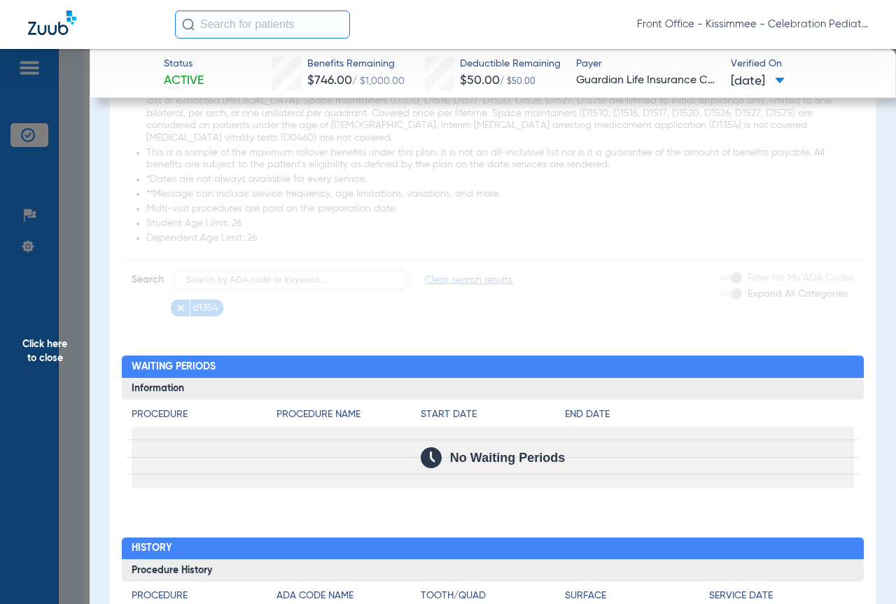
scroll to position [1948, 0]
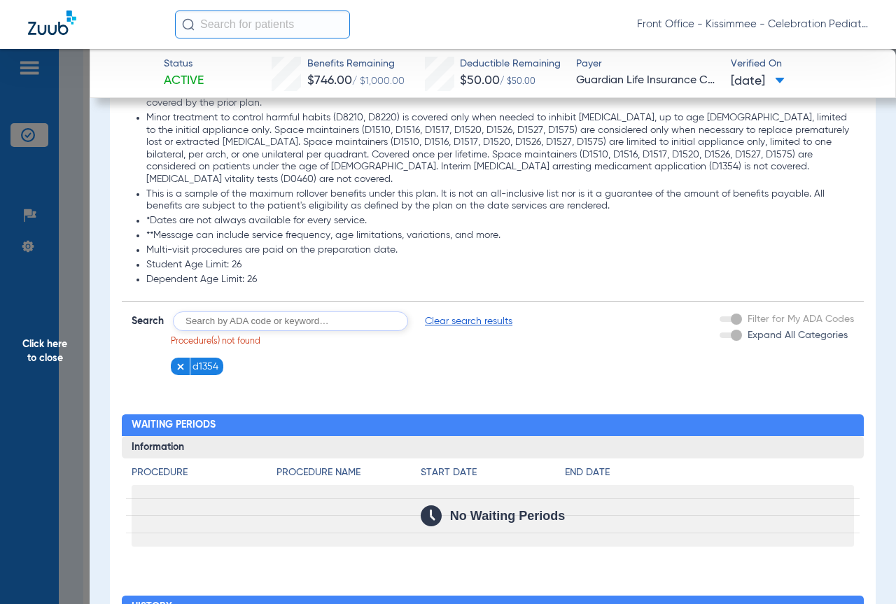
click at [218, 311] on input "text" at bounding box center [290, 321] width 235 height 20
click at [208, 360] on span "d1354" at bounding box center [205, 367] width 26 height 14
click at [176, 362] on img at bounding box center [181, 367] width 10 height 10
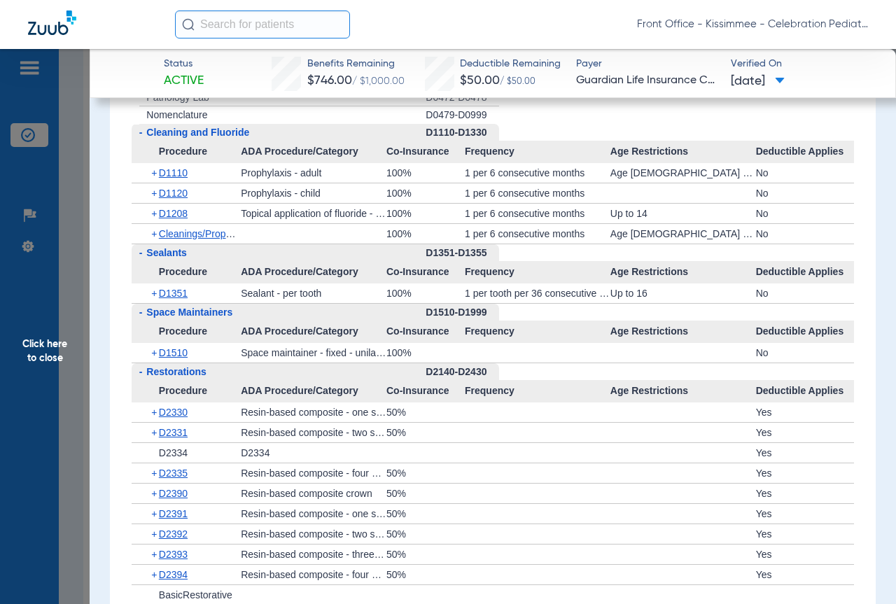
scroll to position [2508, 0]
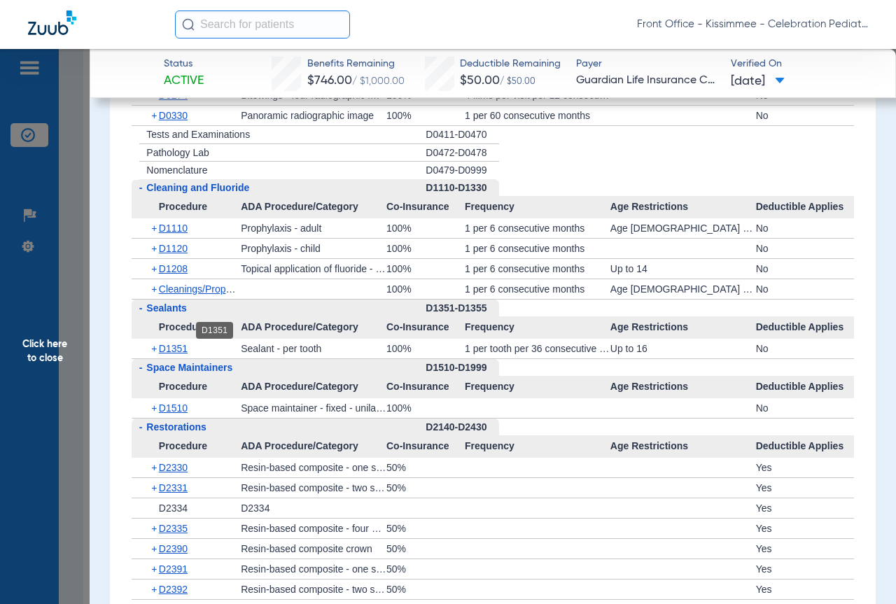
click at [174, 343] on span "D1351" at bounding box center [173, 348] width 29 height 11
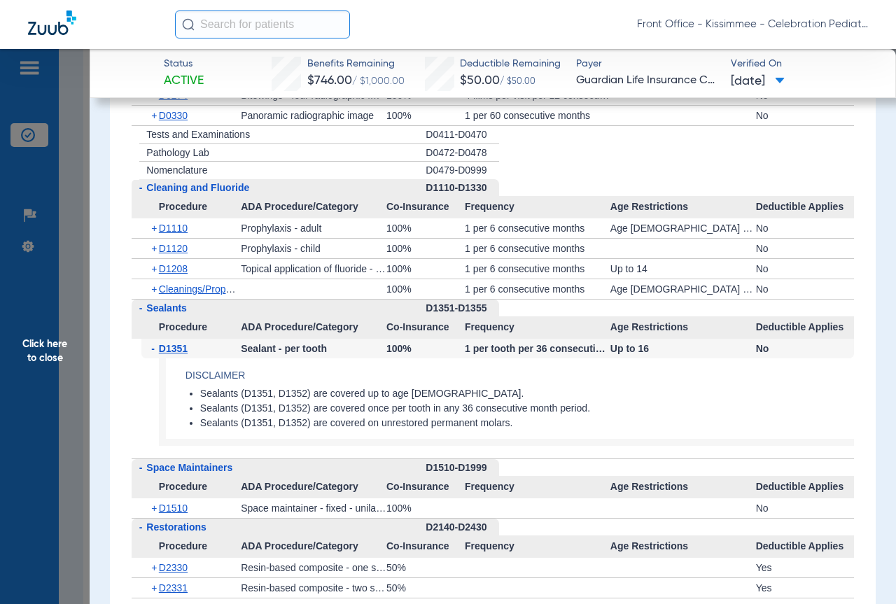
click at [71, 330] on span "Click here to close" at bounding box center [45, 351] width 90 height 604
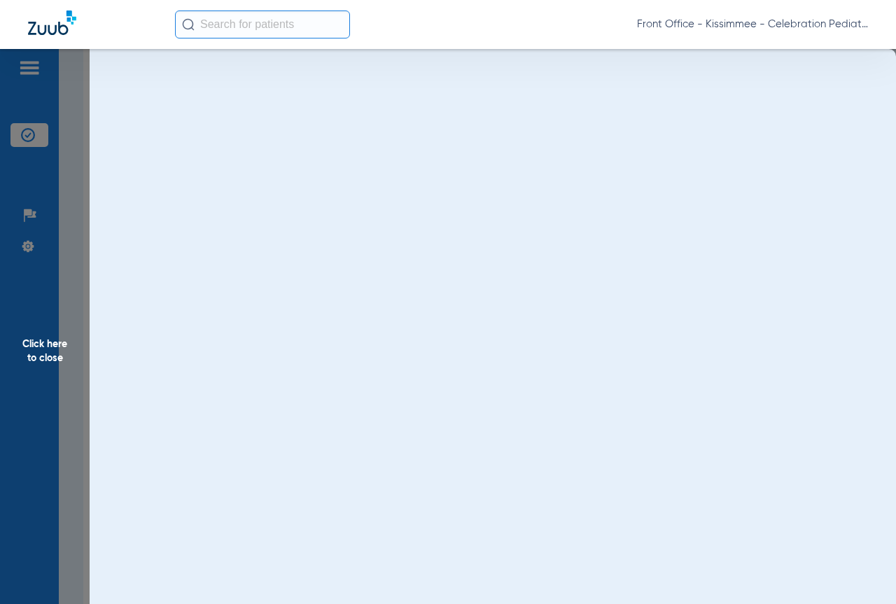
scroll to position [0, 0]
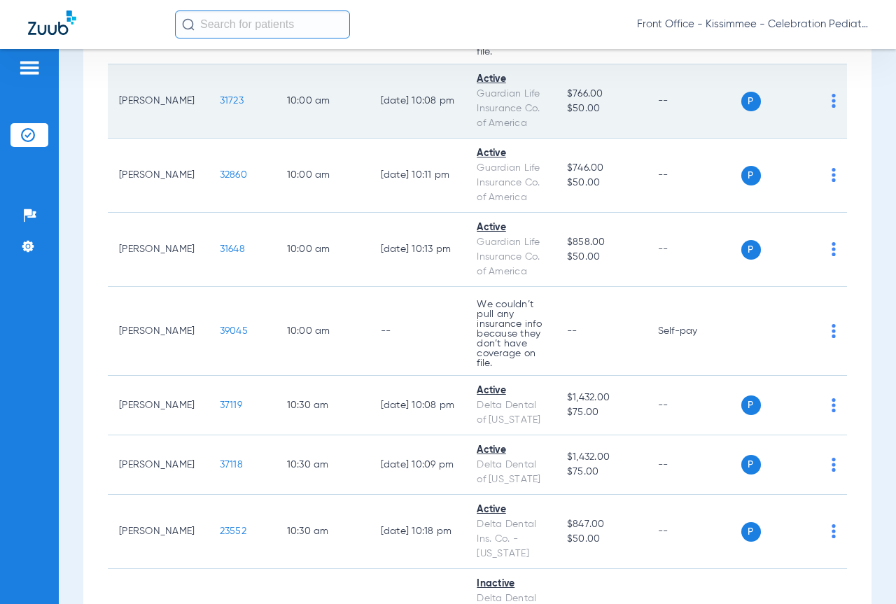
click at [220, 106] on span "31723" at bounding box center [232, 101] width 24 height 10
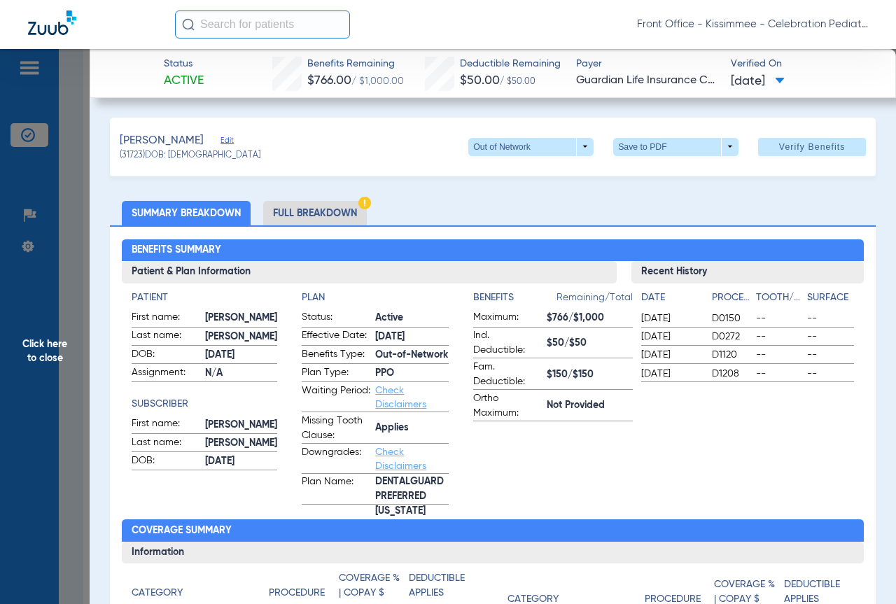
click at [310, 216] on li "Full Breakdown" at bounding box center [315, 213] width 104 height 24
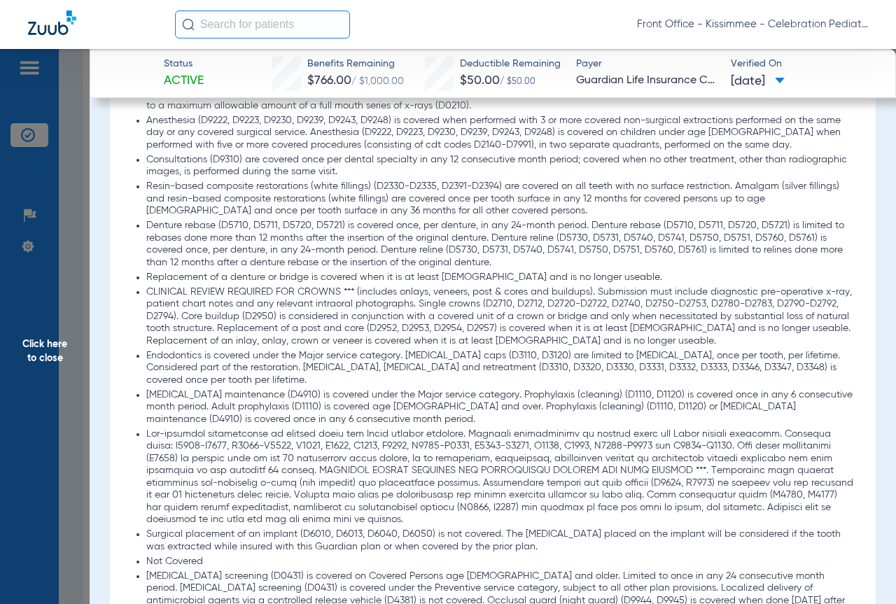
scroll to position [1819, 0]
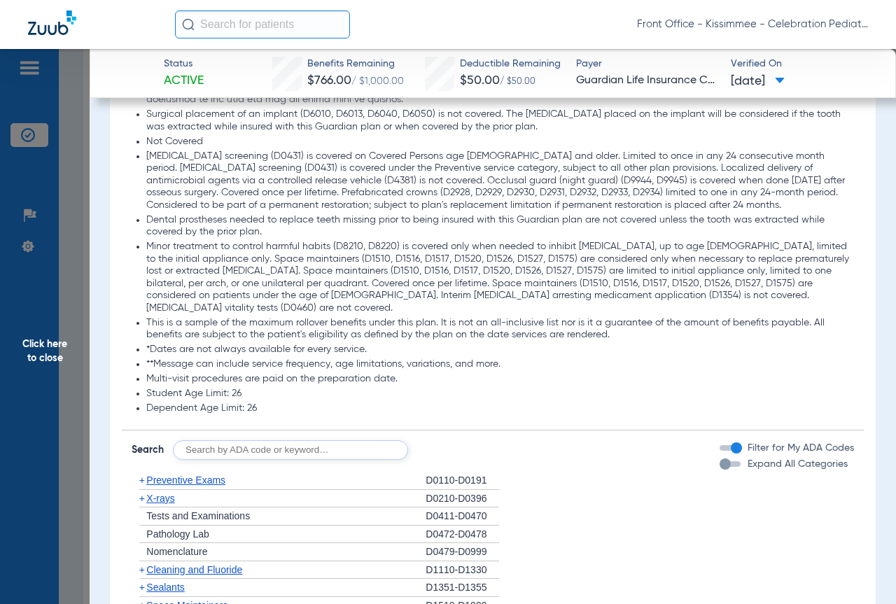
drag, startPoint x: 717, startPoint y: 442, endPoint x: 471, endPoint y: 391, distance: 251.5
click at [719, 458] on div "button" at bounding box center [724, 463] width 11 height 11
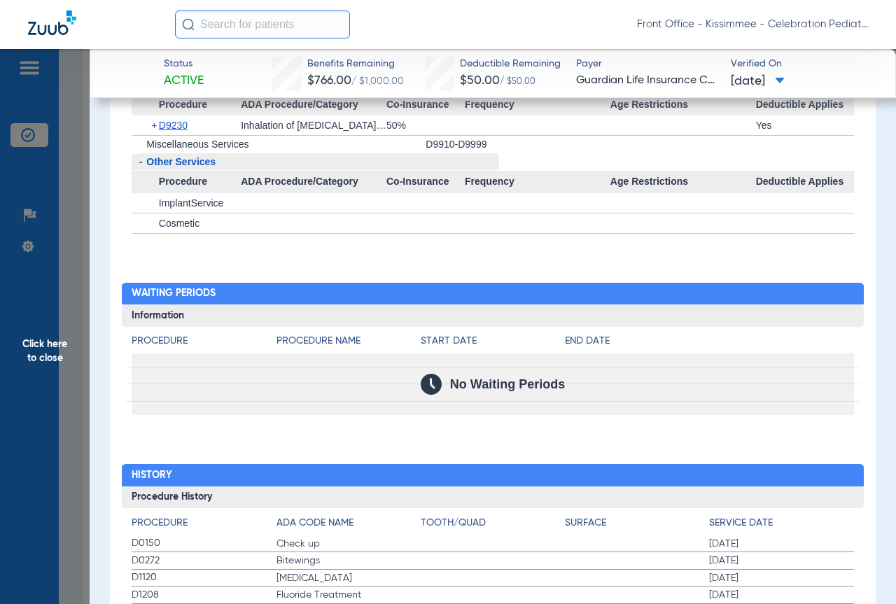
scroll to position [3907, 0]
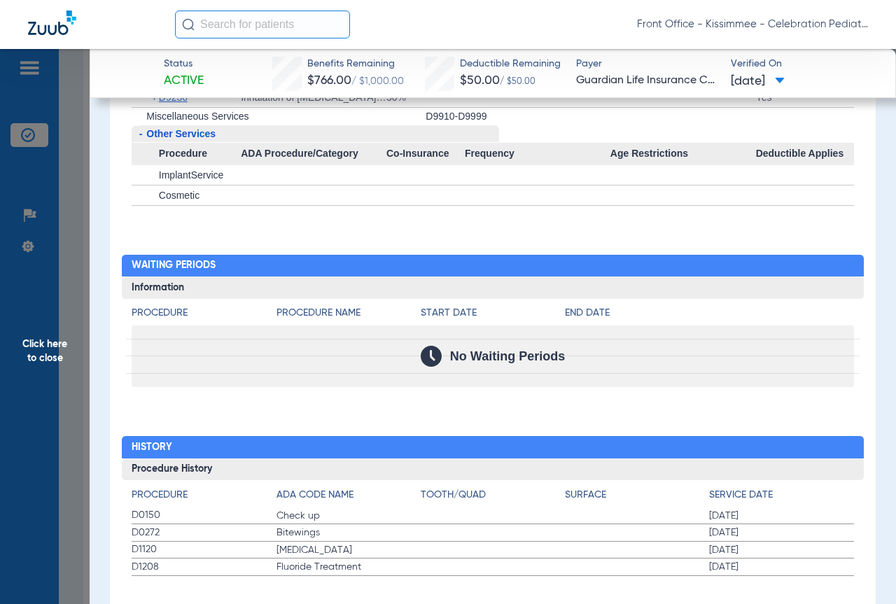
click at [73, 358] on span "Click here to close" at bounding box center [45, 351] width 90 height 604
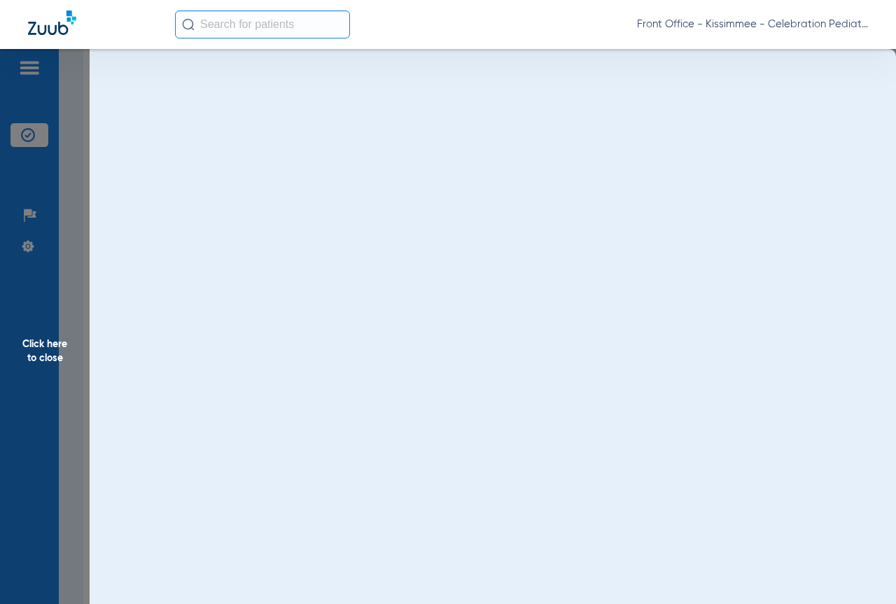
scroll to position [0, 0]
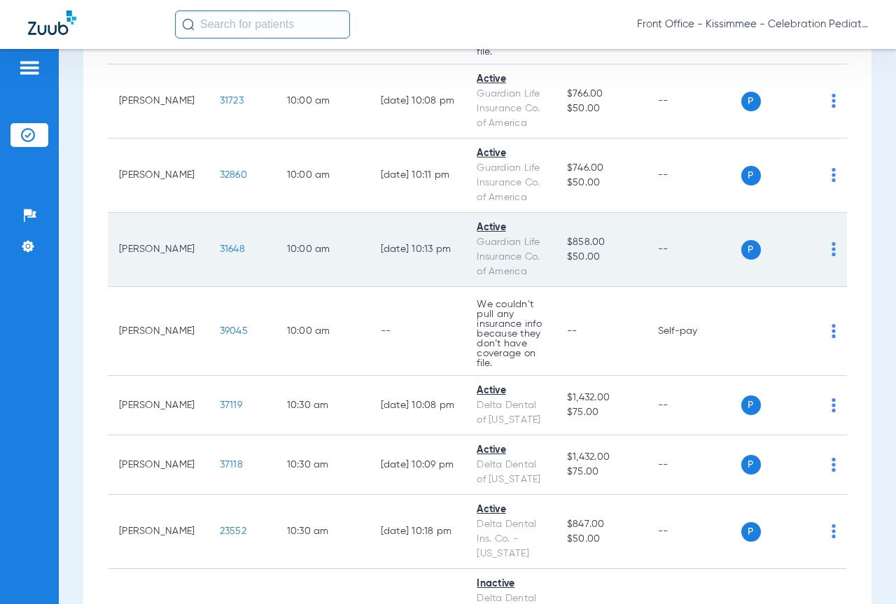
click at [228, 254] on span "31648" at bounding box center [232, 249] width 25 height 10
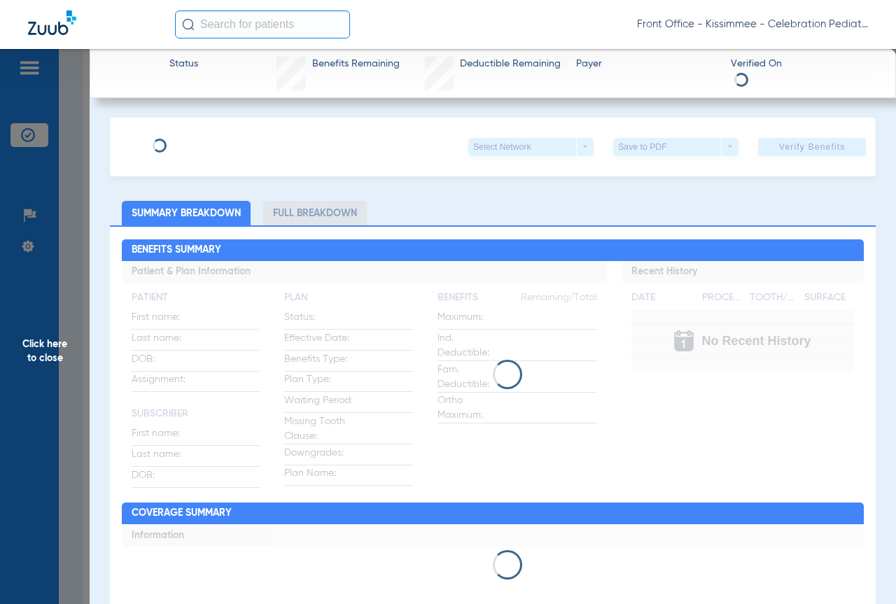
click at [288, 219] on li "Full Breakdown" at bounding box center [315, 213] width 104 height 24
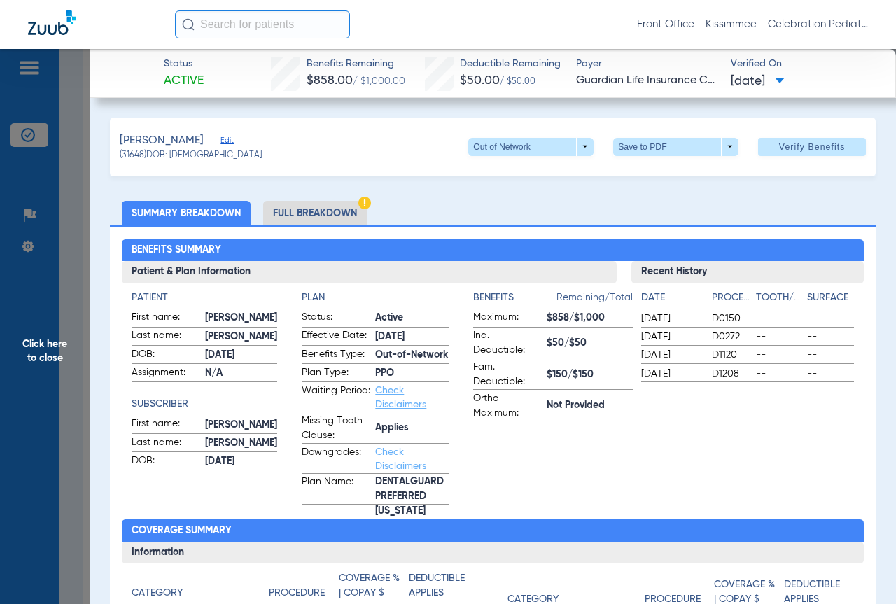
click at [302, 215] on li "Full Breakdown" at bounding box center [315, 213] width 104 height 24
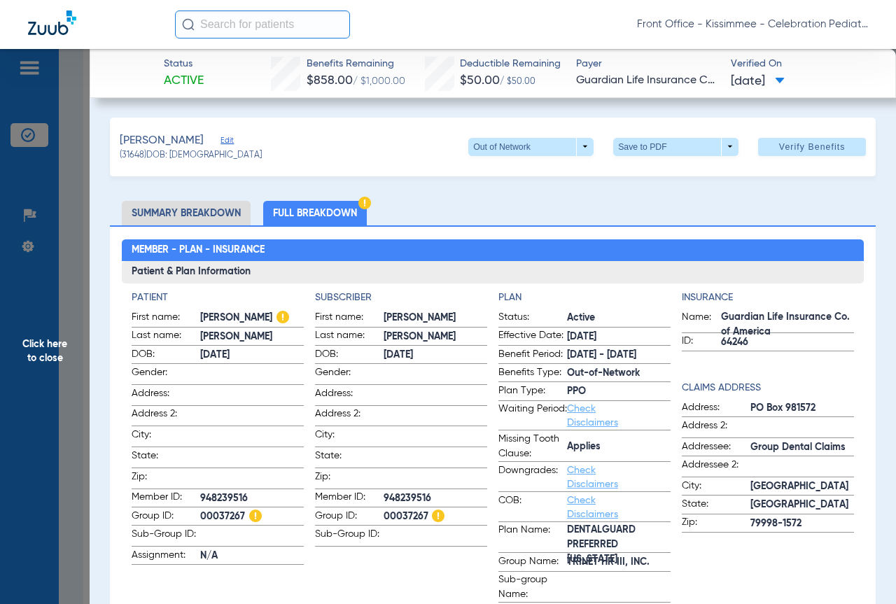
click at [76, 301] on span "Click here to close" at bounding box center [45, 351] width 90 height 604
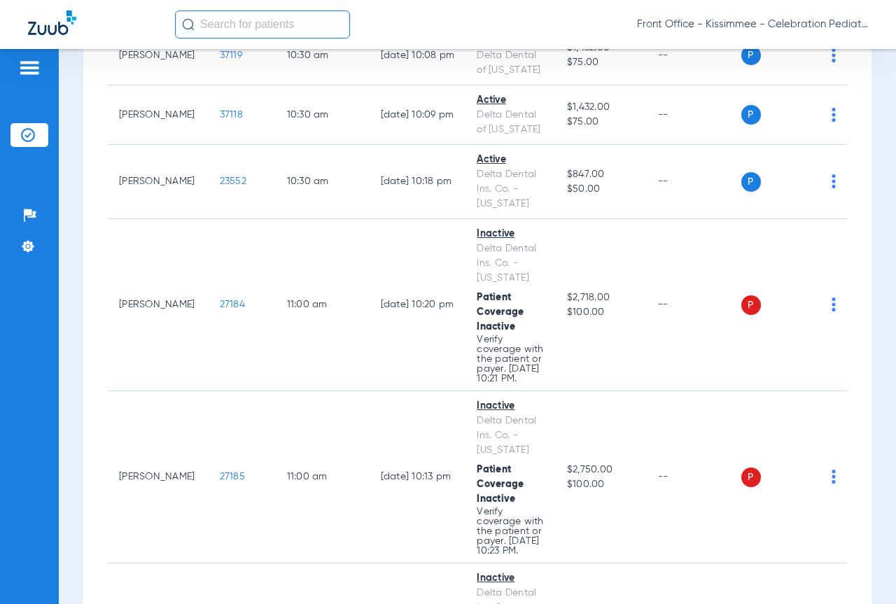
scroll to position [2309, 0]
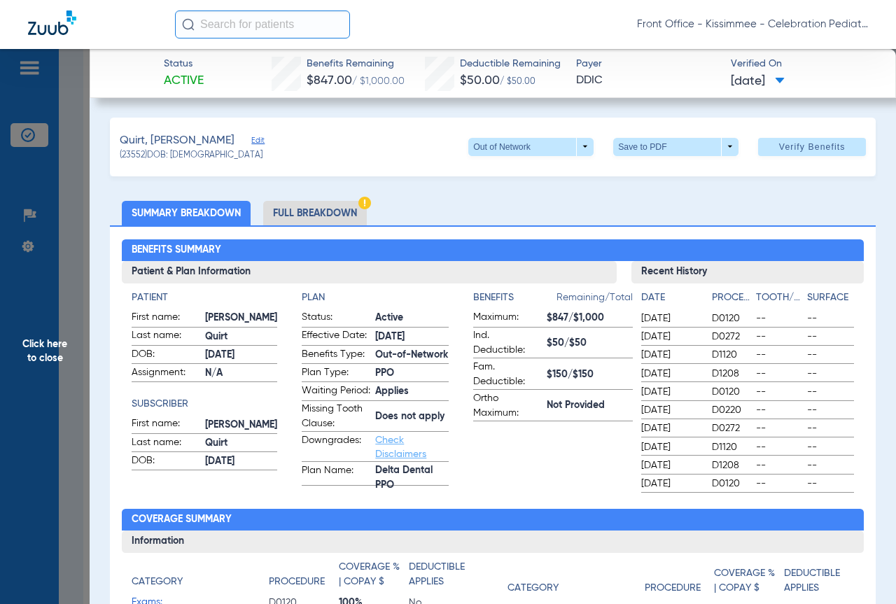
click at [294, 216] on li "Full Breakdown" at bounding box center [315, 213] width 104 height 24
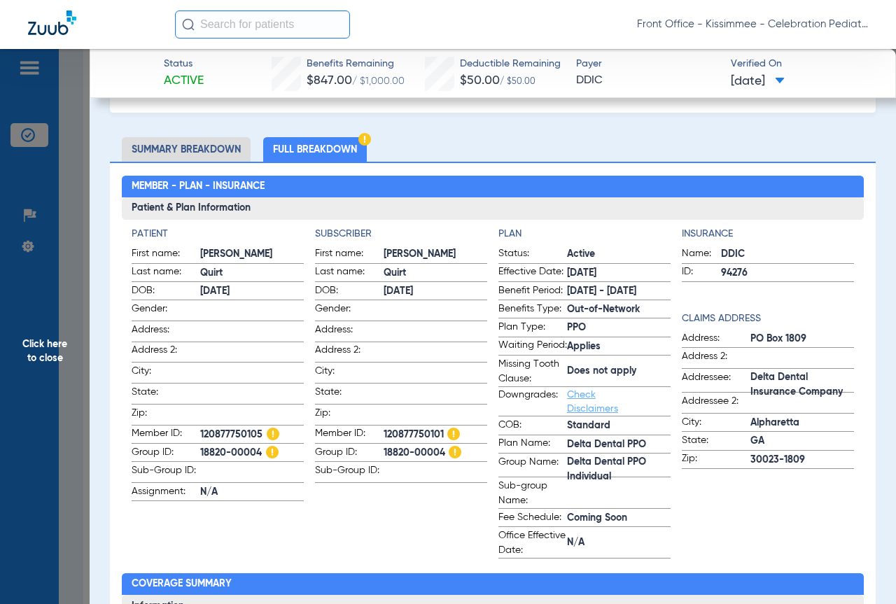
scroll to position [280, 0]
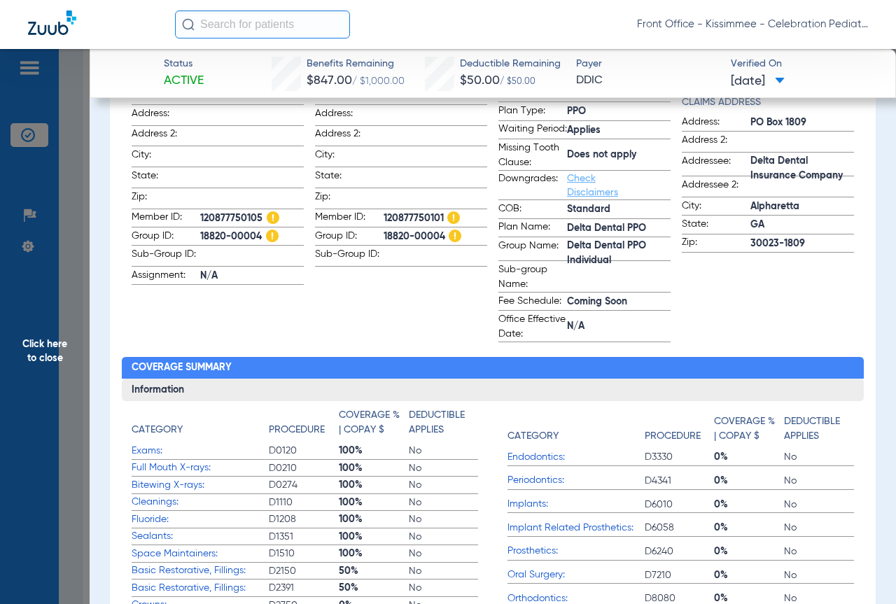
drag, startPoint x: 197, startPoint y: 211, endPoint x: 260, endPoint y: 212, distance: 63.0
click at [260, 212] on label "Member ID: 120877750105" at bounding box center [218, 218] width 172 height 17
copy label "120877750105"
click at [190, 216] on span "Member ID:" at bounding box center [166, 218] width 69 height 17
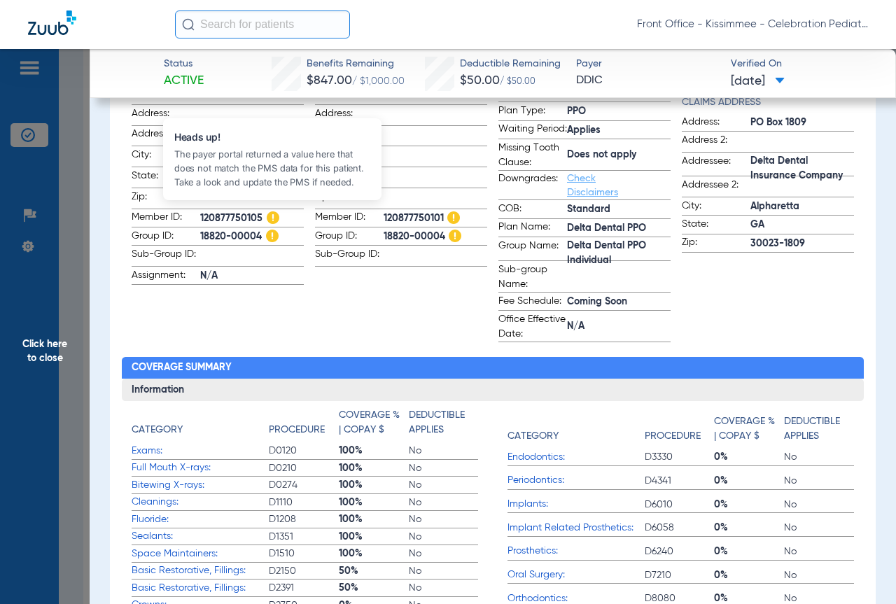
drag, startPoint x: 200, startPoint y: 213, endPoint x: 260, endPoint y: 212, distance: 59.5
click at [268, 213] on span "120877750105" at bounding box center [252, 218] width 104 height 15
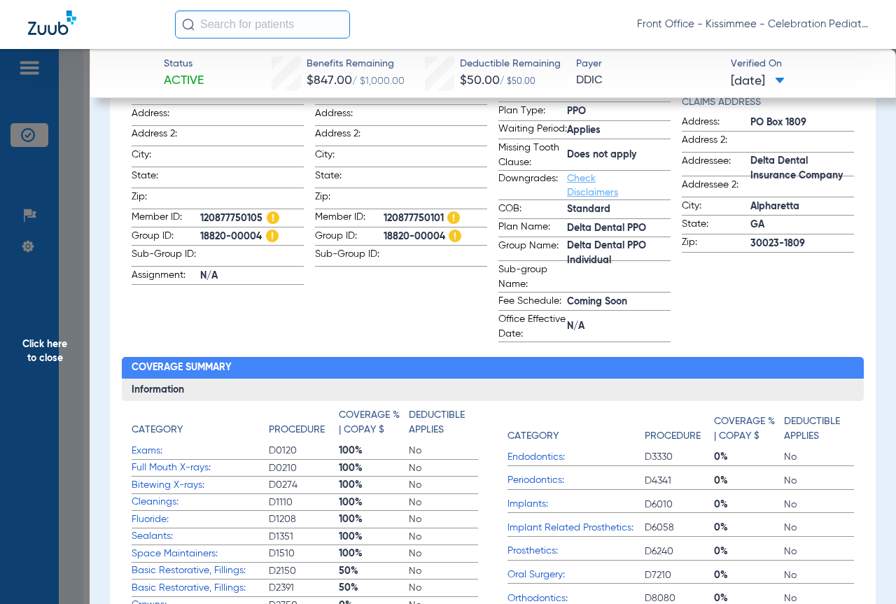
copy span "120877750105"
click at [403, 327] on app-subscriber-information "Subscriber First name: [PERSON_NAME] Last name: [PERSON_NAME] DOB: [DEMOGRAPHIC…" at bounding box center [401, 176] width 172 height 332
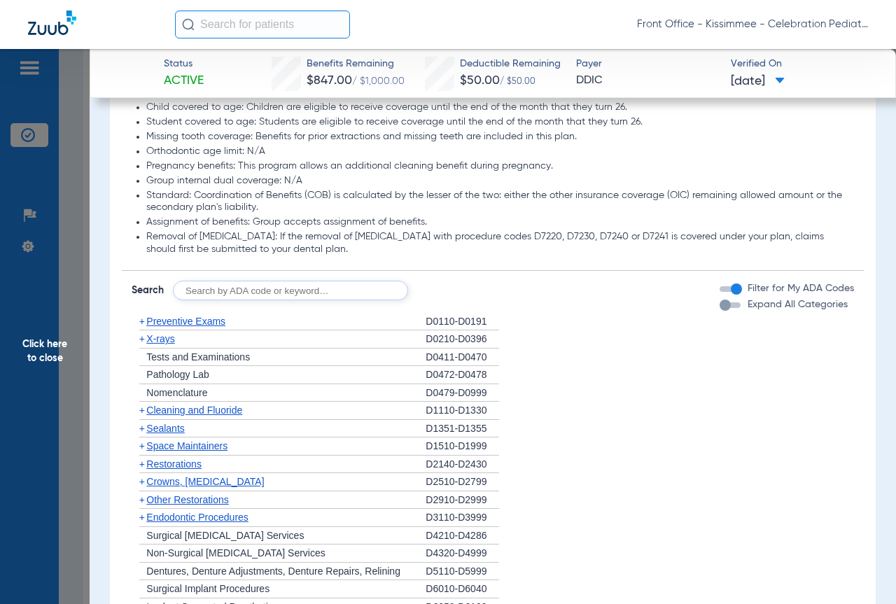
scroll to position [1050, 0]
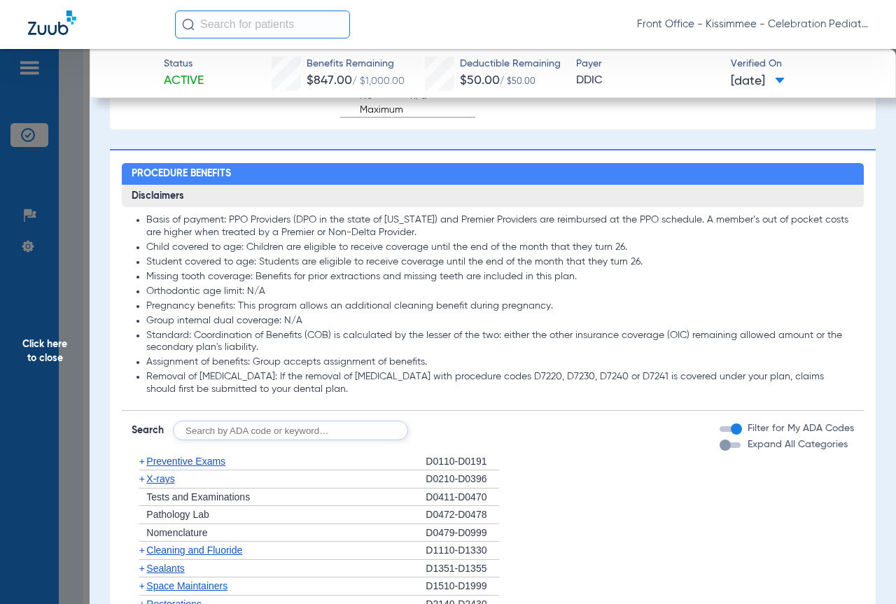
click at [719, 451] on div "button" at bounding box center [724, 444] width 11 height 11
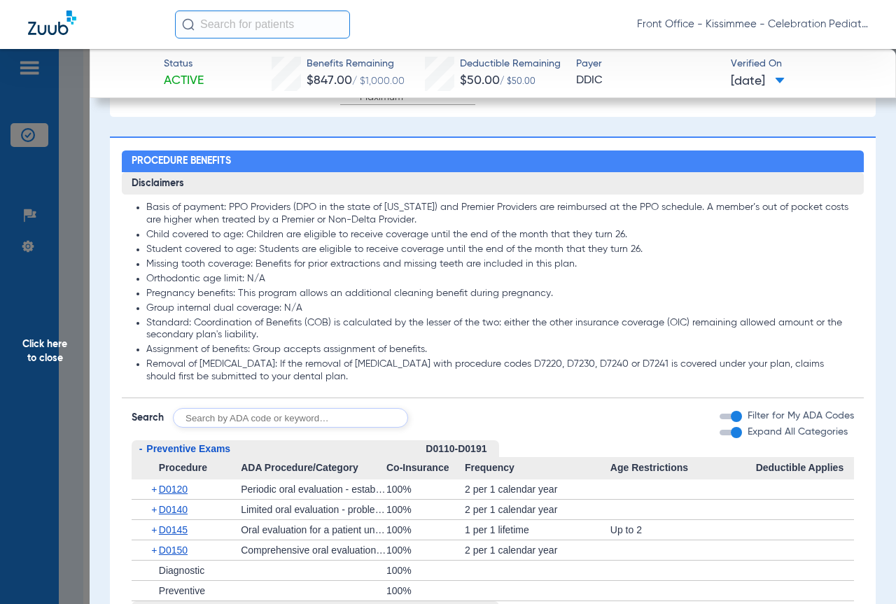
scroll to position [1399, 0]
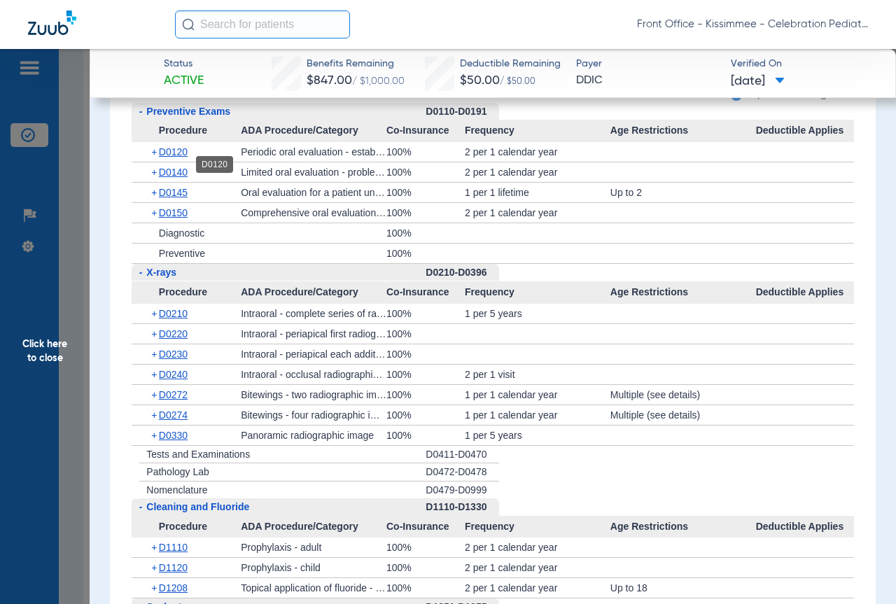
click at [171, 157] on span "D0120" at bounding box center [173, 151] width 29 height 11
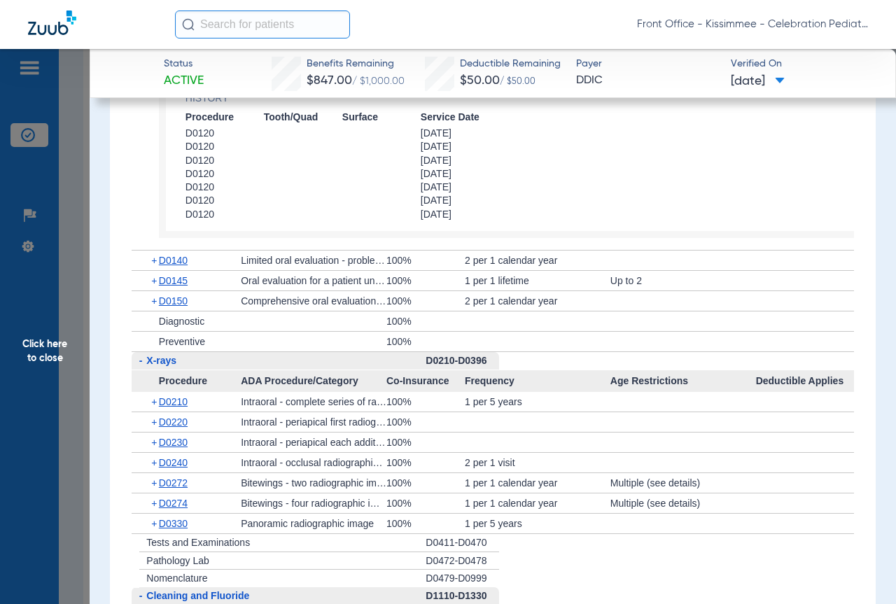
scroll to position [1539, 0]
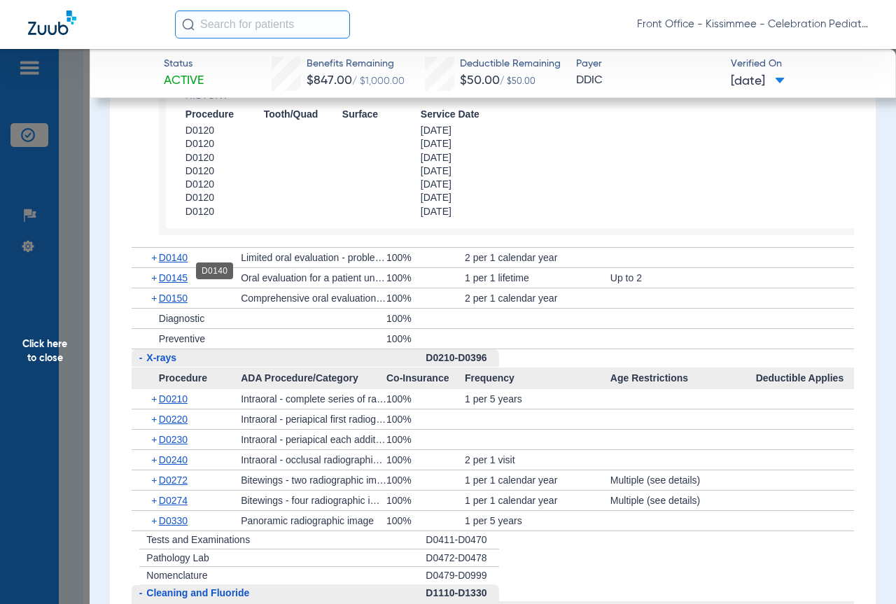
click at [179, 263] on span "D0140" at bounding box center [173, 257] width 29 height 11
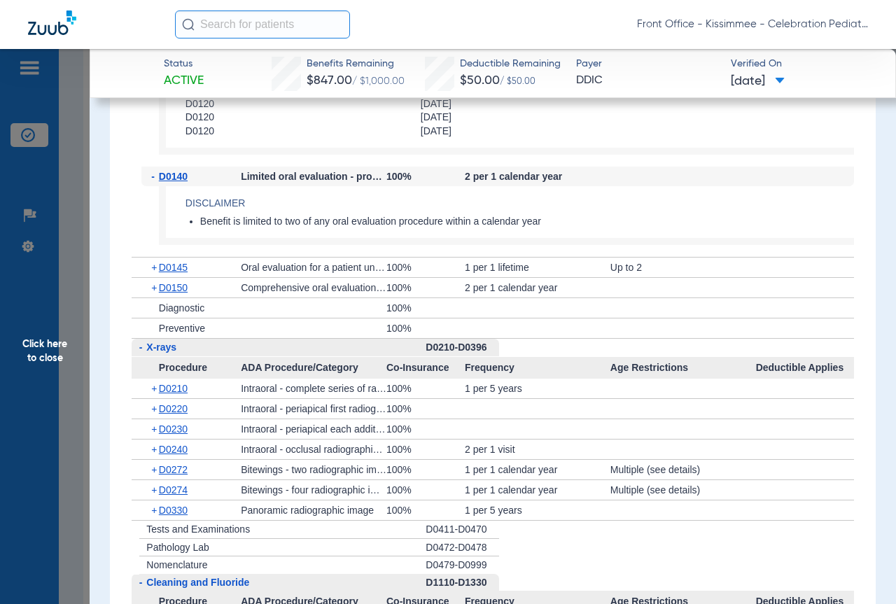
scroll to position [1679, 0]
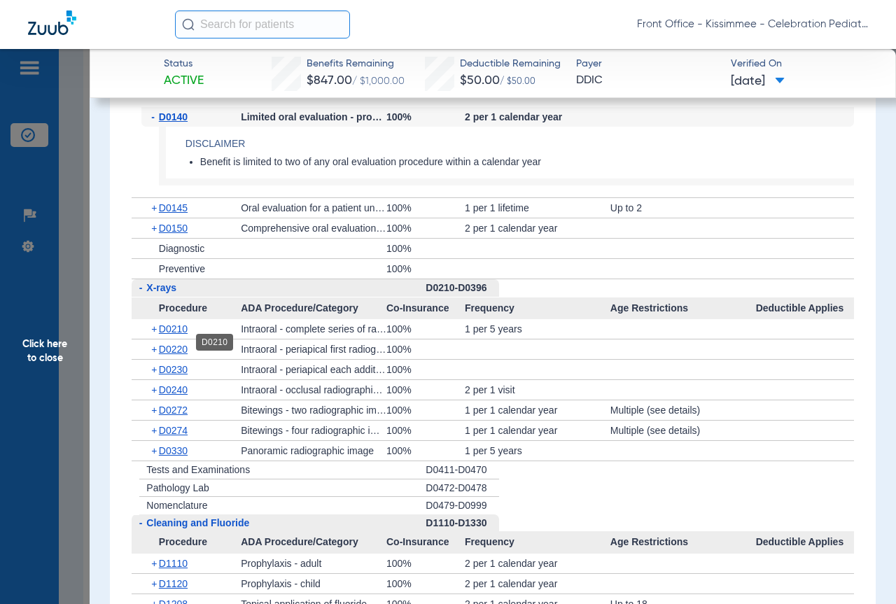
click at [166, 334] on span "D0210" at bounding box center [173, 328] width 29 height 11
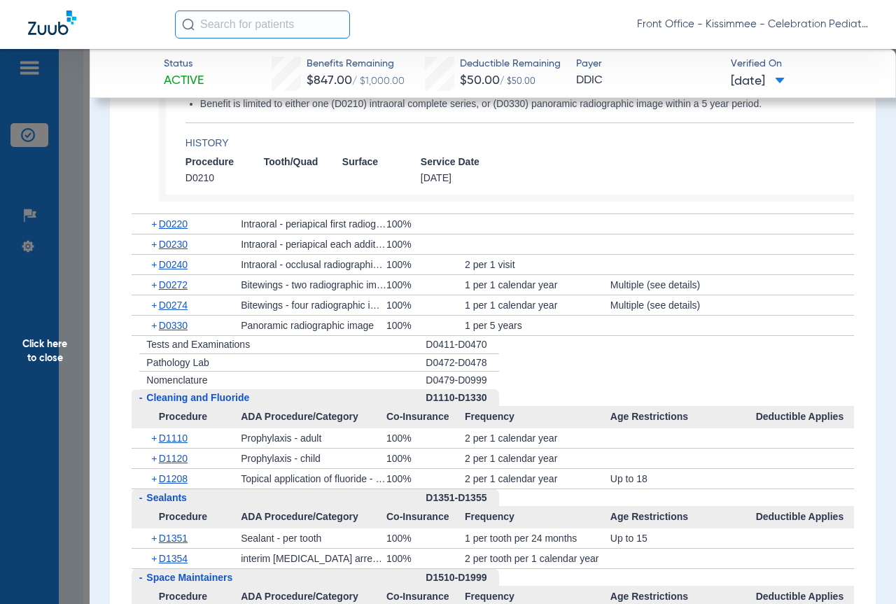
scroll to position [1959, 0]
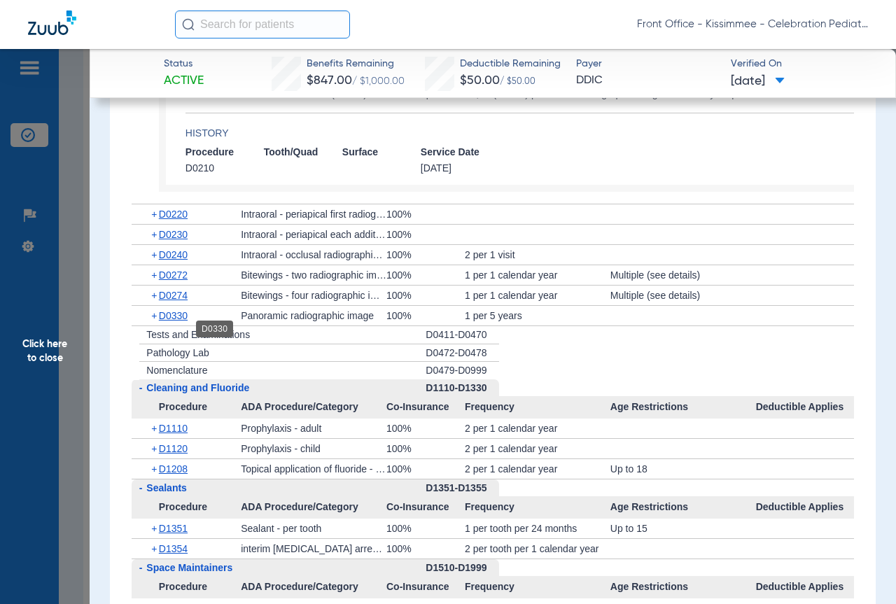
click at [179, 321] on span "D0330" at bounding box center [173, 315] width 29 height 11
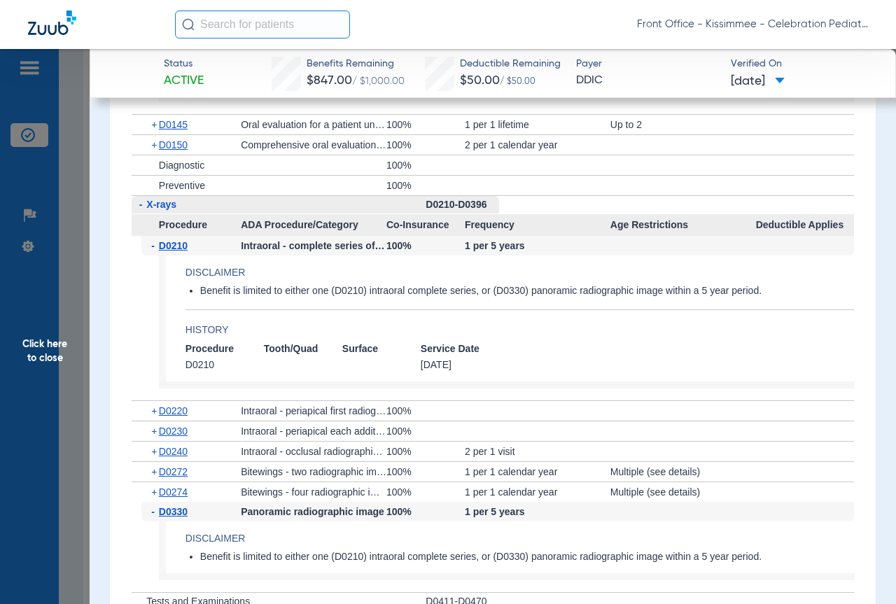
scroll to position [1819, 0]
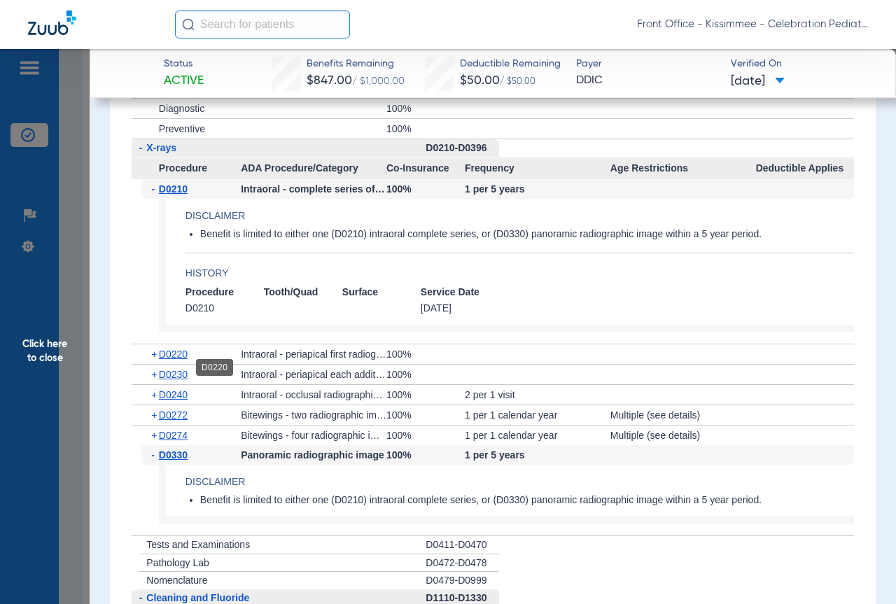
click at [174, 360] on span "D0220" at bounding box center [173, 353] width 29 height 11
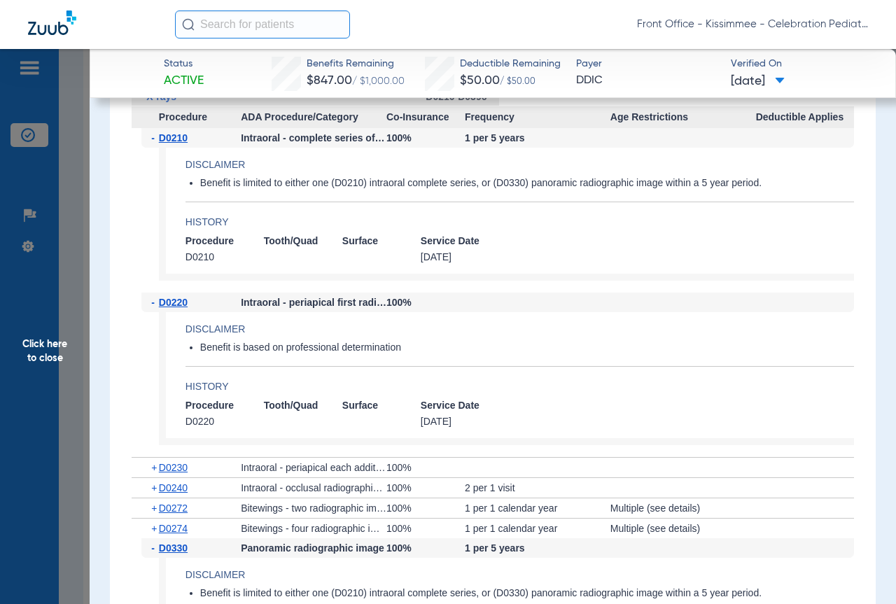
scroll to position [1889, 0]
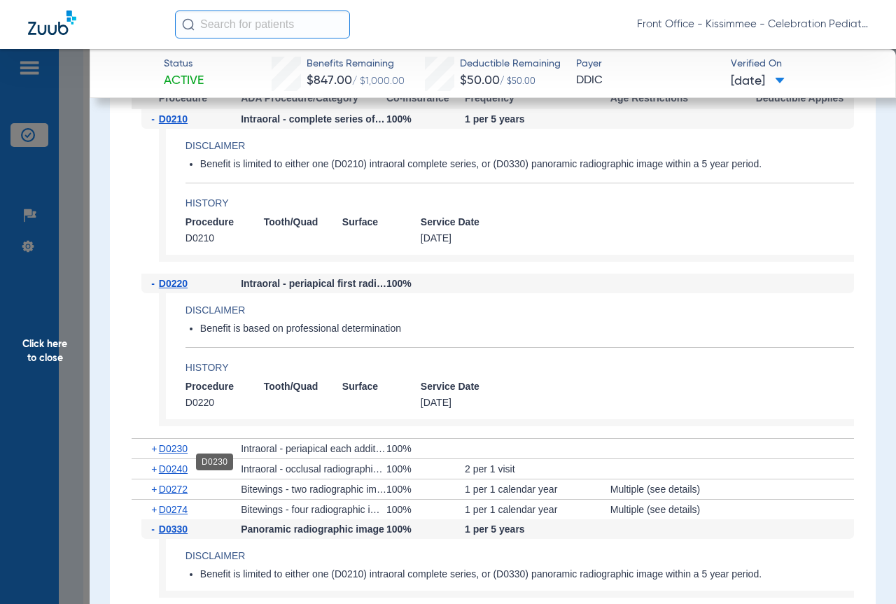
click at [179, 454] on span "D0230" at bounding box center [173, 448] width 29 height 11
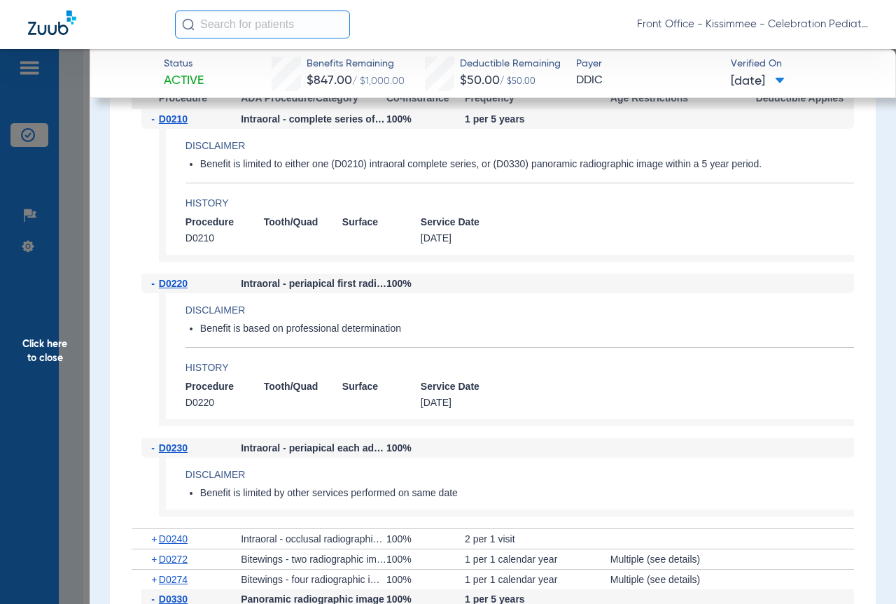
scroll to position [2029, 0]
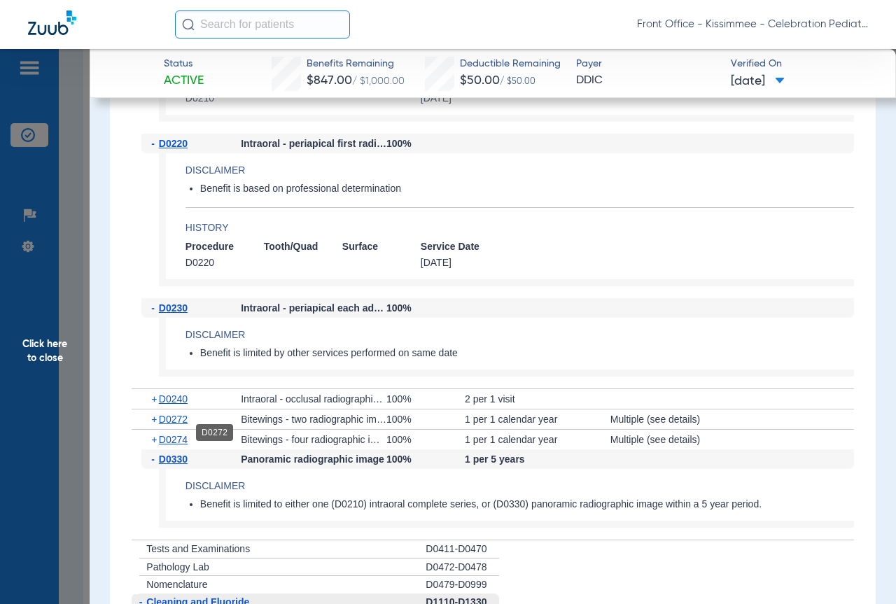
click at [172, 425] on span "D0272" at bounding box center [173, 419] width 29 height 11
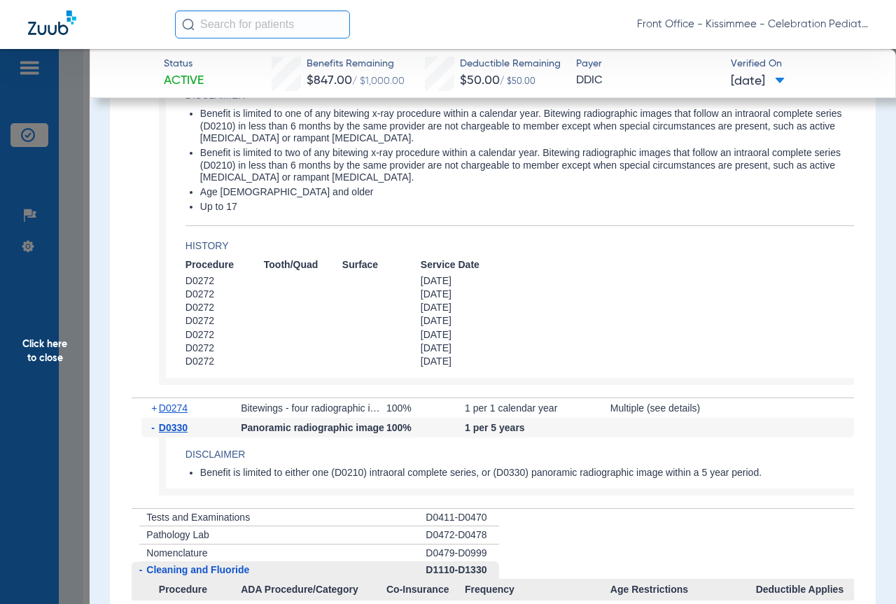
scroll to position [2729, 0]
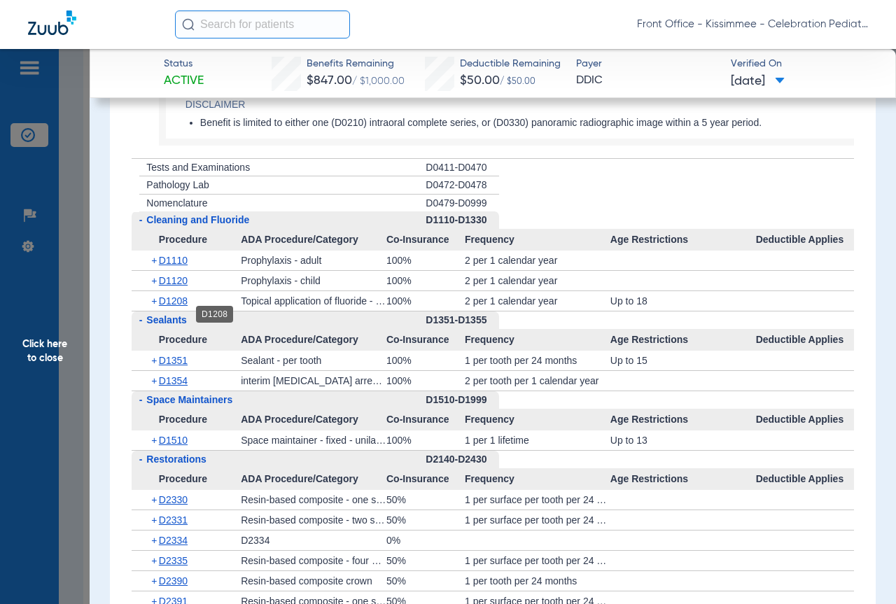
click at [174, 306] on span "D1208" at bounding box center [173, 300] width 29 height 11
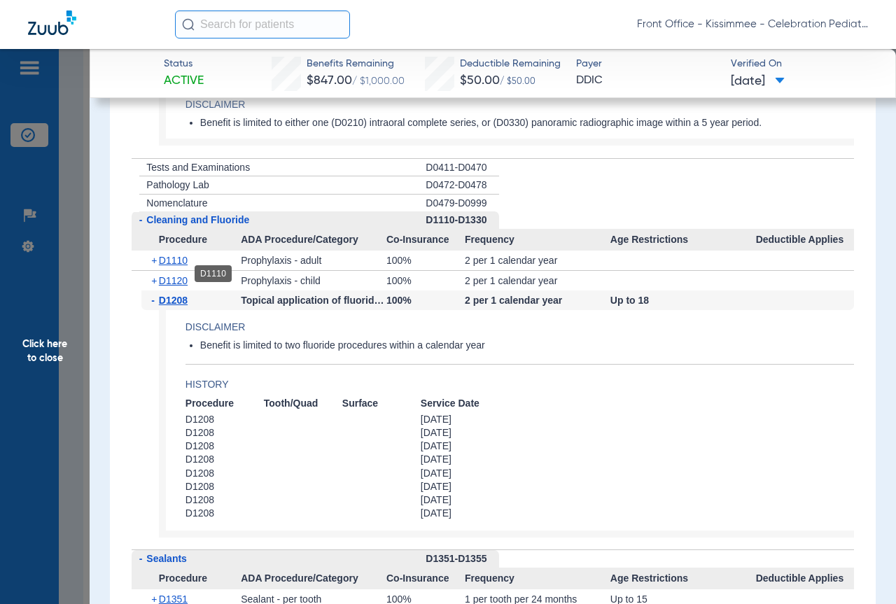
click at [183, 266] on span "D1110" at bounding box center [173, 260] width 29 height 11
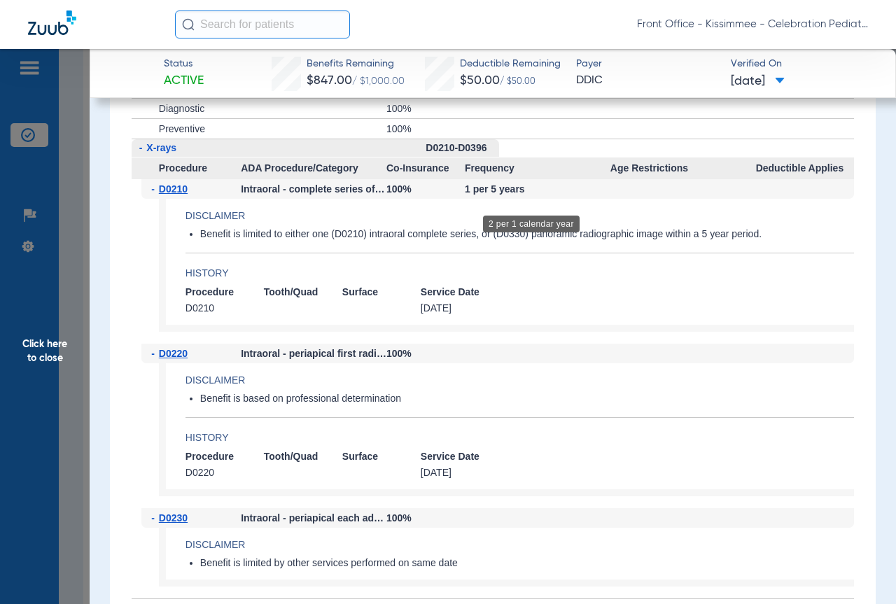
scroll to position [1399, 0]
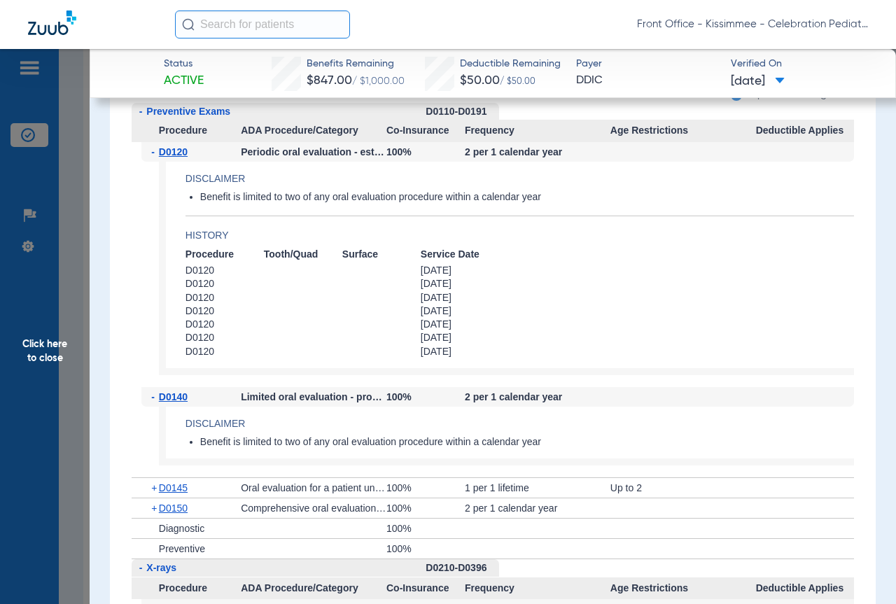
drag, startPoint x: 66, startPoint y: 213, endPoint x: 111, endPoint y: 164, distance: 66.4
click at [66, 213] on span "Click here to close" at bounding box center [45, 351] width 90 height 604
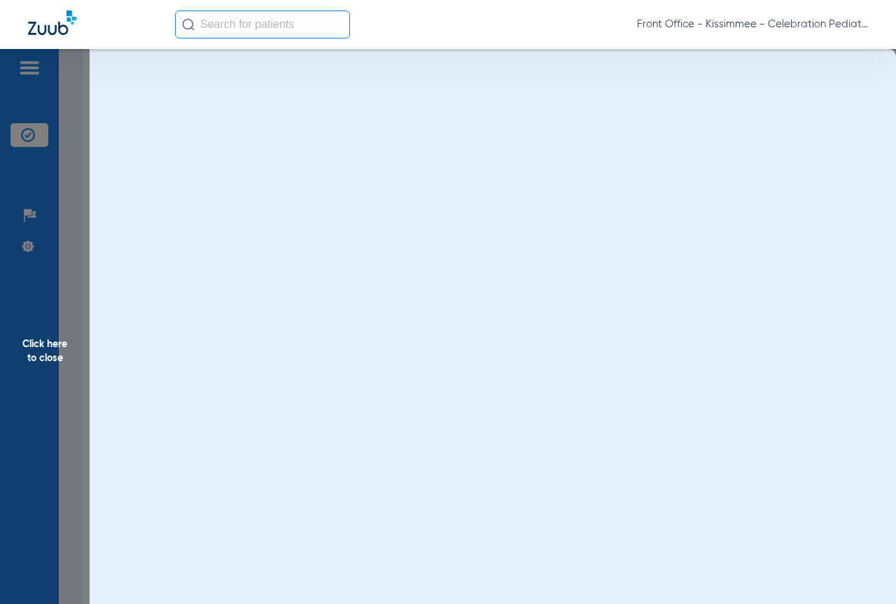
scroll to position [0, 0]
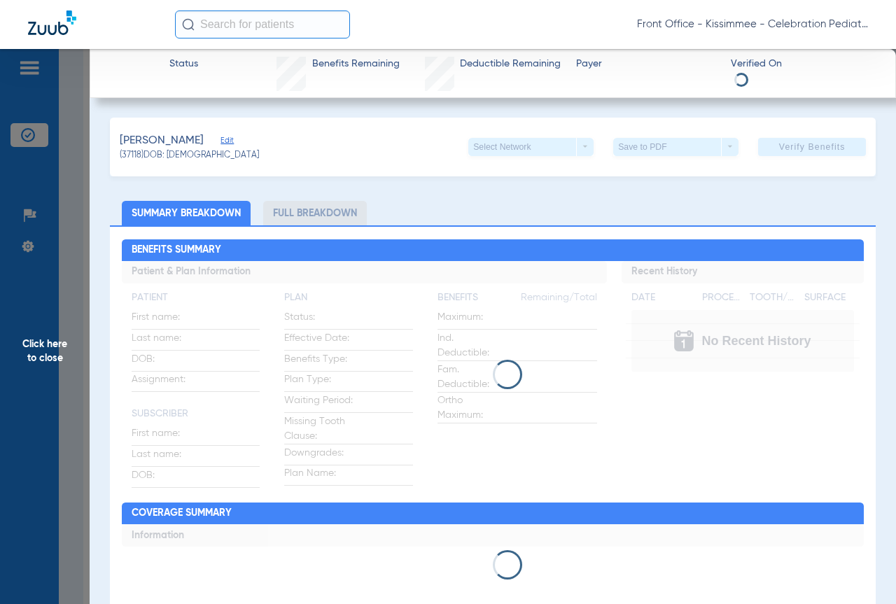
click at [292, 215] on li "Full Breakdown" at bounding box center [315, 213] width 104 height 24
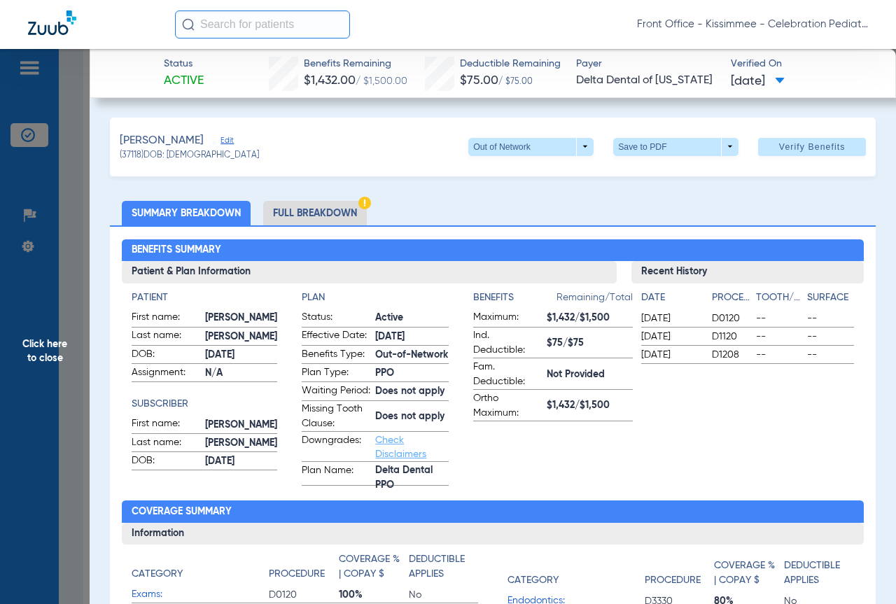
click at [316, 217] on li "Full Breakdown" at bounding box center [315, 213] width 104 height 24
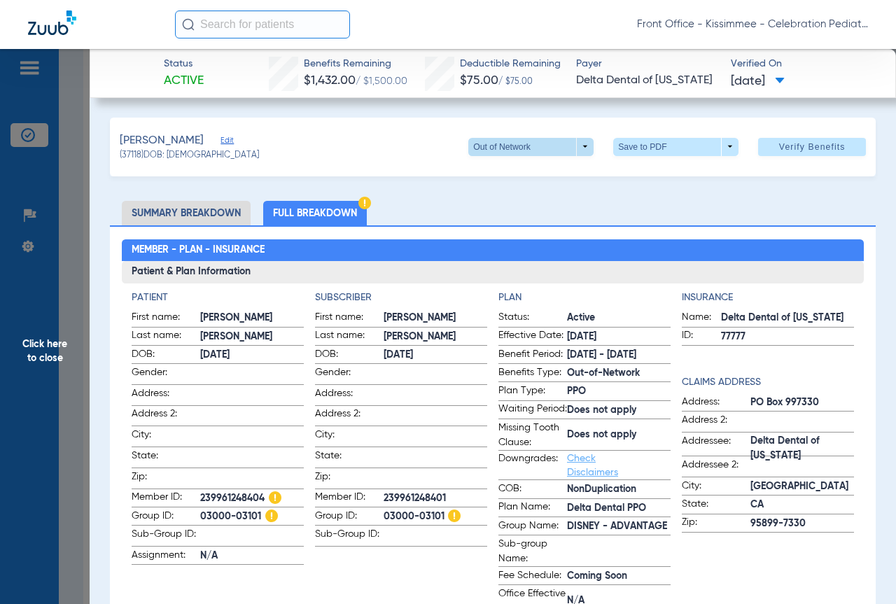
click at [568, 153] on span at bounding box center [530, 147] width 125 height 18
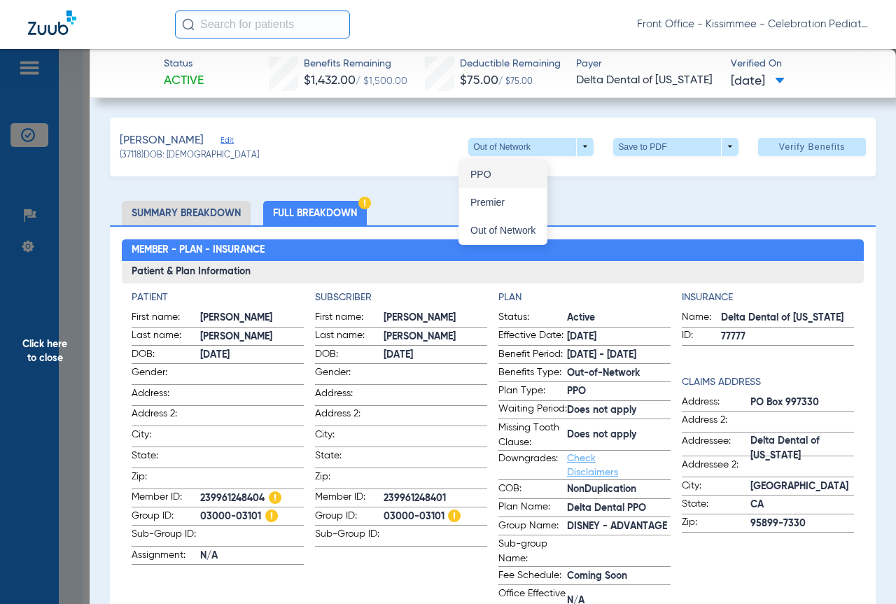
click at [483, 178] on span "PPO" at bounding box center [502, 174] width 65 height 10
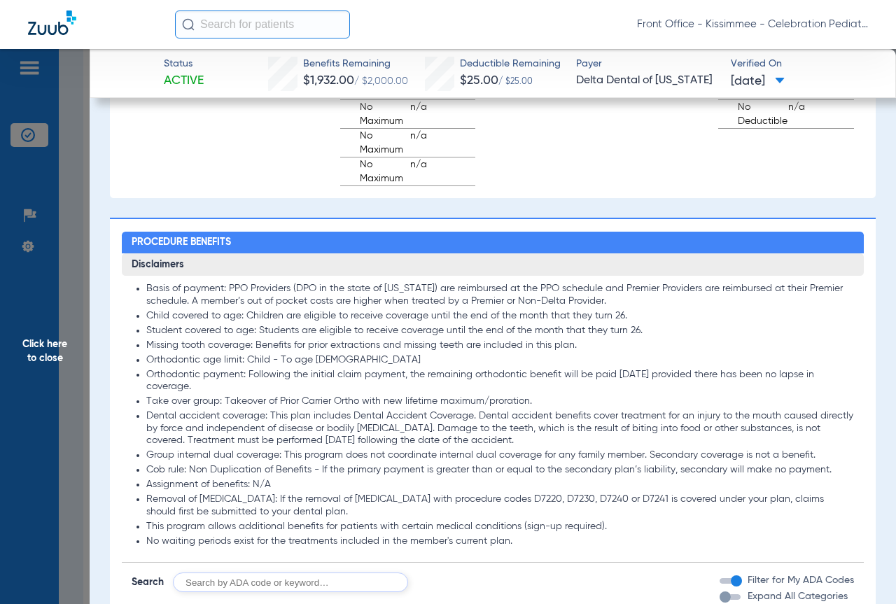
scroll to position [1189, 0]
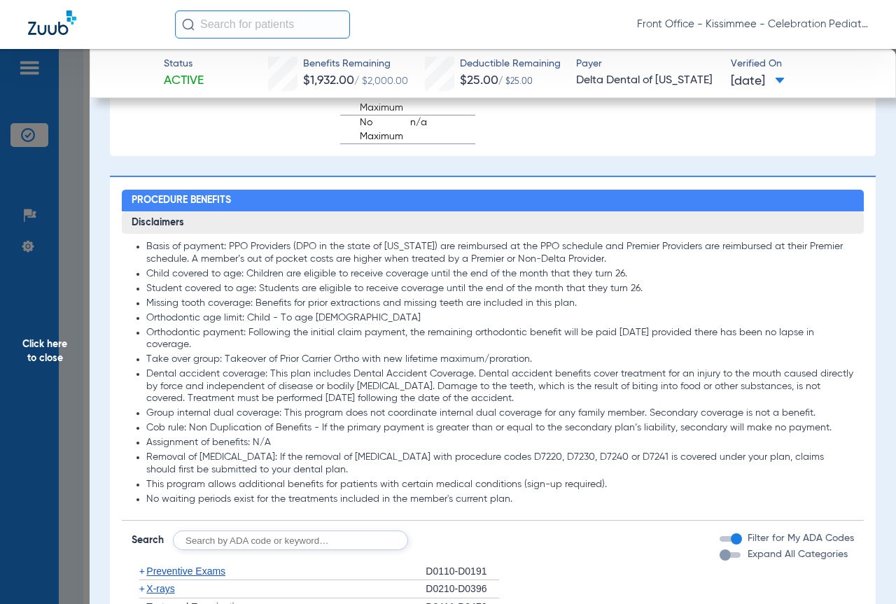
click at [719, 560] on div "button" at bounding box center [724, 554] width 11 height 11
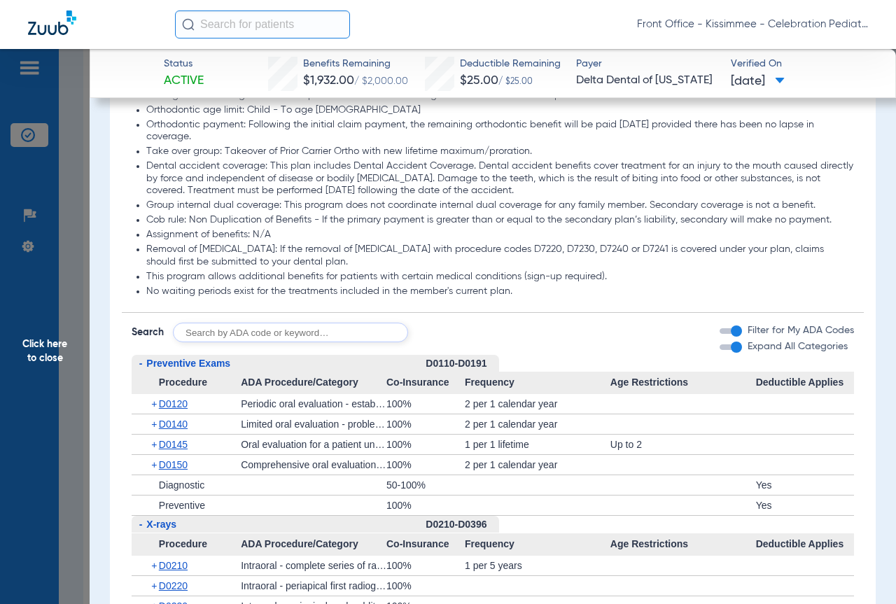
scroll to position [1817, 0]
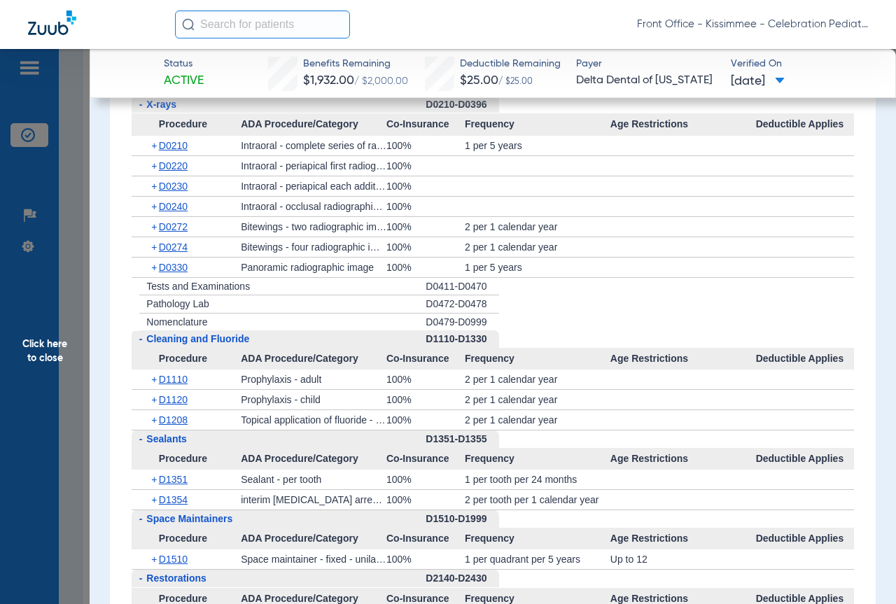
click at [64, 424] on span "Click here to close" at bounding box center [45, 351] width 90 height 604
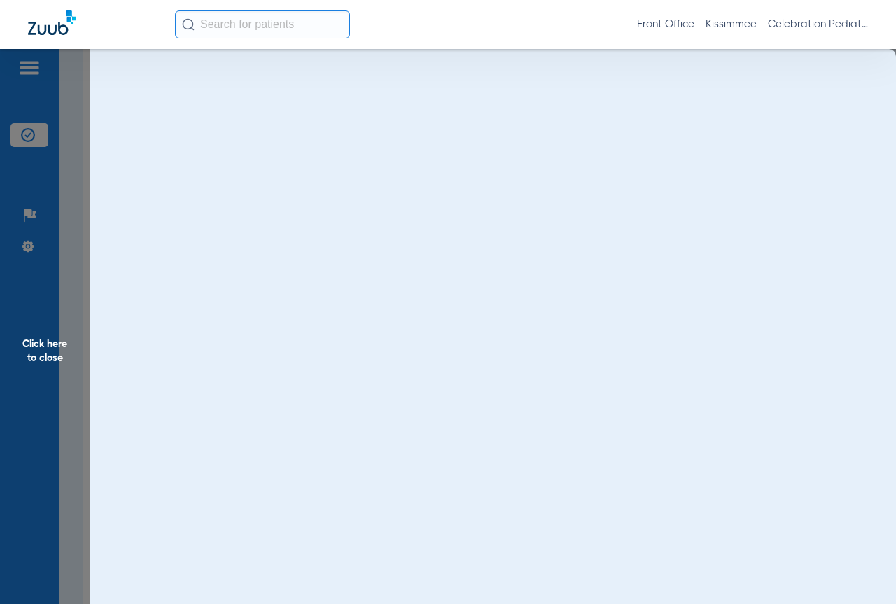
scroll to position [0, 0]
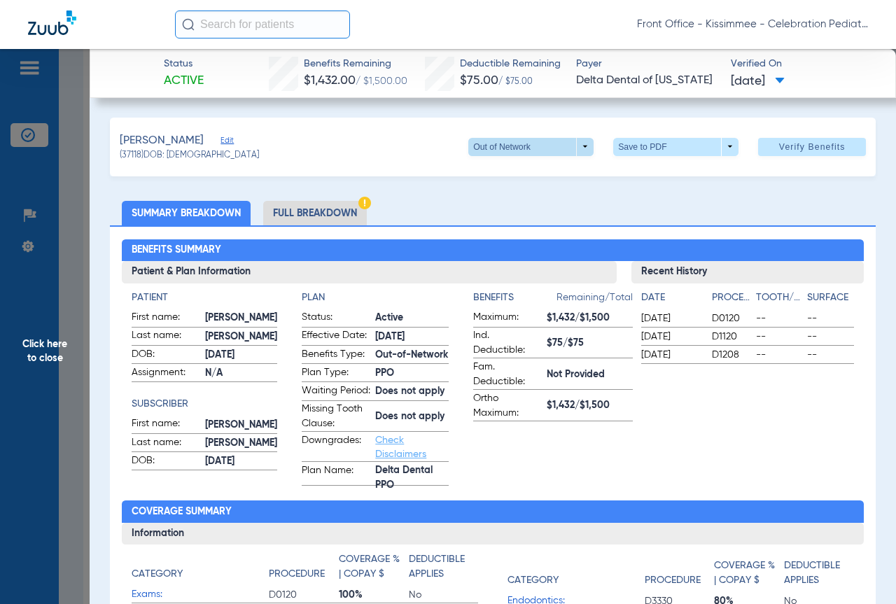
click at [574, 150] on span at bounding box center [530, 147] width 125 height 18
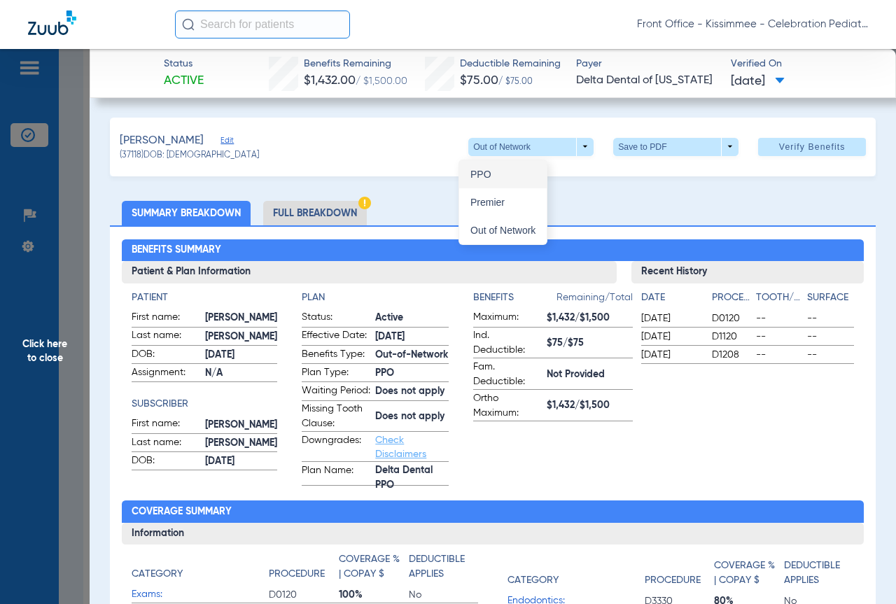
click at [508, 178] on span "PPO" at bounding box center [502, 174] width 65 height 10
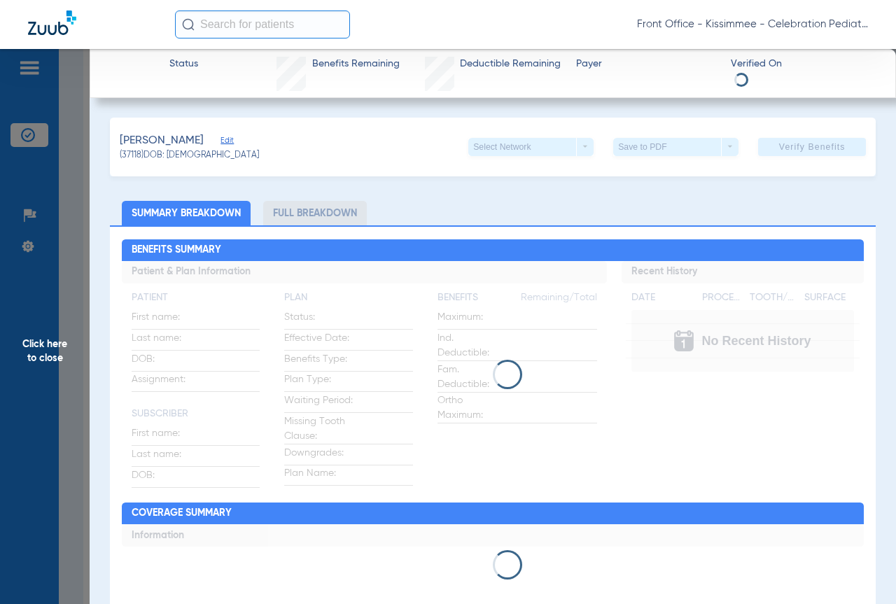
click at [312, 213] on li "Full Breakdown" at bounding box center [315, 213] width 104 height 24
click at [320, 217] on li "Full Breakdown" at bounding box center [315, 213] width 104 height 24
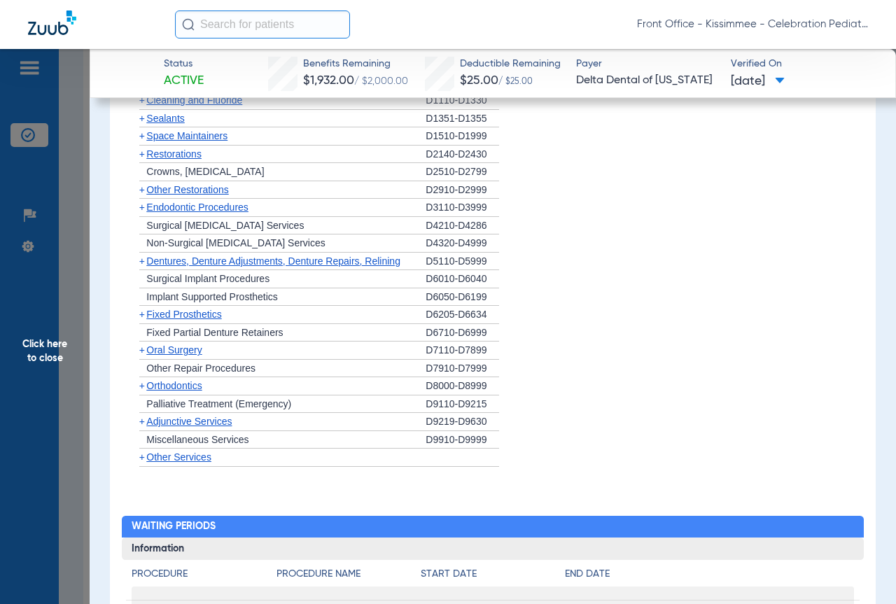
scroll to position [1539, 0]
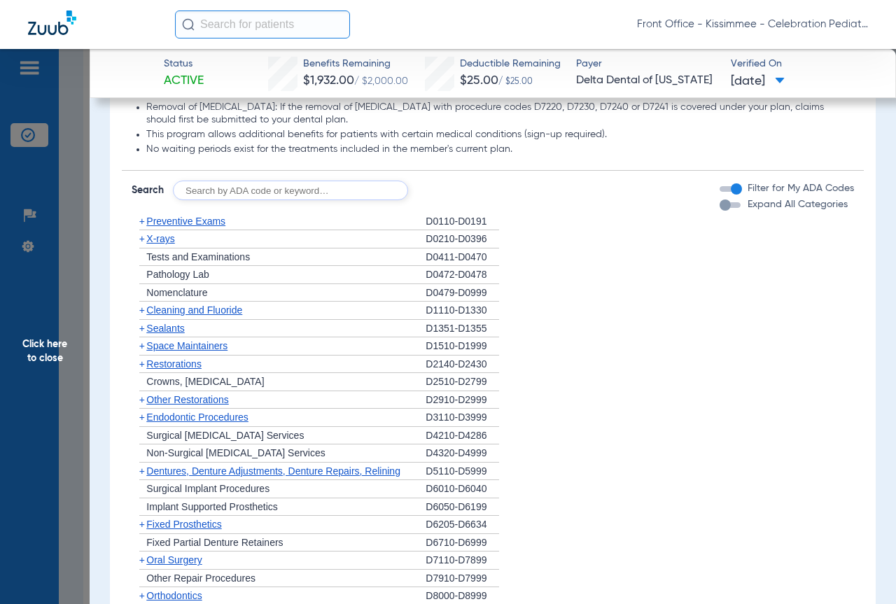
click at [167, 244] on span "X-rays" at bounding box center [160, 238] width 28 height 11
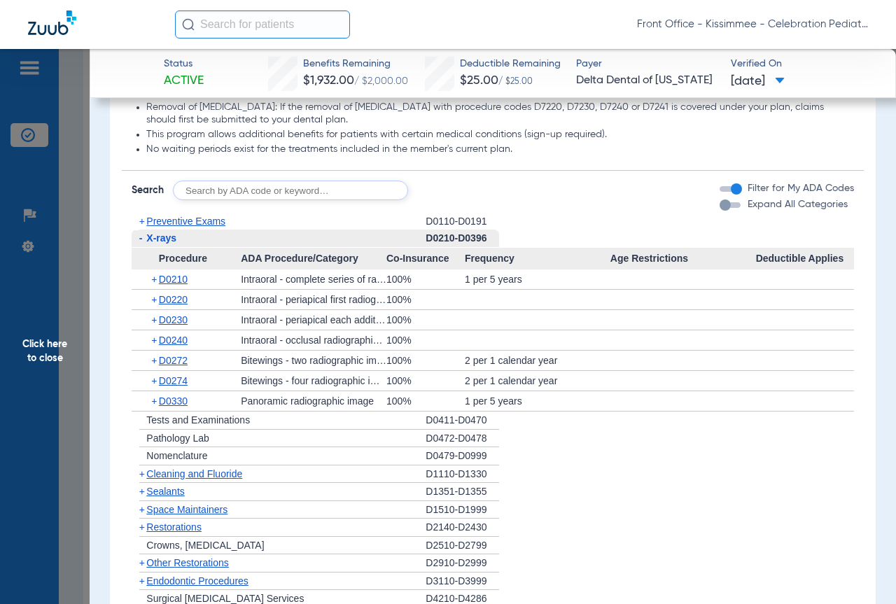
click at [66, 311] on span "Click here to close" at bounding box center [45, 351] width 90 height 604
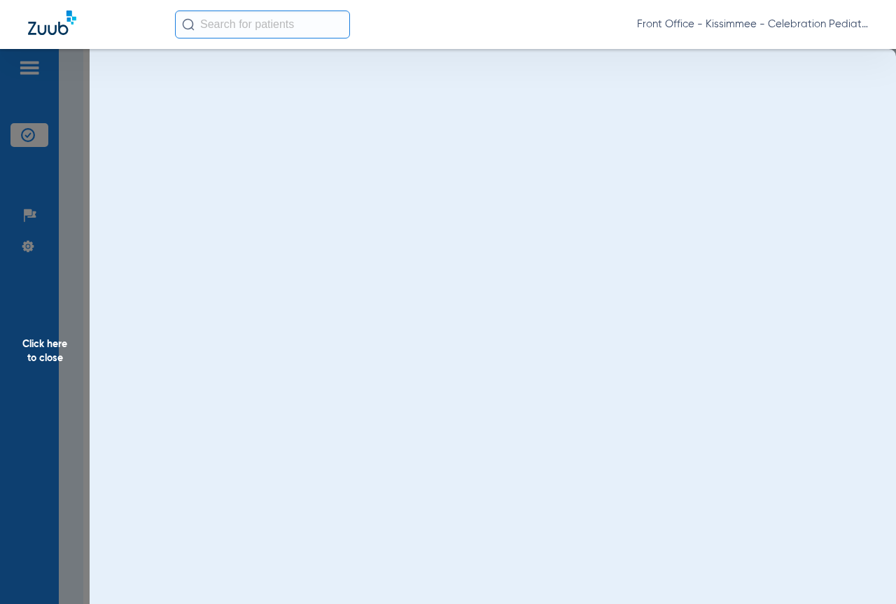
scroll to position [0, 0]
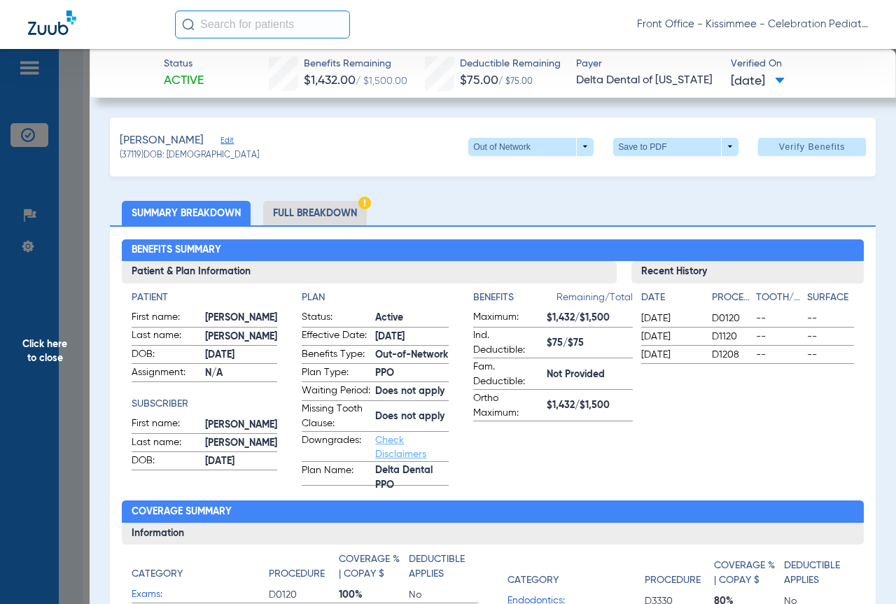
click at [351, 207] on li "Full Breakdown" at bounding box center [315, 213] width 104 height 24
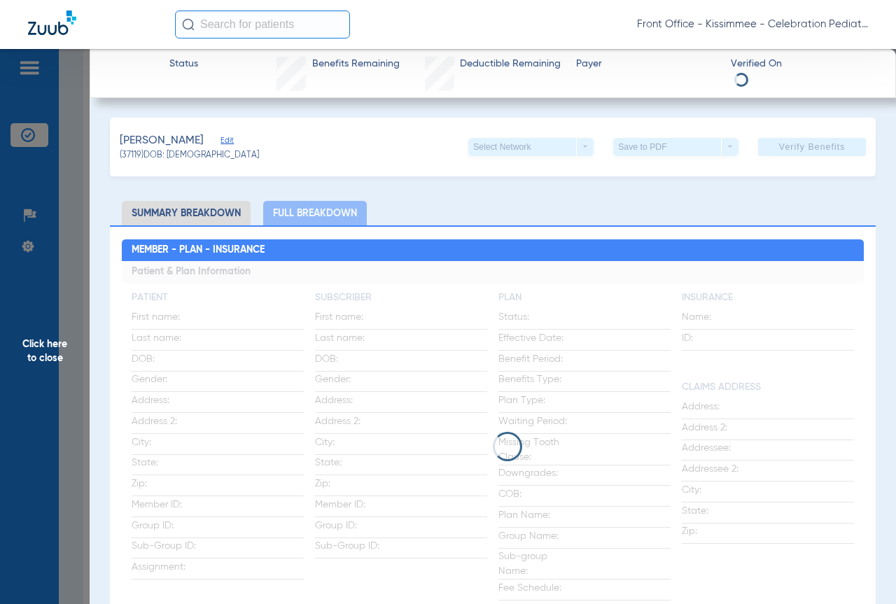
click at [572, 149] on div "Select Network arrow_drop_down" at bounding box center [530, 147] width 125 height 18
click at [567, 146] on div "Select Network arrow_drop_down" at bounding box center [530, 147] width 125 height 18
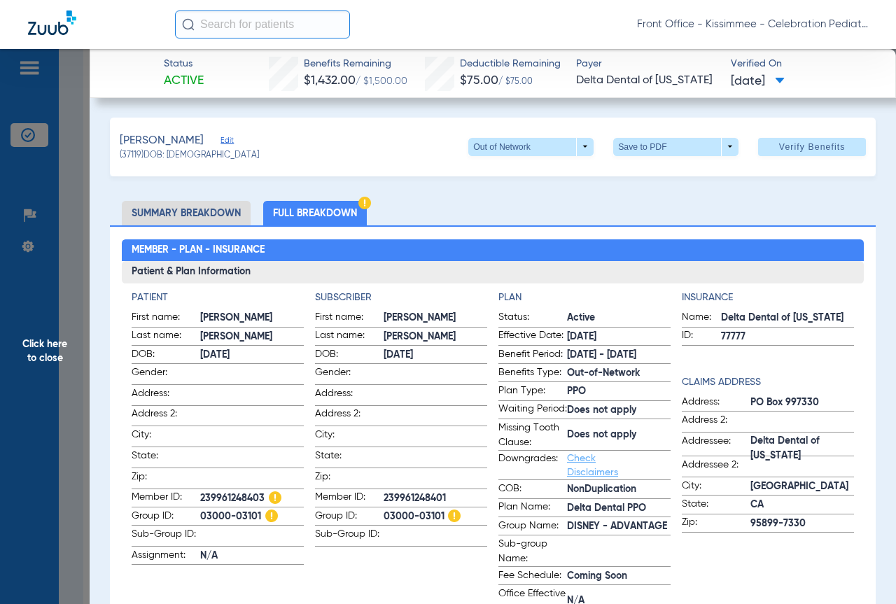
click at [567, 146] on span at bounding box center [530, 147] width 125 height 18
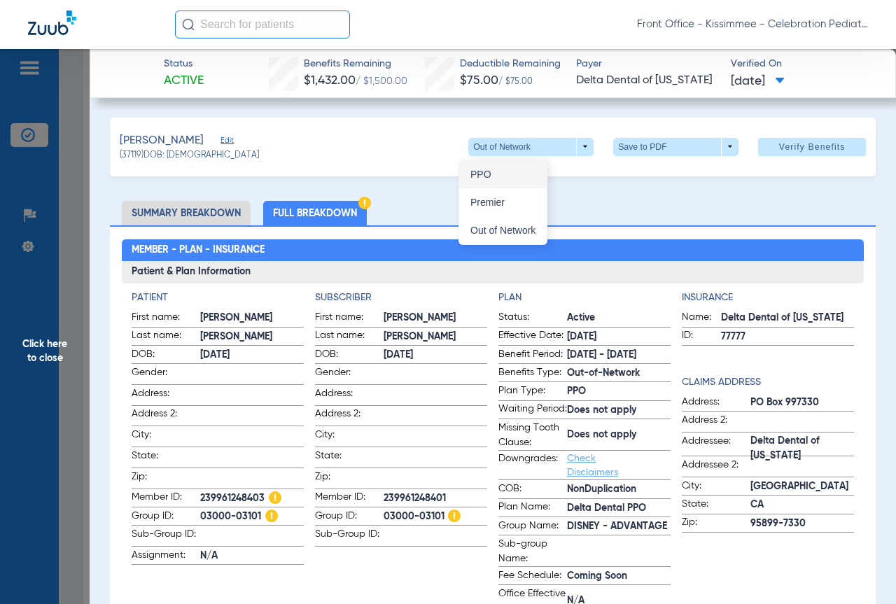
click at [502, 180] on button "PPO" at bounding box center [502, 174] width 87 height 28
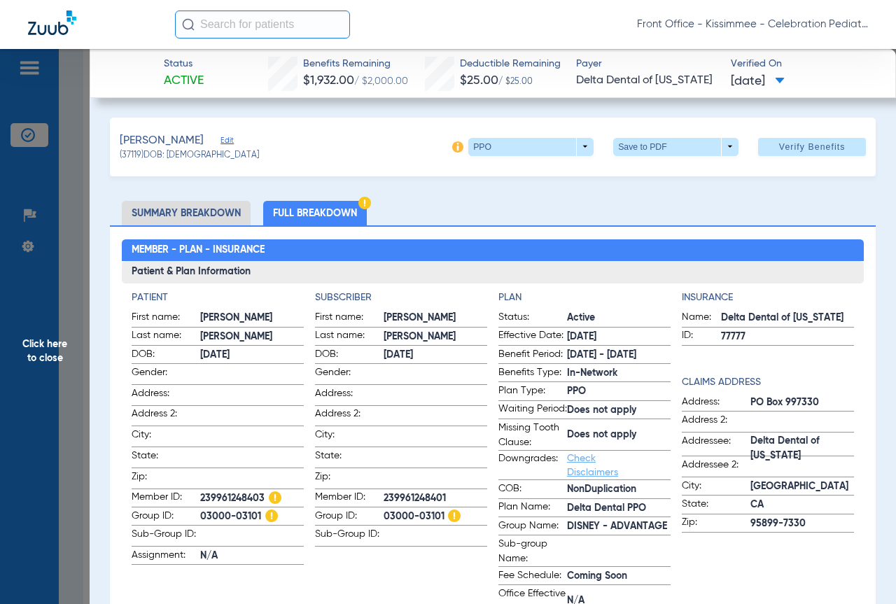
click at [83, 310] on span "Click here to close" at bounding box center [45, 351] width 90 height 604
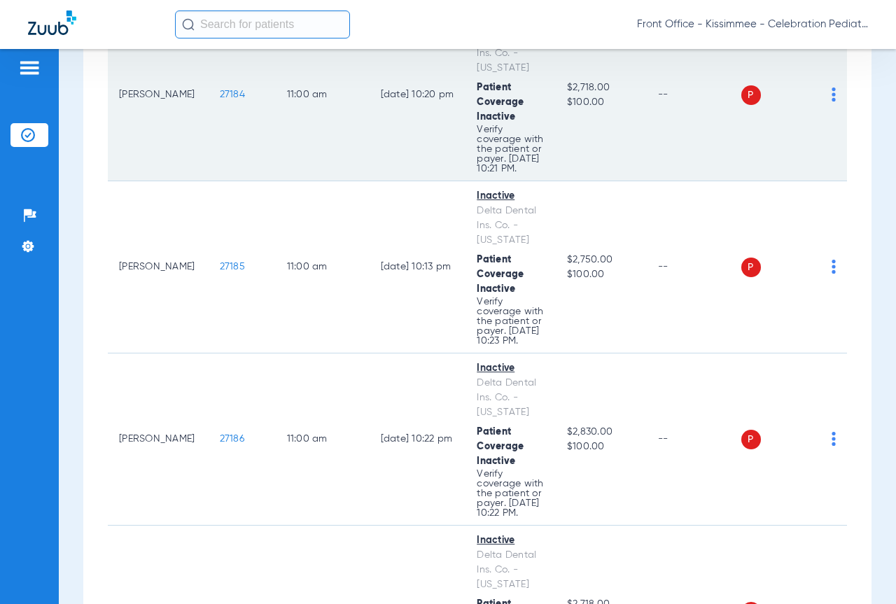
scroll to position [2379, 0]
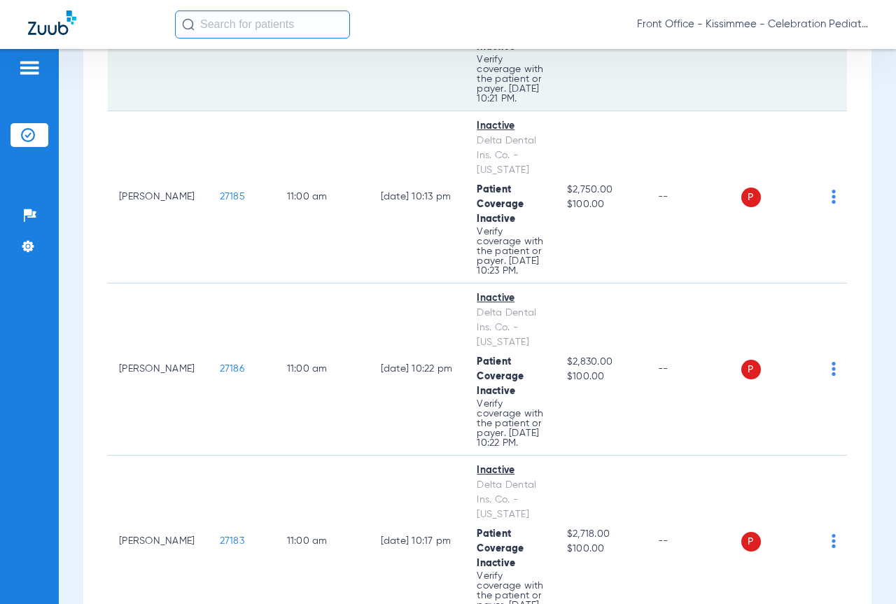
click at [220, 29] on span "27184" at bounding box center [232, 25] width 25 height 10
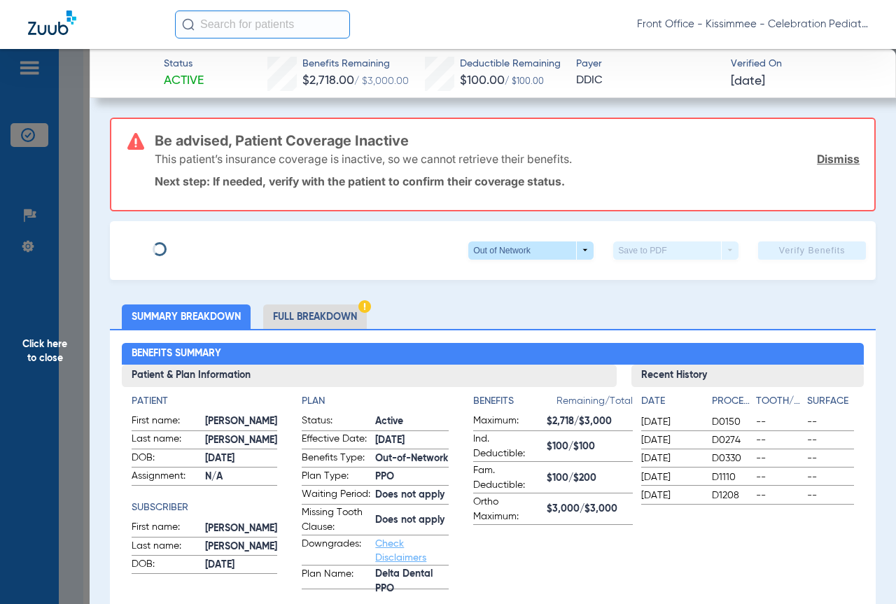
click at [325, 327] on li "Full Breakdown" at bounding box center [315, 316] width 104 height 24
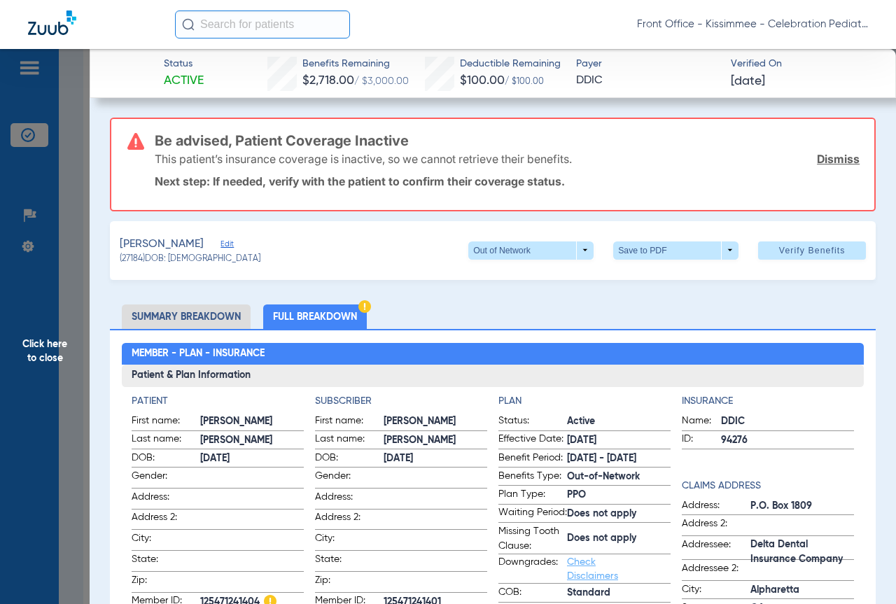
click at [74, 318] on span "Click here to close" at bounding box center [45, 351] width 90 height 604
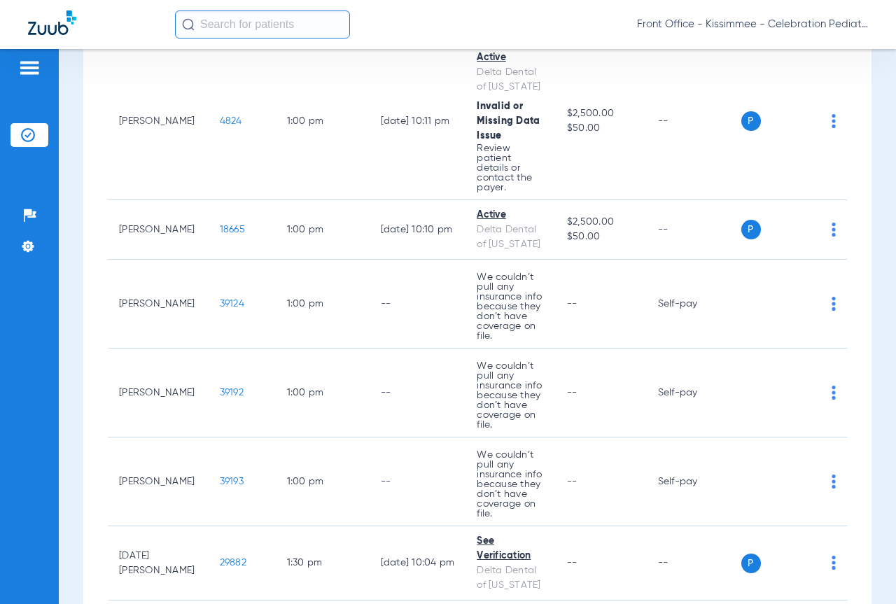
scroll to position [3638, 0]
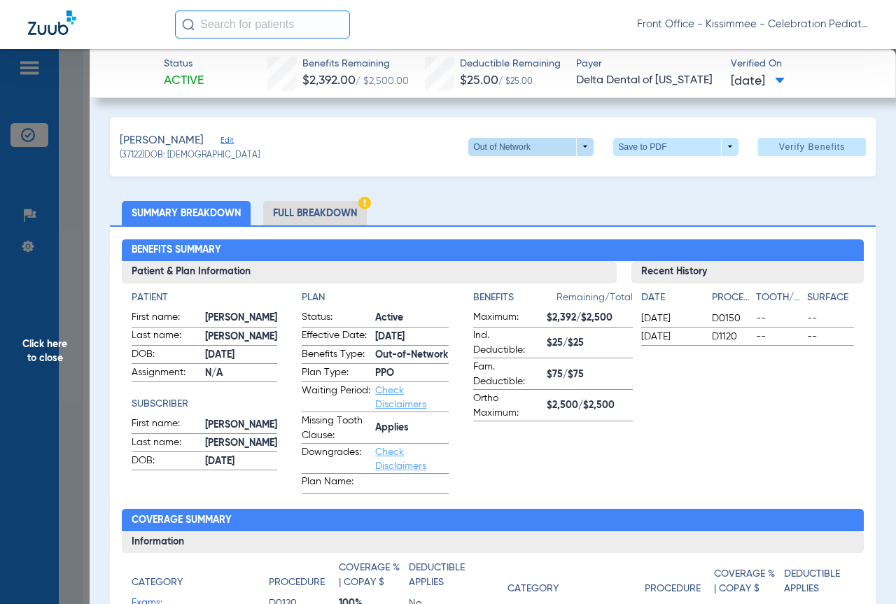
click at [542, 155] on span at bounding box center [530, 147] width 125 height 18
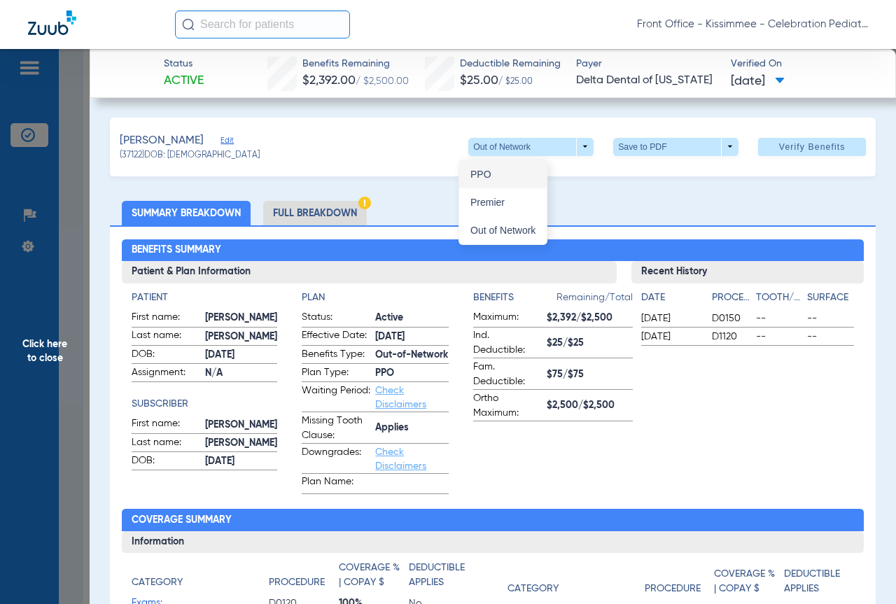
click at [499, 181] on button "PPO" at bounding box center [502, 174] width 87 height 28
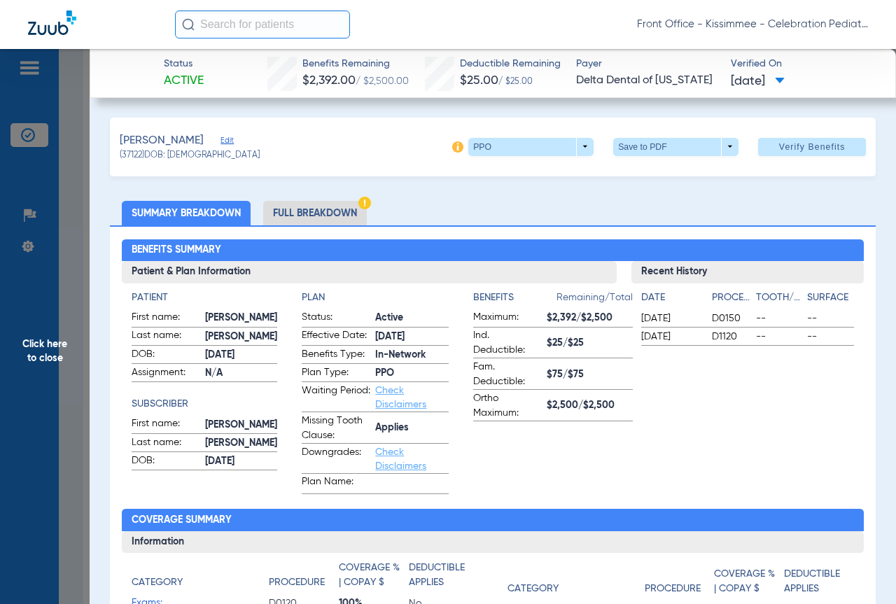
click at [288, 212] on li "Full Breakdown" at bounding box center [315, 213] width 104 height 24
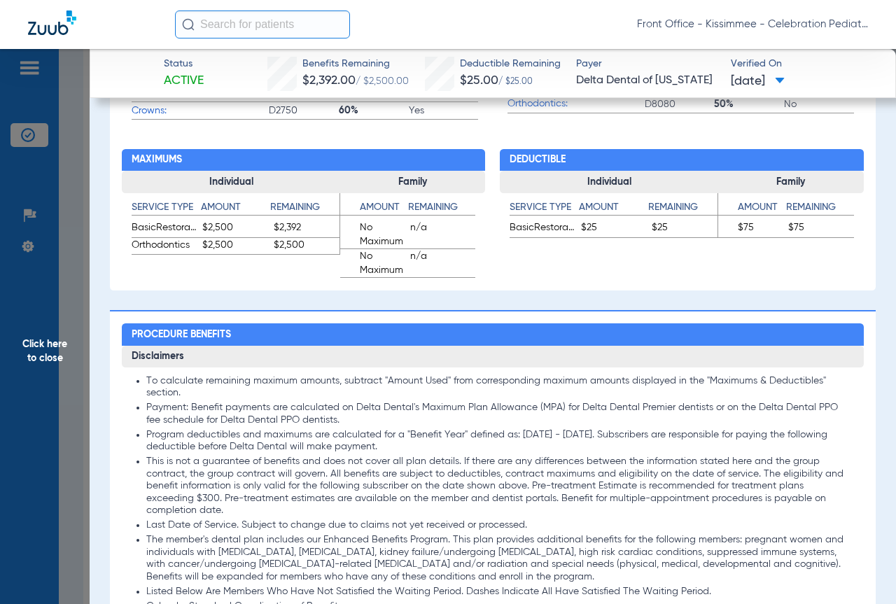
scroll to position [1119, 0]
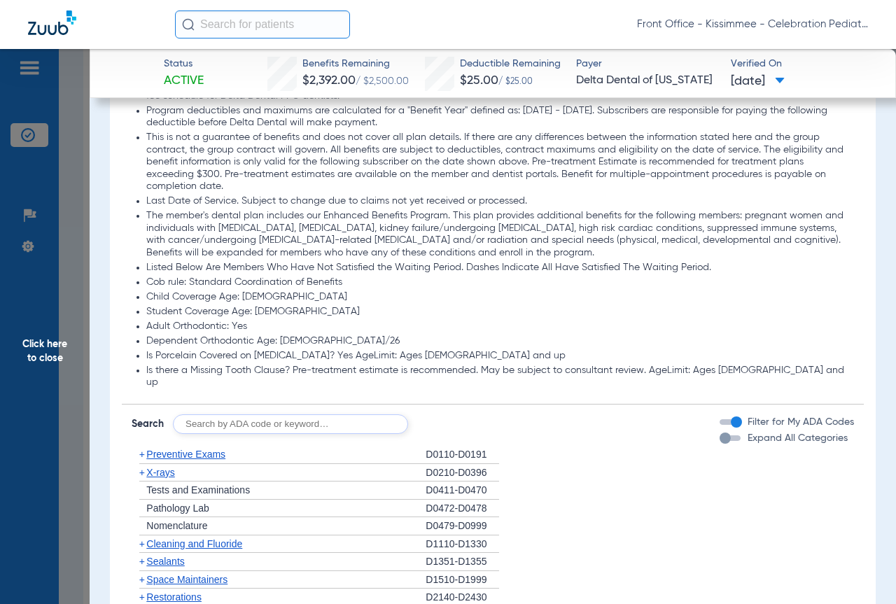
click at [719, 432] on div "button" at bounding box center [724, 437] width 11 height 11
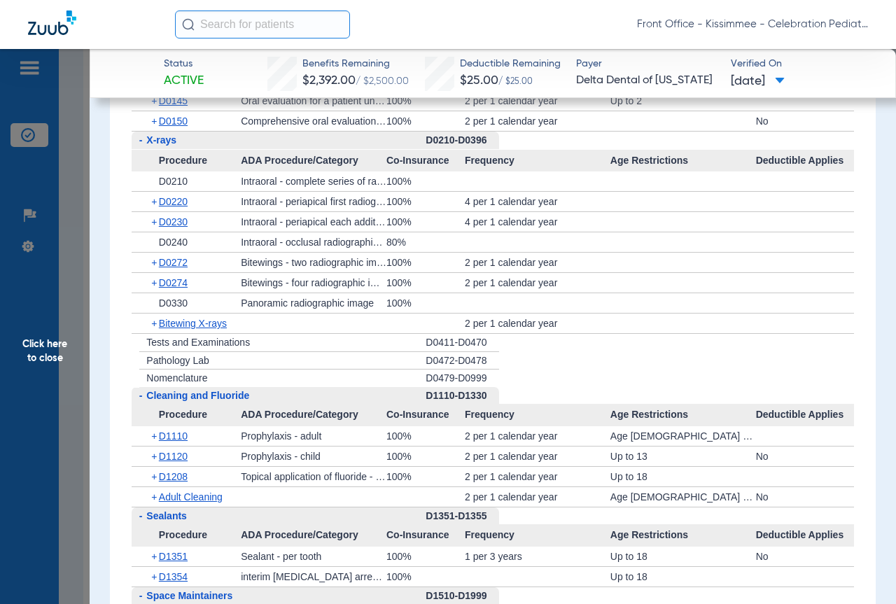
scroll to position [1641, 0]
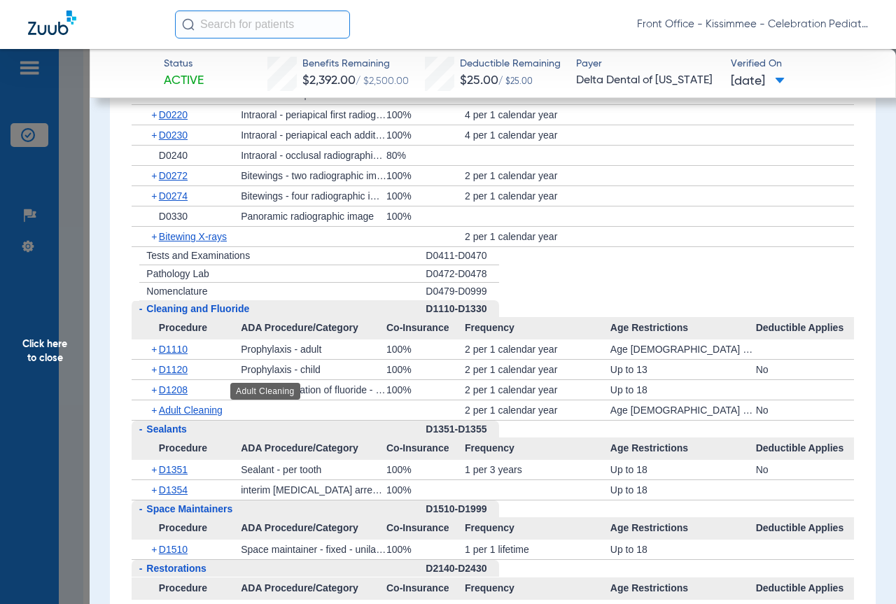
drag, startPoint x: 192, startPoint y: 388, endPoint x: 183, endPoint y: 372, distance: 17.9
click at [192, 404] on span "Adult Cleaning" at bounding box center [191, 409] width 64 height 11
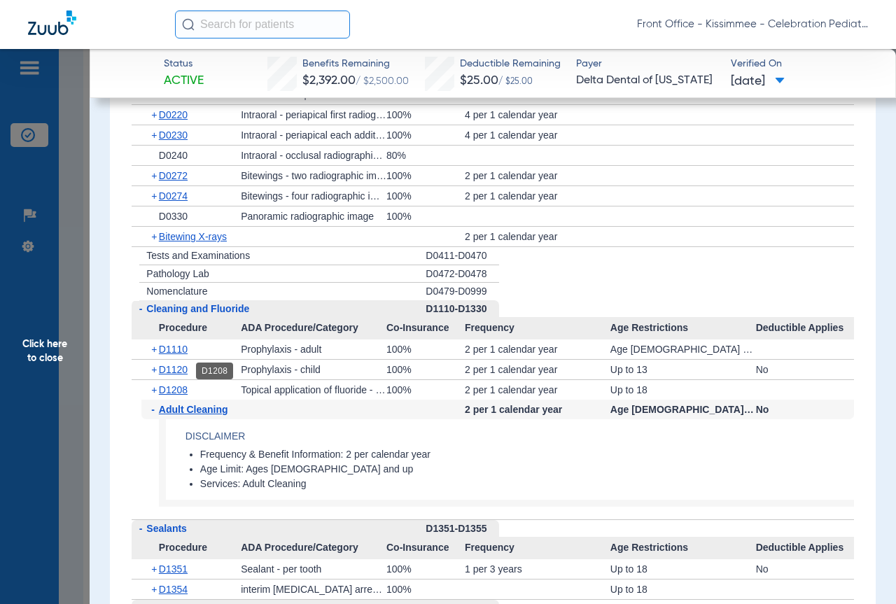
click at [183, 384] on span "D1208" at bounding box center [173, 389] width 29 height 11
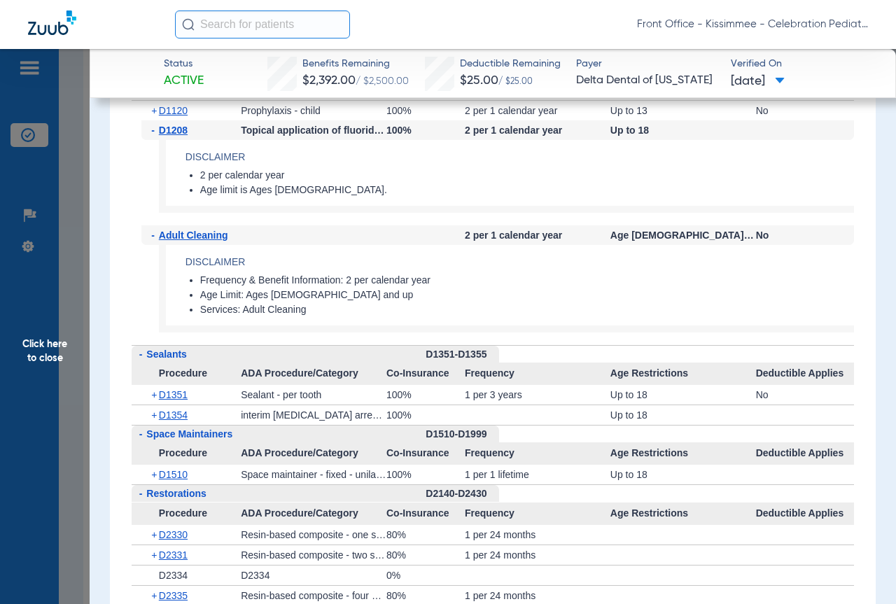
scroll to position [1921, 0]
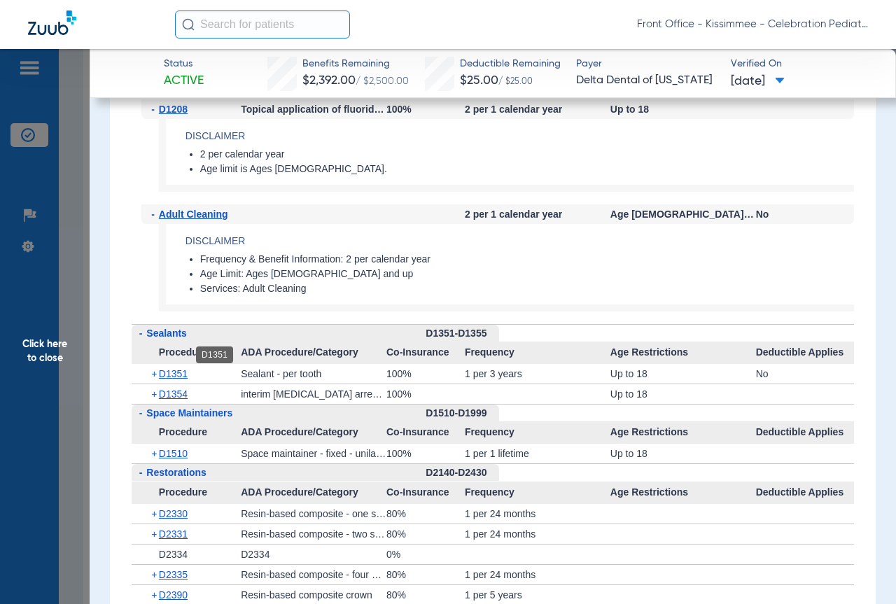
click at [174, 368] on span "D1351" at bounding box center [173, 373] width 29 height 11
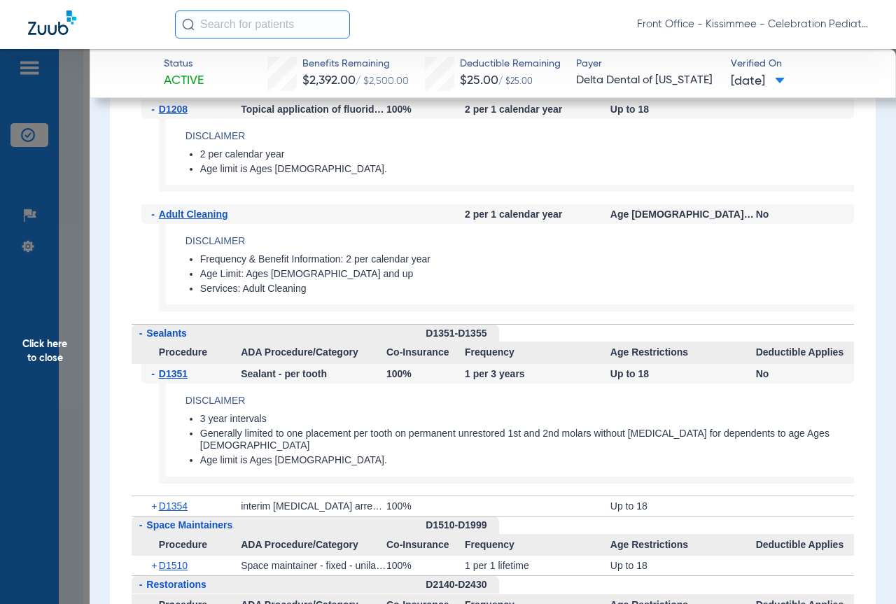
drag, startPoint x: 80, startPoint y: 328, endPoint x: 518, endPoint y: 342, distance: 438.2
click at [80, 328] on span "Click here to close" at bounding box center [45, 351] width 90 height 604
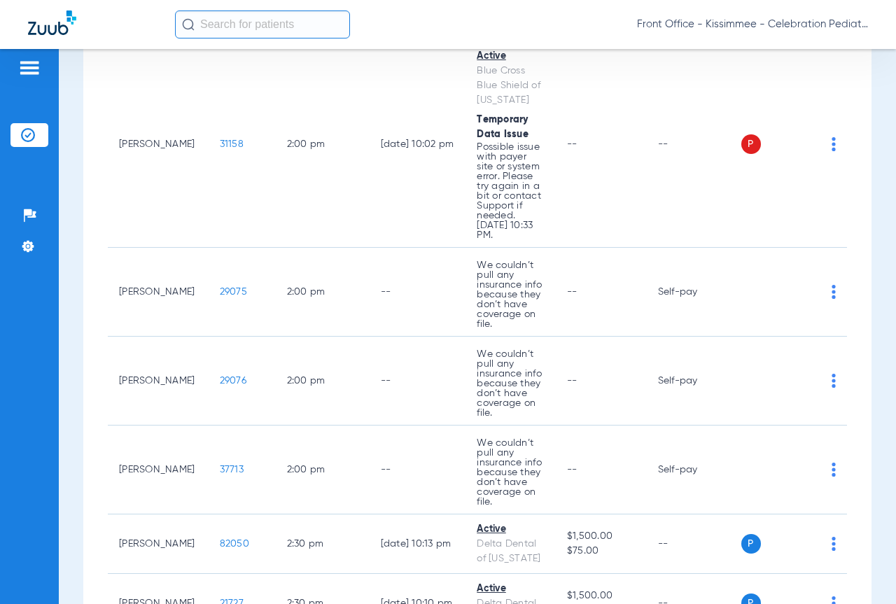
scroll to position [4198, 0]
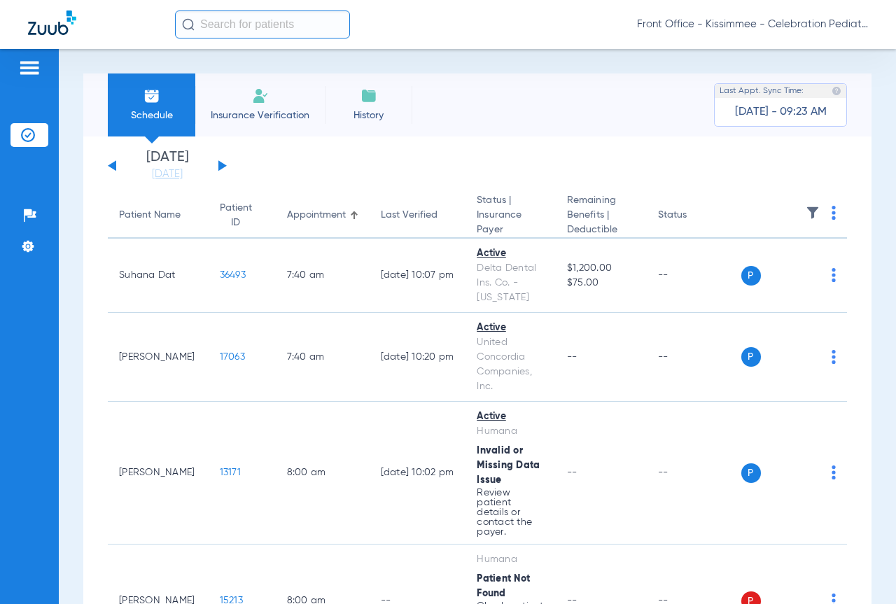
scroll to position [4198, 0]
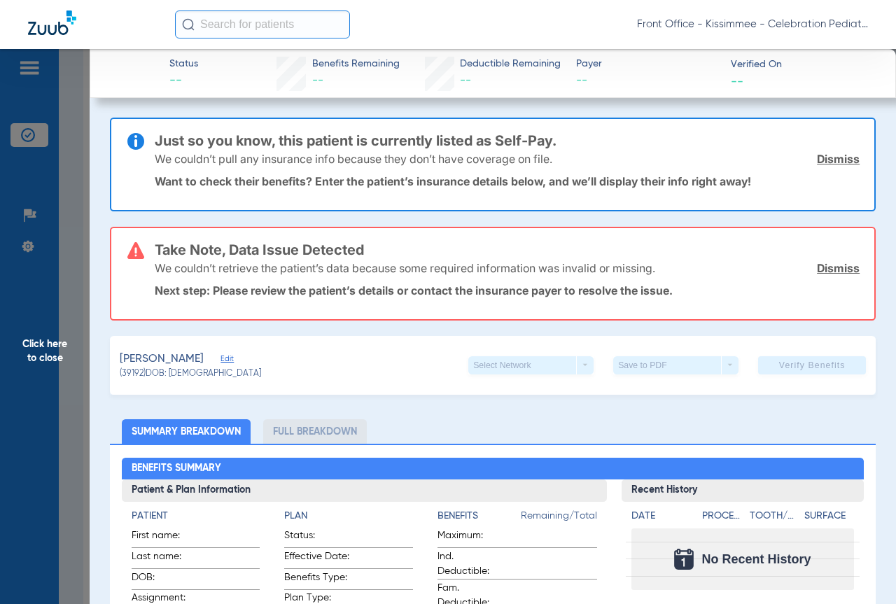
click at [305, 427] on li "Full Breakdown" at bounding box center [315, 431] width 104 height 24
click at [80, 376] on span "Click here to close" at bounding box center [45, 351] width 90 height 604
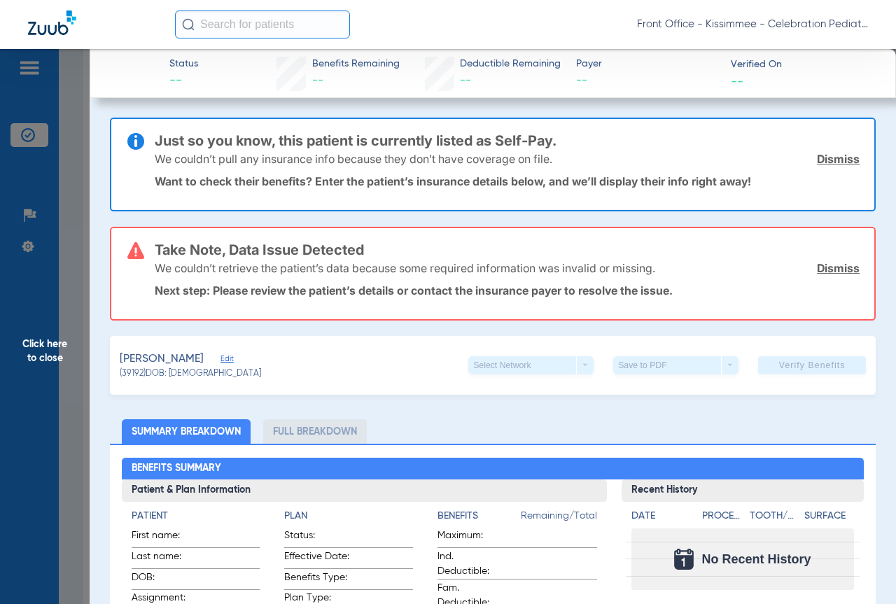
click at [80, 407] on span "Click here to close" at bounding box center [45, 351] width 90 height 604
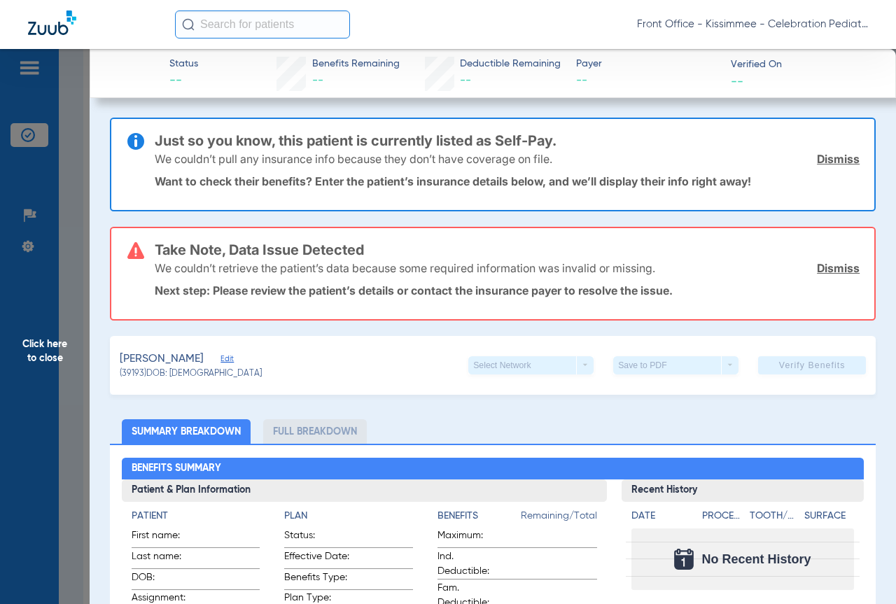
click at [76, 339] on span "Click here to close" at bounding box center [45, 351] width 90 height 604
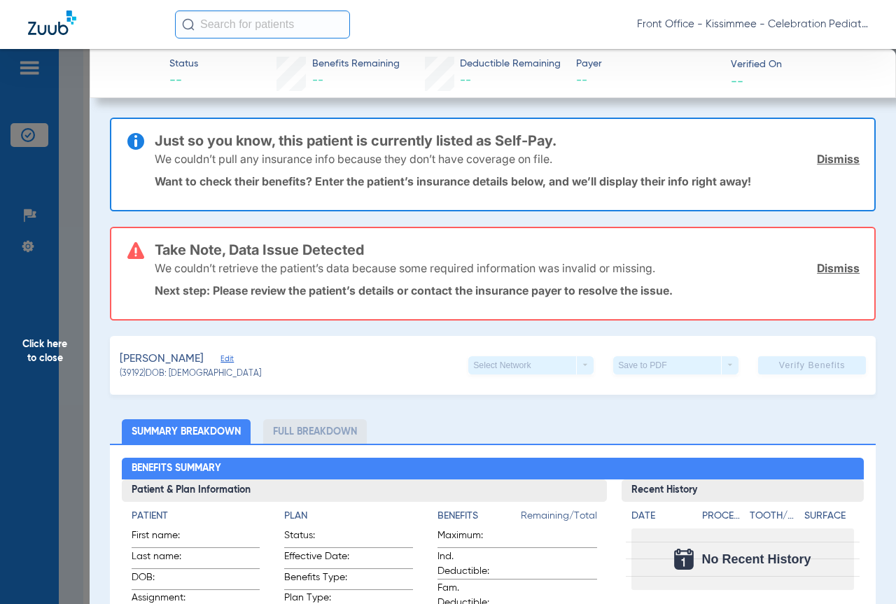
click at [69, 397] on span "Click here to close" at bounding box center [45, 351] width 90 height 604
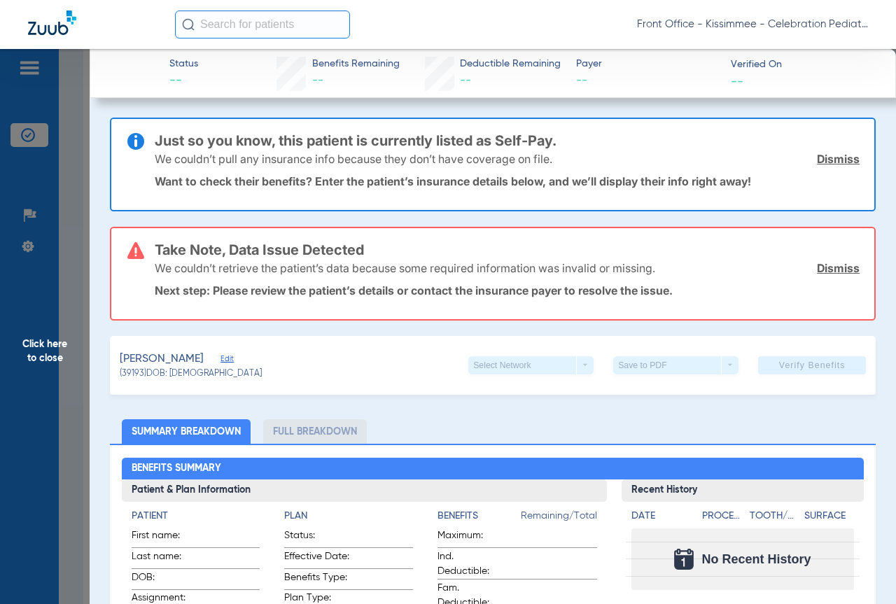
click at [55, 331] on span "Click here to close" at bounding box center [45, 351] width 90 height 604
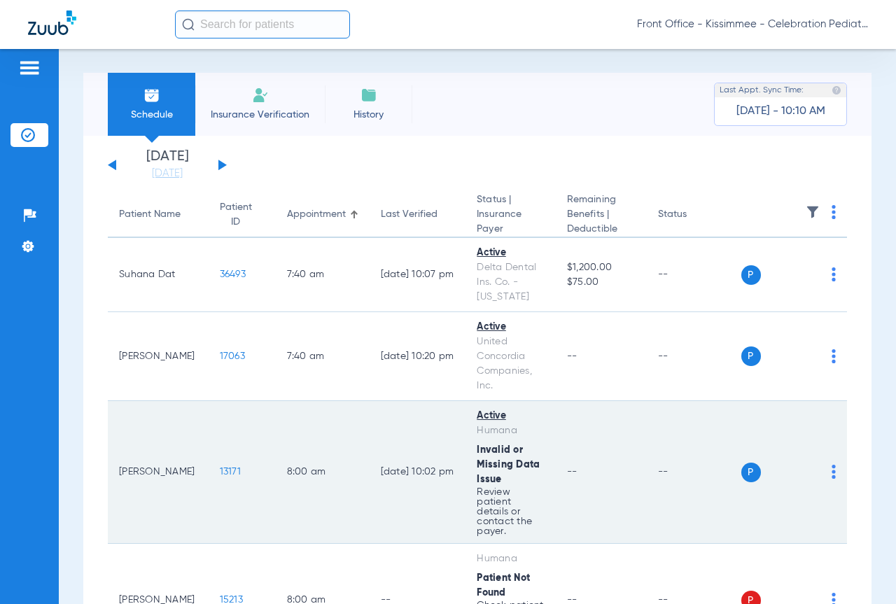
scroll to position [0, 0]
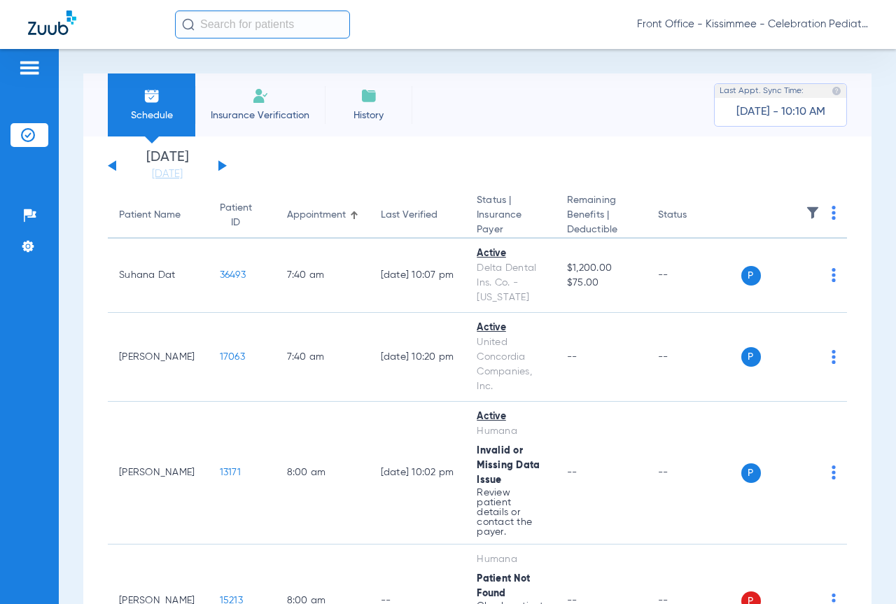
click at [116, 165] on div "[DATE] [DATE] [DATE] [DATE] [DATE] [DATE] [DATE] [DATE] [DATE] [DATE] [DATE] [D…" at bounding box center [167, 165] width 119 height 31
click at [115, 167] on button at bounding box center [112, 165] width 8 height 10
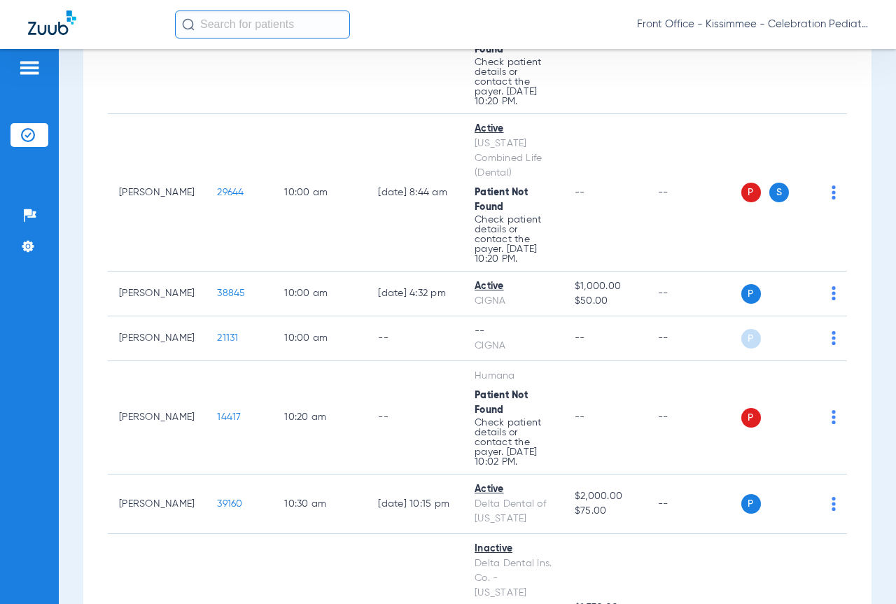
scroll to position [1469, 0]
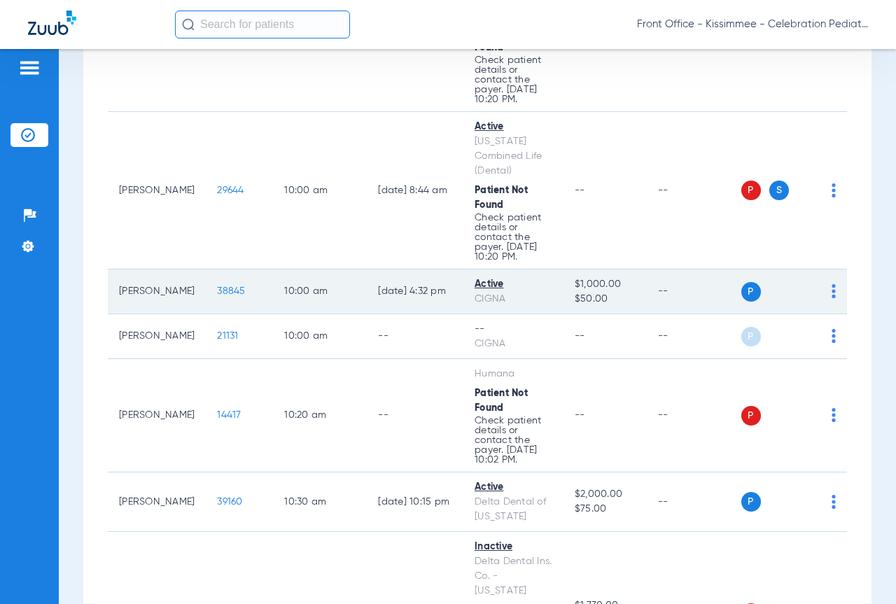
click at [217, 286] on span "38845" at bounding box center [231, 291] width 28 height 10
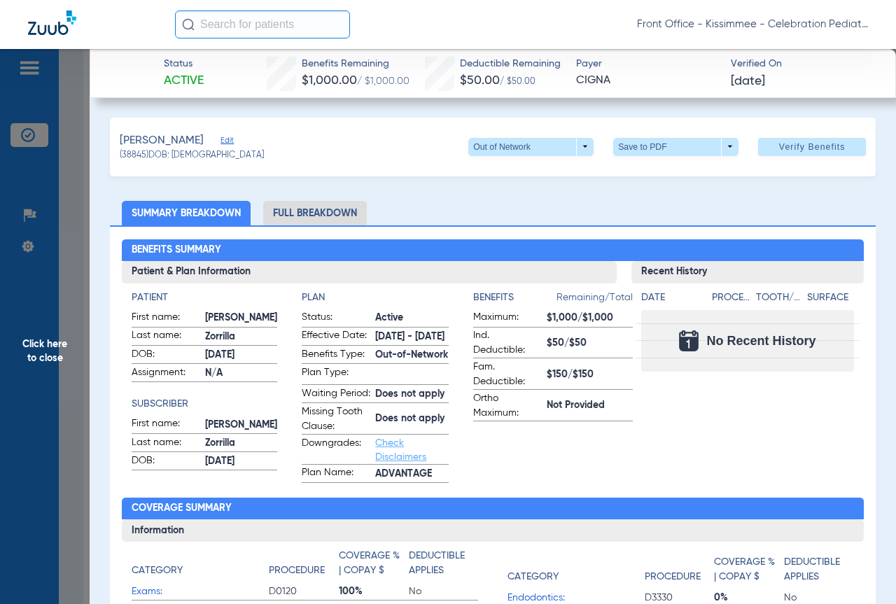
click at [293, 209] on li "Full Breakdown" at bounding box center [315, 213] width 104 height 24
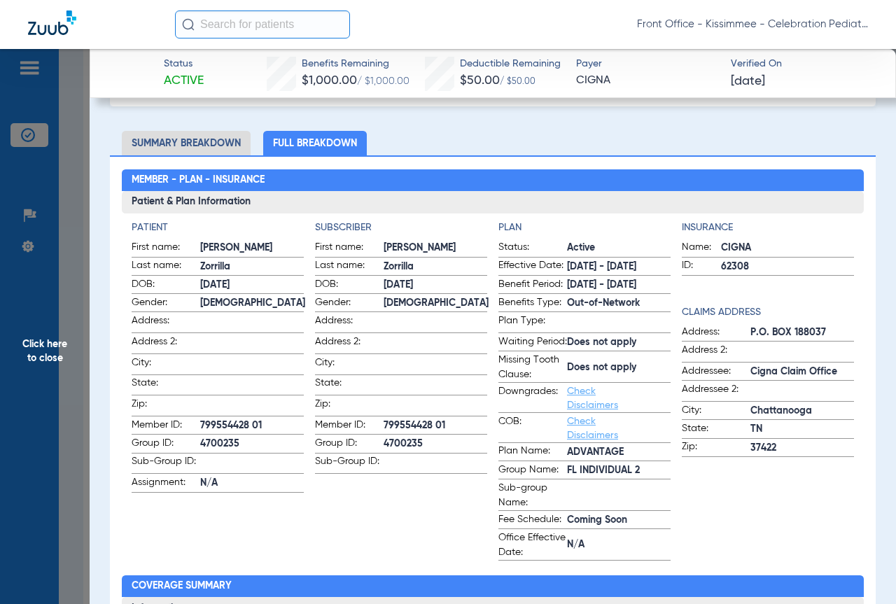
scroll to position [0, 0]
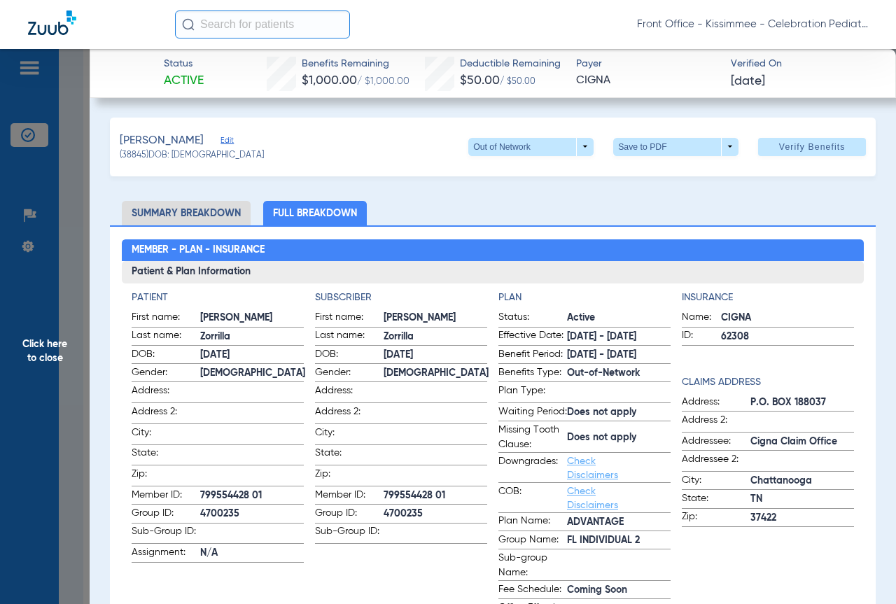
click at [75, 198] on span "Click here to close" at bounding box center [45, 351] width 90 height 604
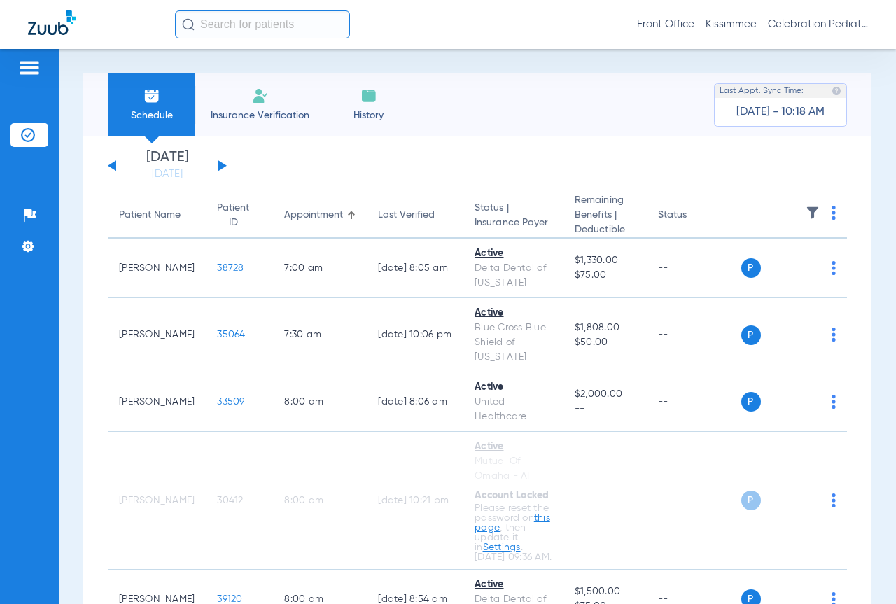
click at [221, 160] on div "[DATE] [DATE] [DATE] [DATE] [DATE] [DATE] [DATE] [DATE] [DATE] [DATE] [DATE] [D…" at bounding box center [167, 165] width 119 height 31
click at [220, 167] on button at bounding box center [222, 165] width 8 height 10
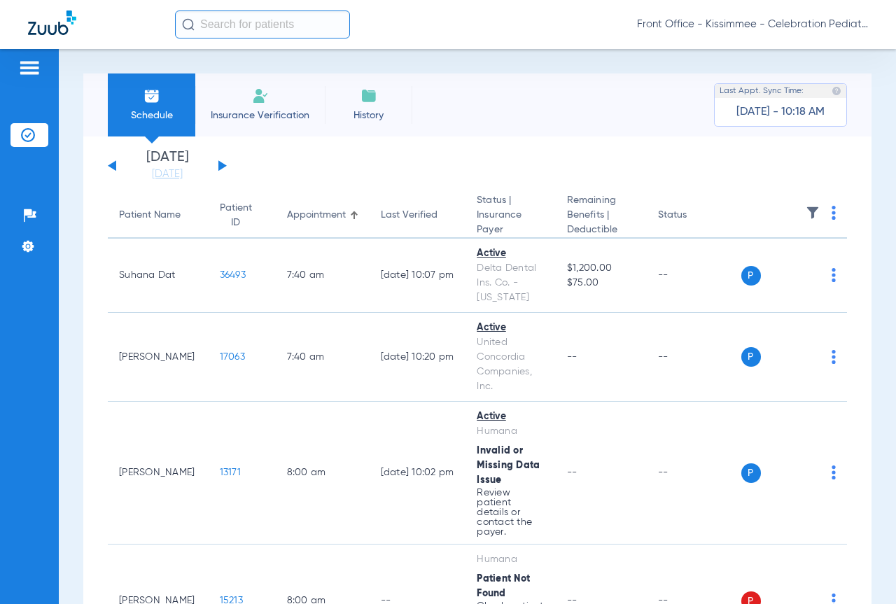
click at [112, 164] on button at bounding box center [112, 165] width 8 height 10
